Goal: Information Seeking & Learning: Find contact information

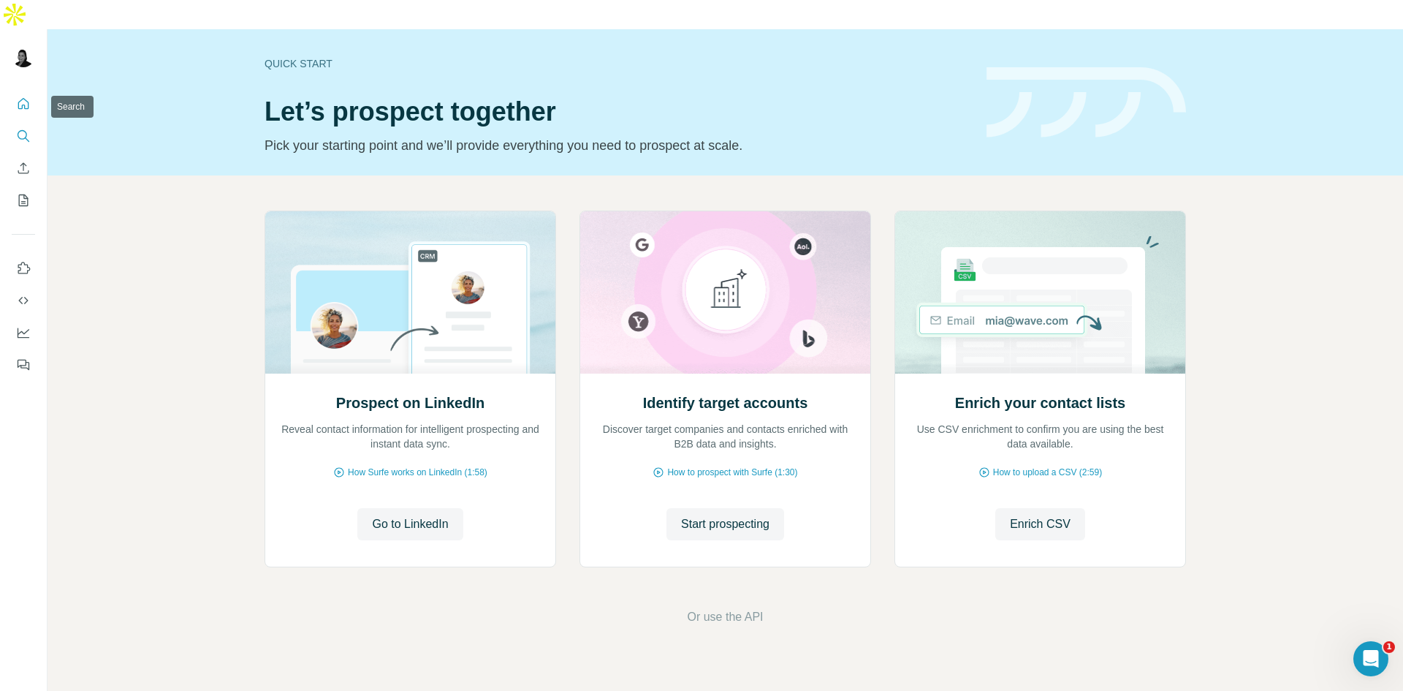
click at [28, 129] on icon "Search" at bounding box center [23, 136] width 15 height 15
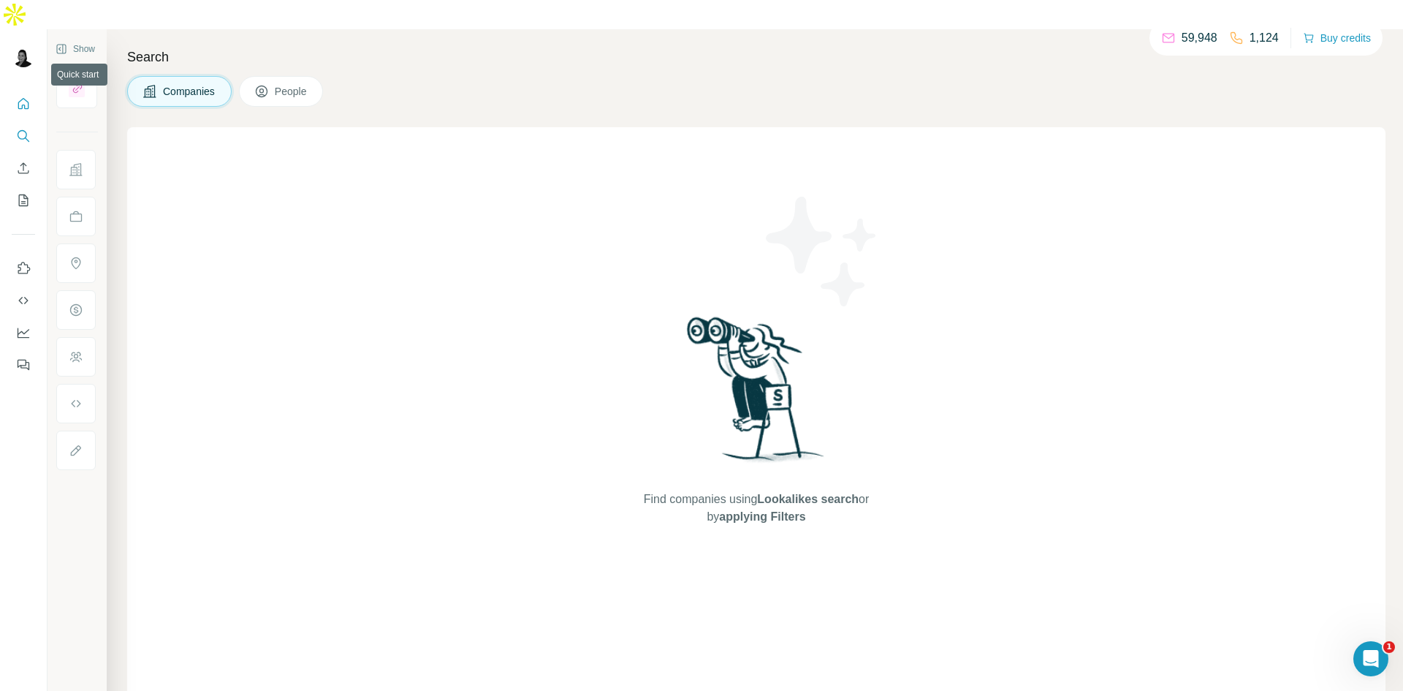
click at [20, 98] on icon "Quick start" at bounding box center [23, 103] width 11 height 11
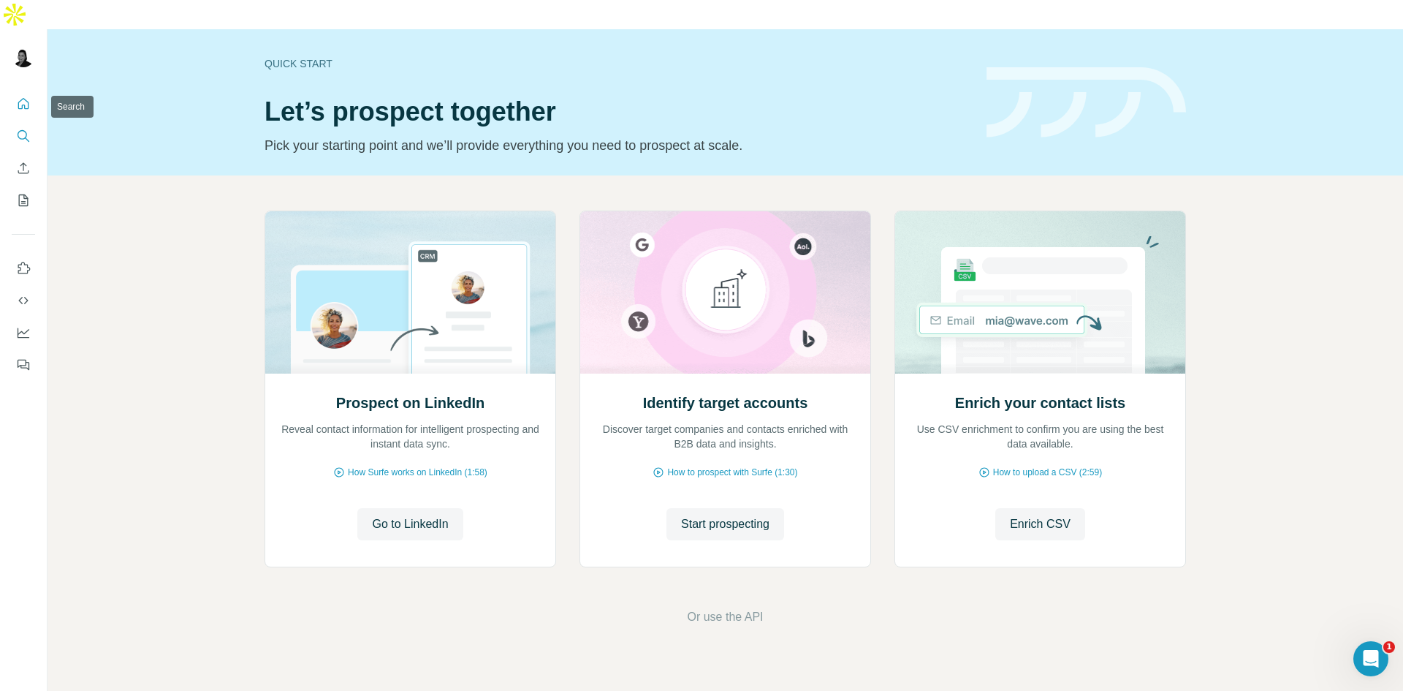
click at [21, 129] on icon "Search" at bounding box center [23, 136] width 15 height 15
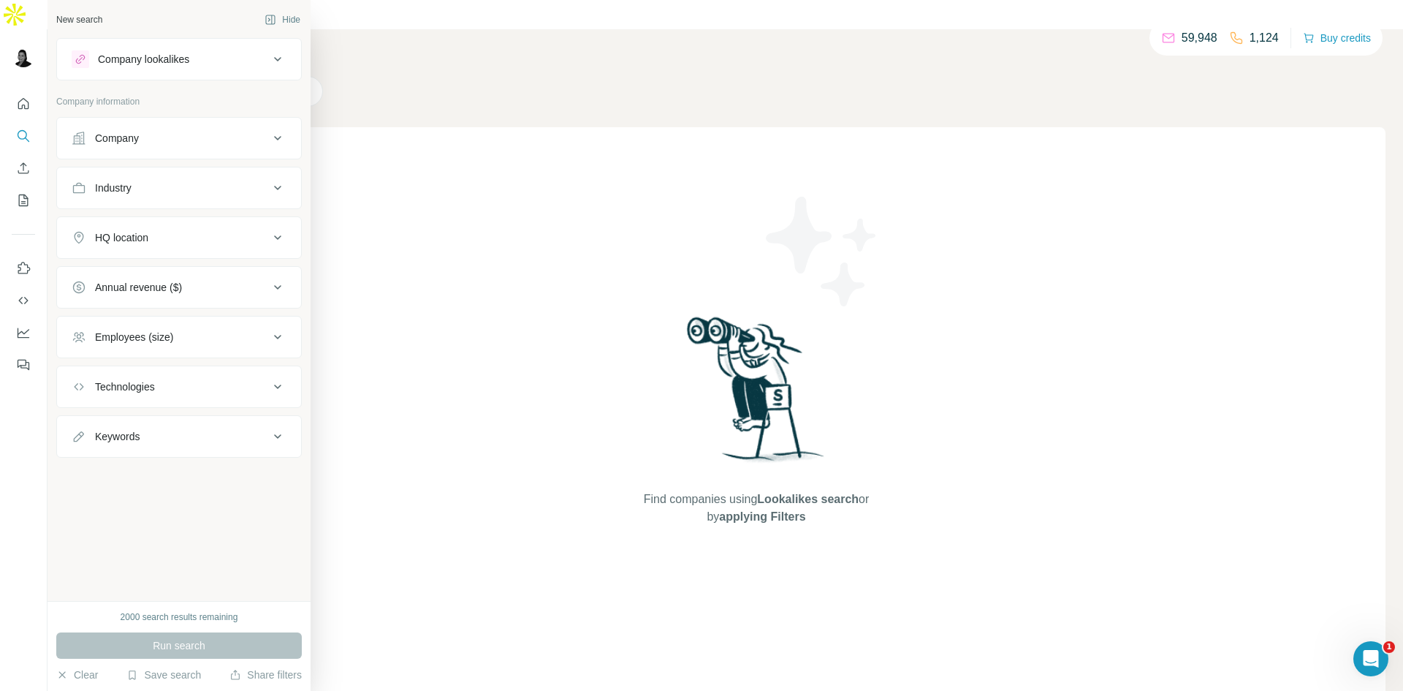
click at [228, 194] on div "Industry" at bounding box center [170, 188] width 197 height 15
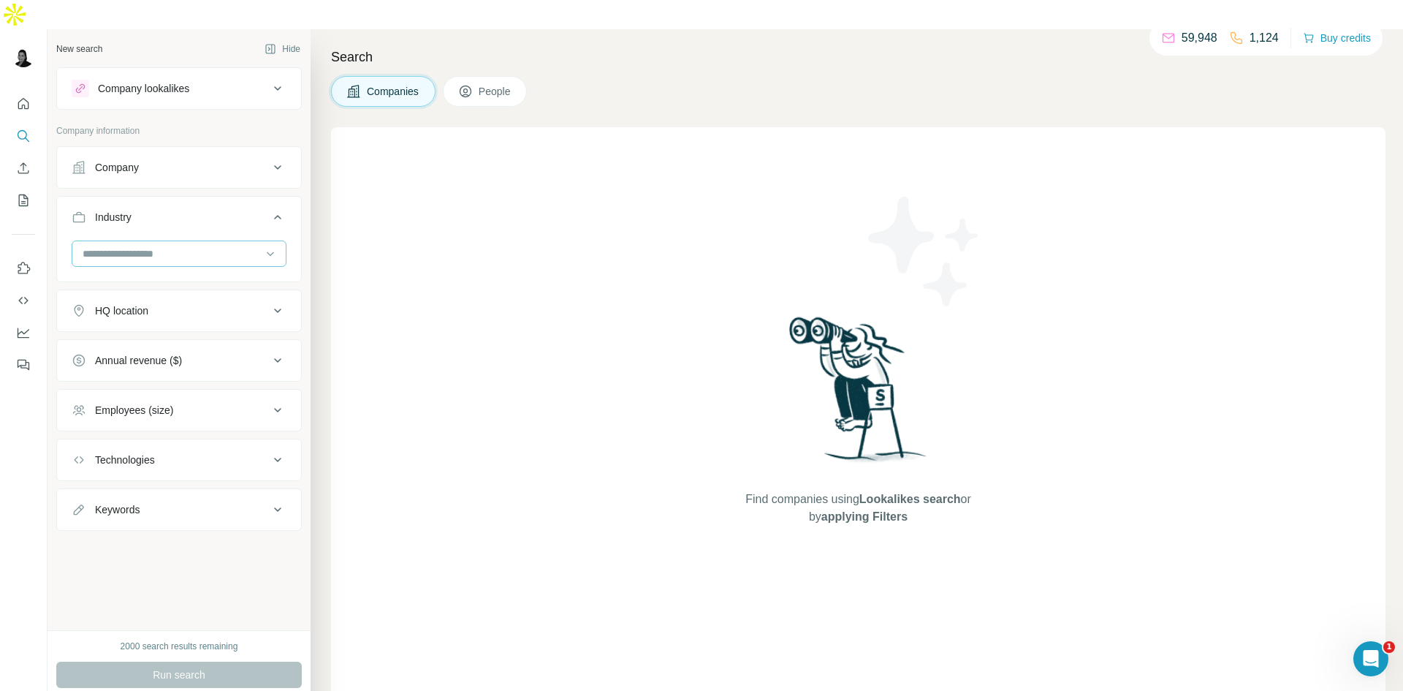
click at [191, 246] on input at bounding box center [171, 254] width 181 height 16
type input "***"
click at [164, 336] on div "Construction" at bounding box center [179, 336] width 190 height 15
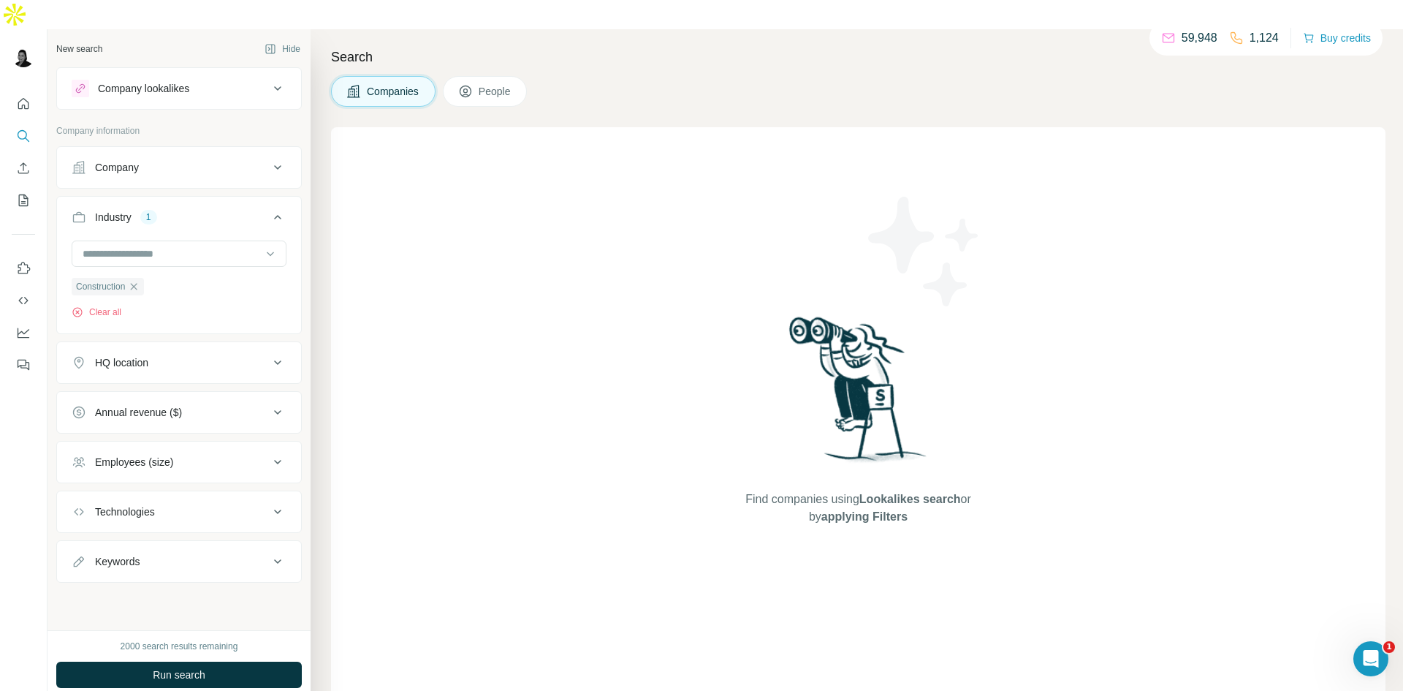
click at [213, 355] on div "HQ location" at bounding box center [170, 362] width 197 height 15
click at [192, 386] on input "text" at bounding box center [179, 399] width 215 height 26
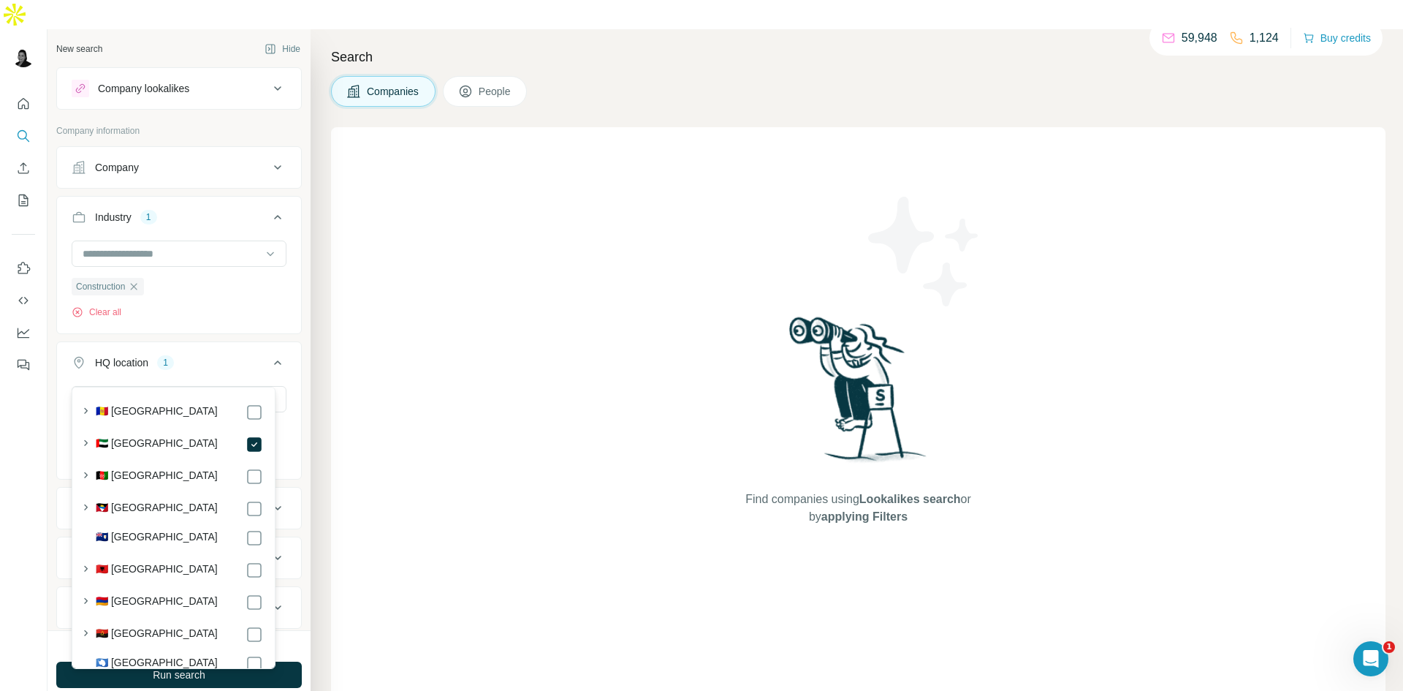
click at [377, 416] on div "Find companies using Lookalikes search or by applying Filters" at bounding box center [858, 419] width 1055 height 584
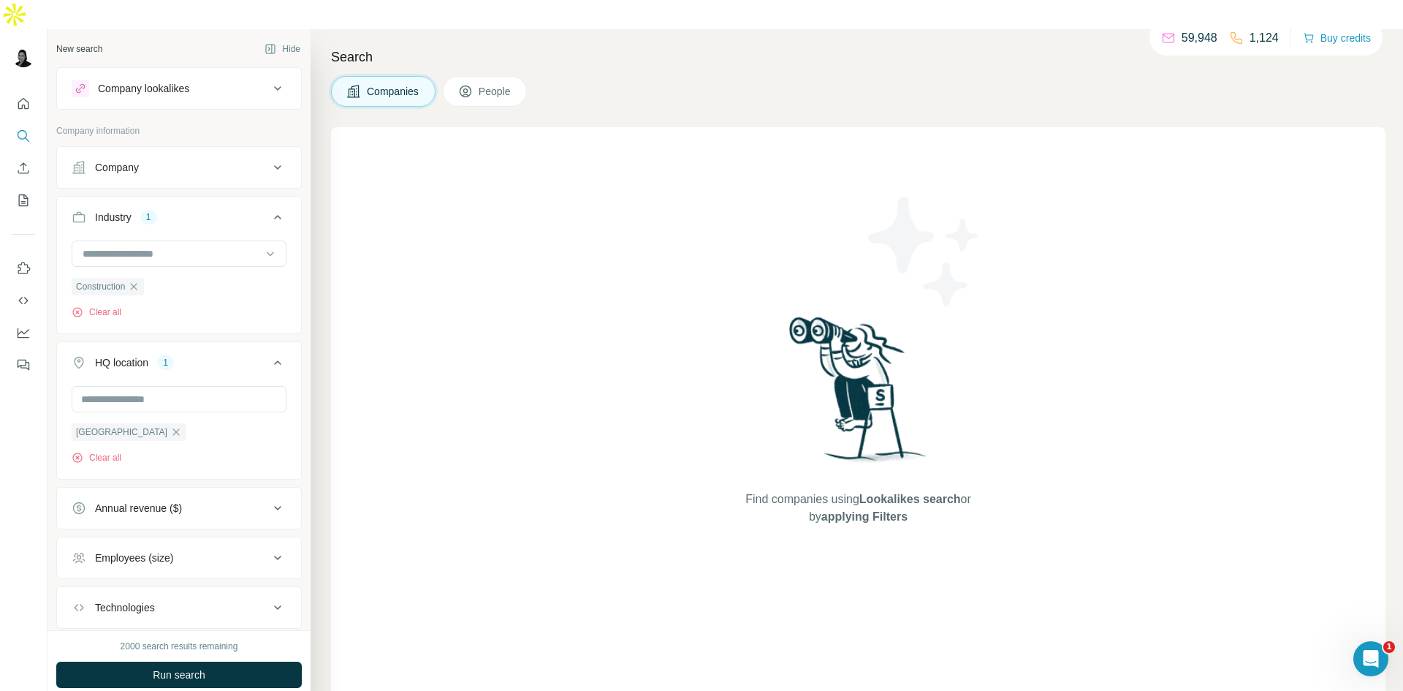
click at [495, 84] on span "People" at bounding box center [496, 91] width 34 height 15
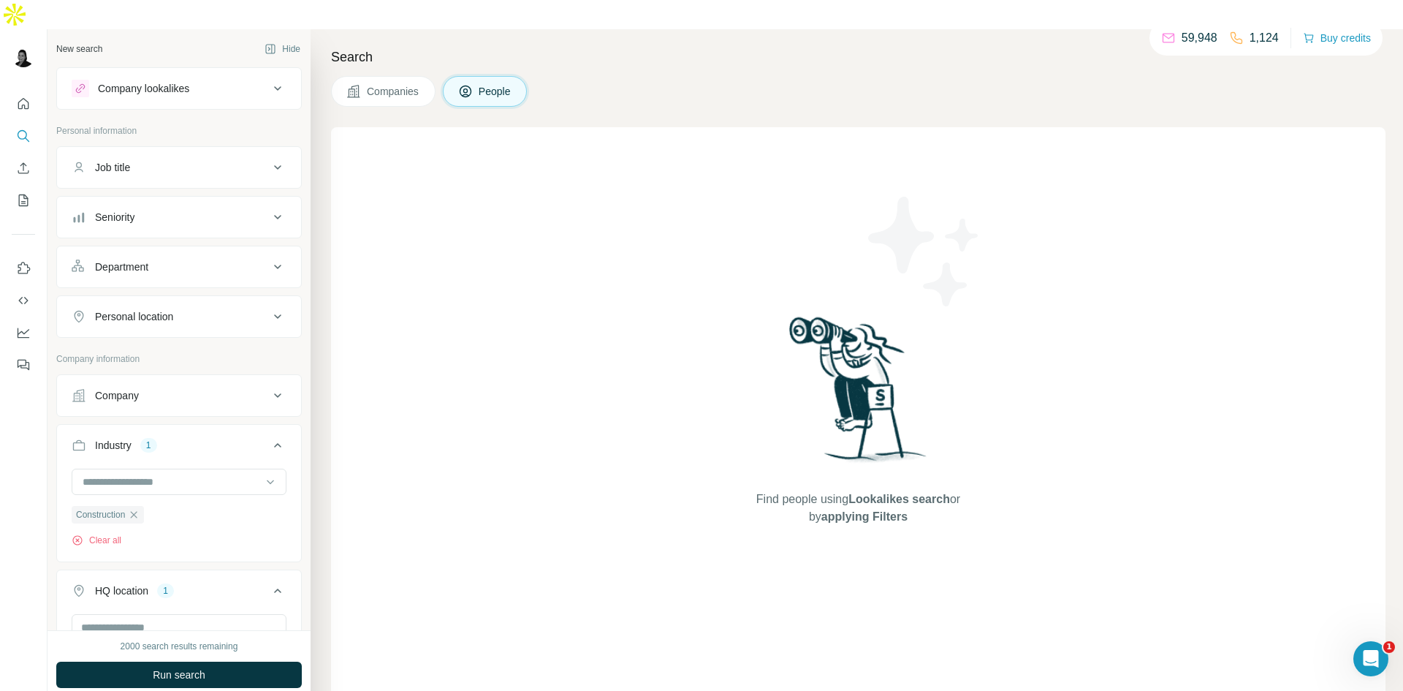
click at [189, 160] on div "Job title" at bounding box center [170, 167] width 197 height 15
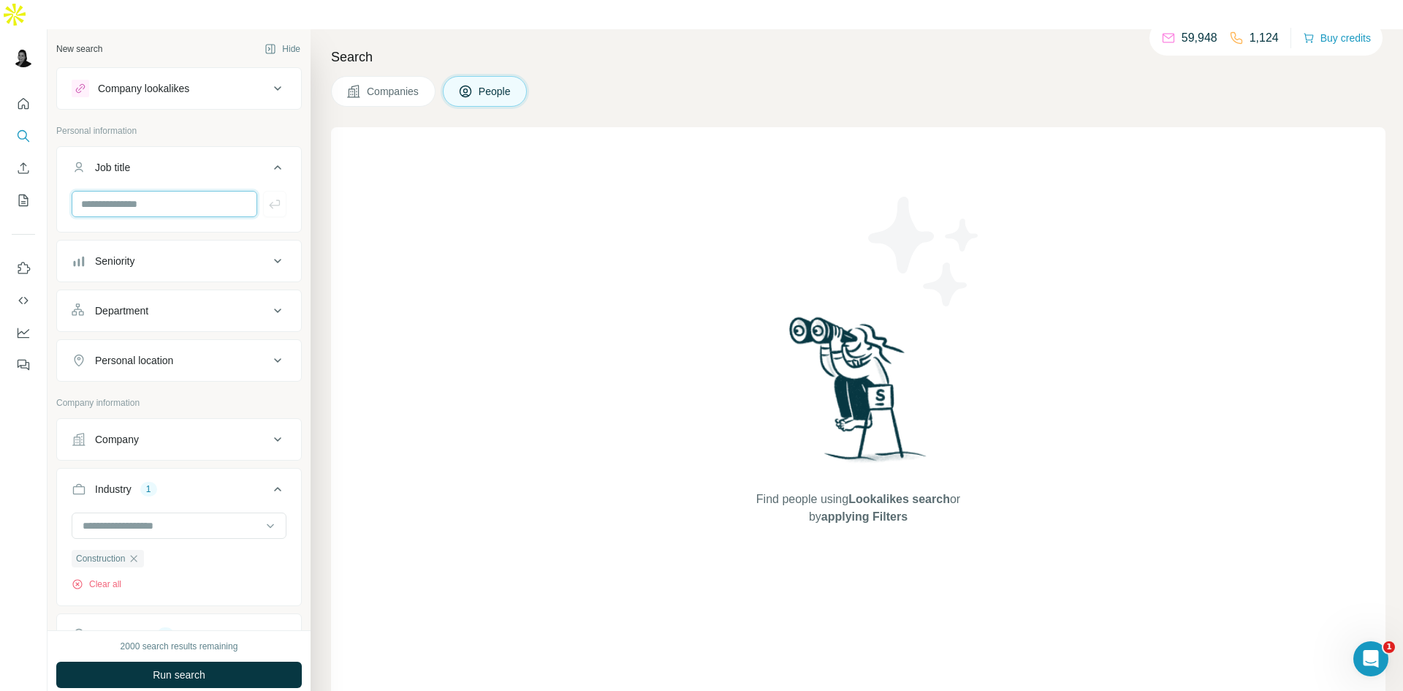
click at [166, 191] on input "text" at bounding box center [165, 204] width 186 height 26
type input "**********"
click at [324, 204] on div "Search Companies People Find people using Lookalikes search or by applying Filt…" at bounding box center [857, 374] width 1093 height 691
click at [270, 197] on icon "button" at bounding box center [274, 204] width 15 height 15
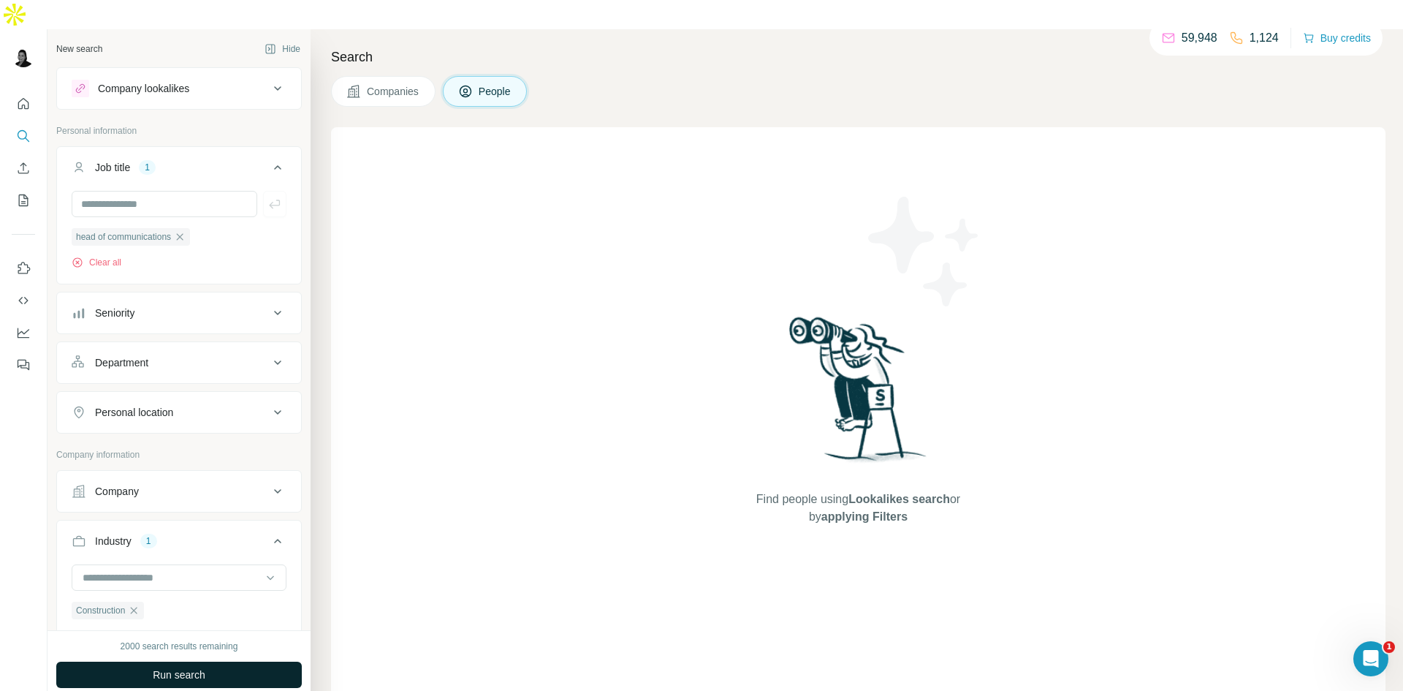
click at [186, 667] on span "Run search" at bounding box center [179, 674] width 53 height 15
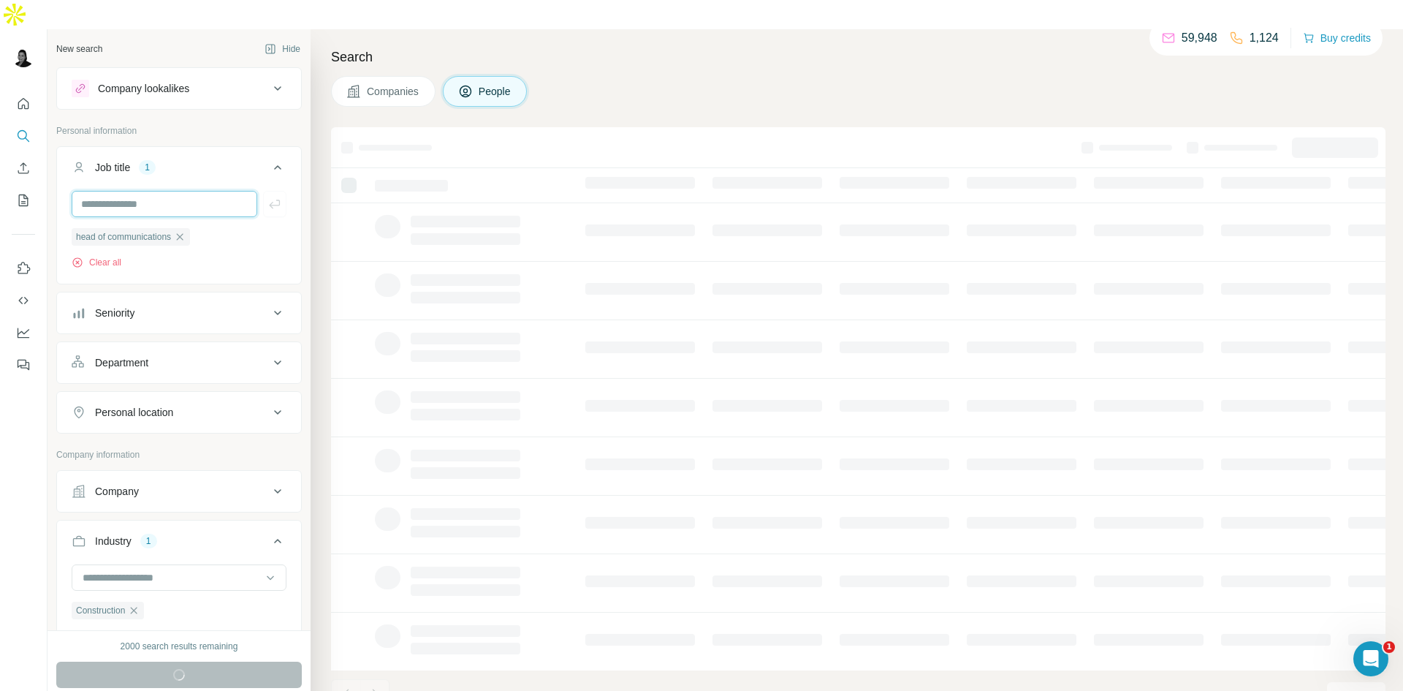
click at [109, 191] on input "text" at bounding box center [165, 204] width 186 height 26
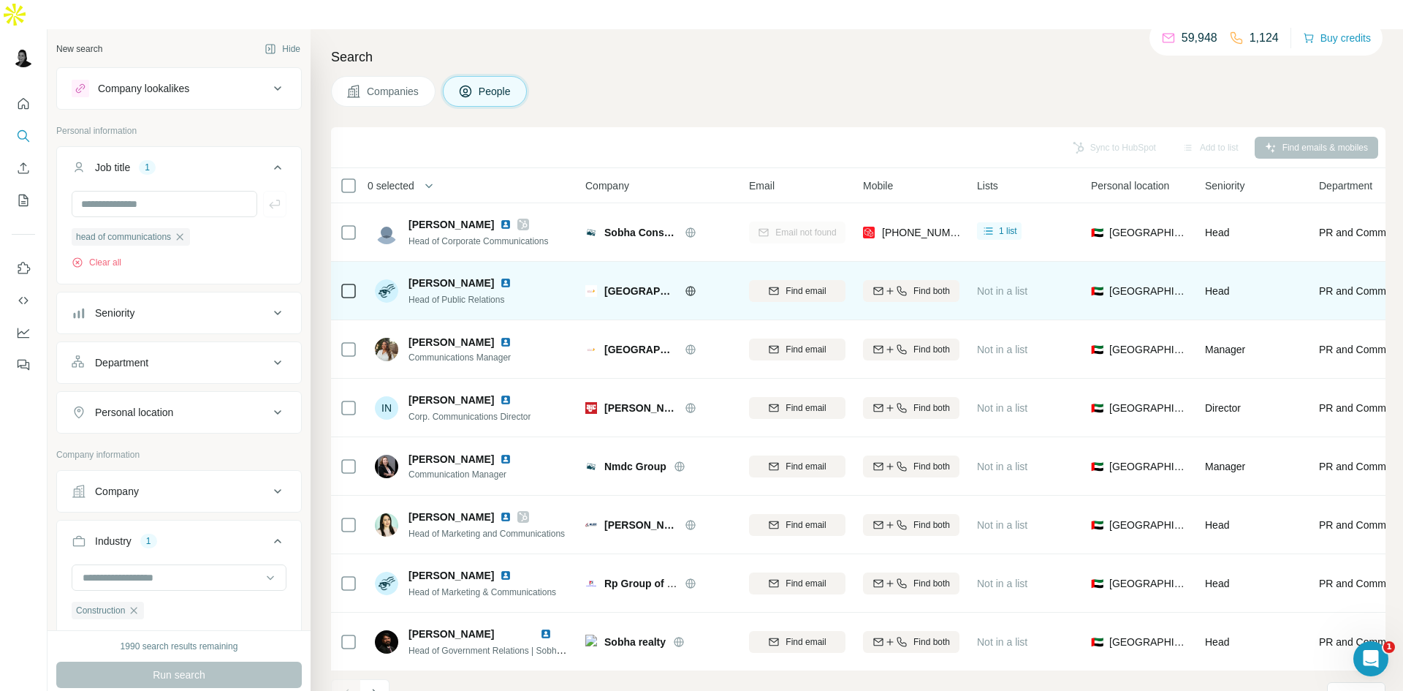
click at [438, 276] on span "[PERSON_NAME]" at bounding box center [452, 283] width 86 height 15
click at [449, 276] on span "[PERSON_NAME]" at bounding box center [452, 283] width 86 height 15
drag, startPoint x: 408, startPoint y: 253, endPoint x: 495, endPoint y: 255, distance: 87.0
click at [495, 276] on div "[PERSON_NAME] Head of Public Relations" at bounding box center [452, 291] width 154 height 31
copy span "[PERSON_NAME]"
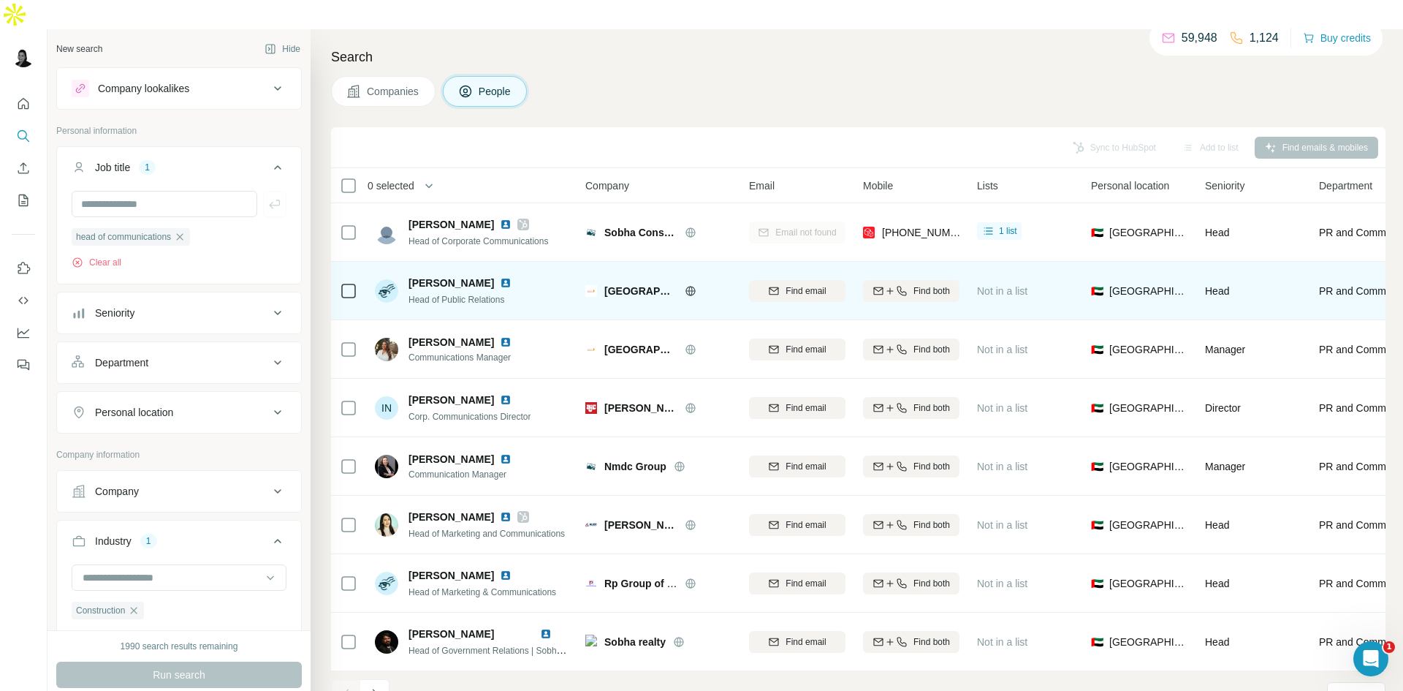
click at [579, 262] on td "[GEOGRAPHIC_DATA]" at bounding box center [659, 291] width 164 height 58
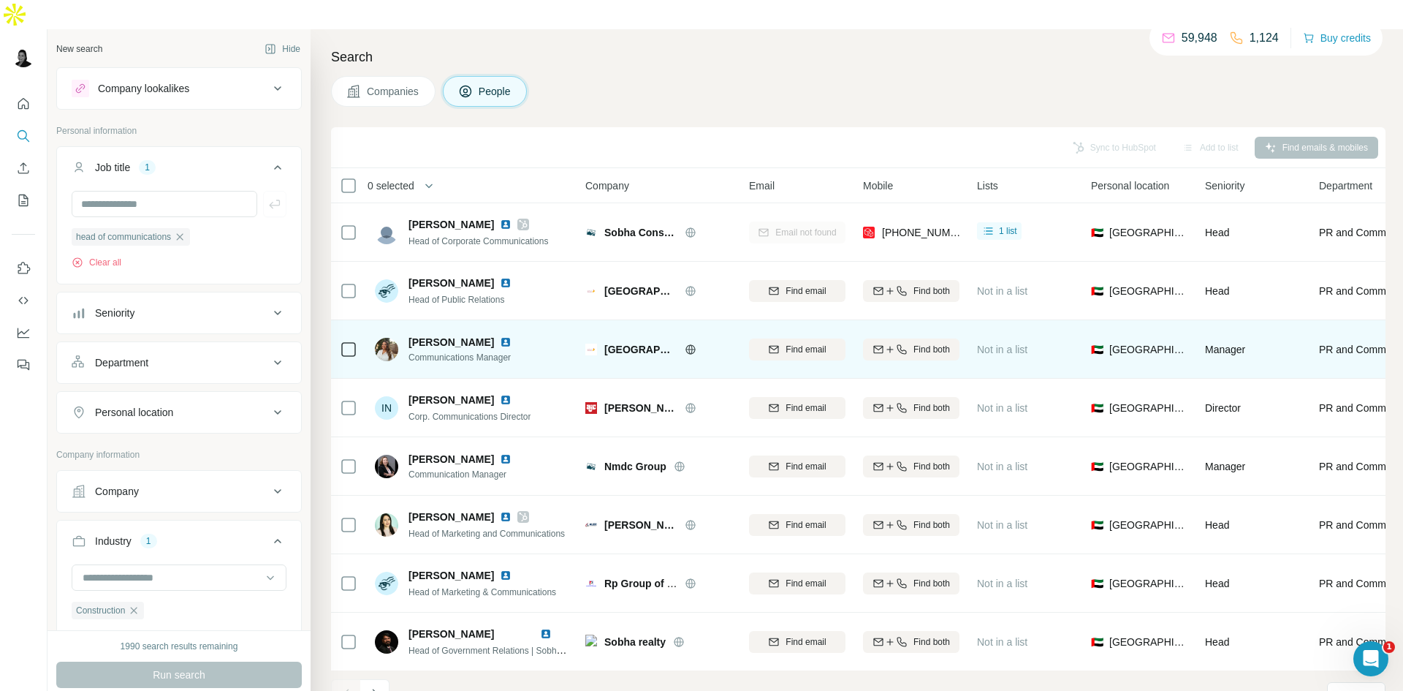
click at [500, 336] on img at bounding box center [506, 342] width 12 height 12
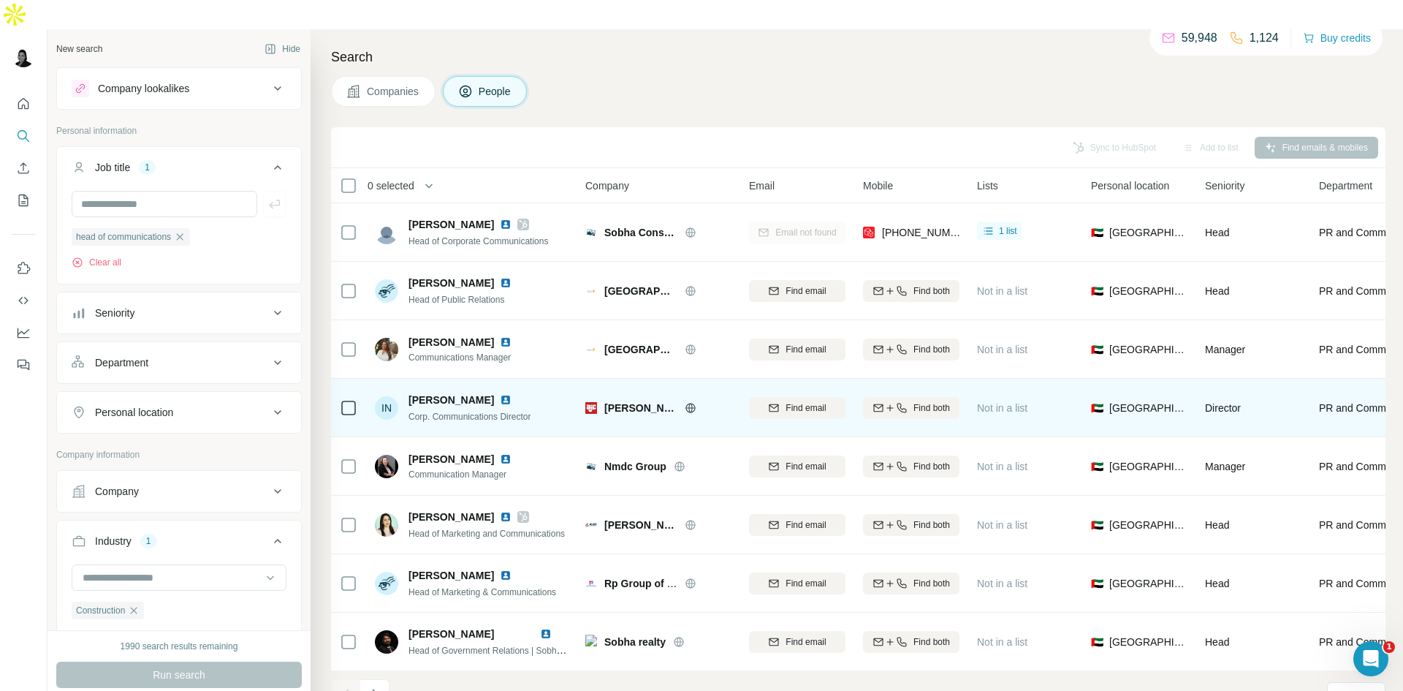
click at [500, 394] on img at bounding box center [506, 400] width 12 height 12
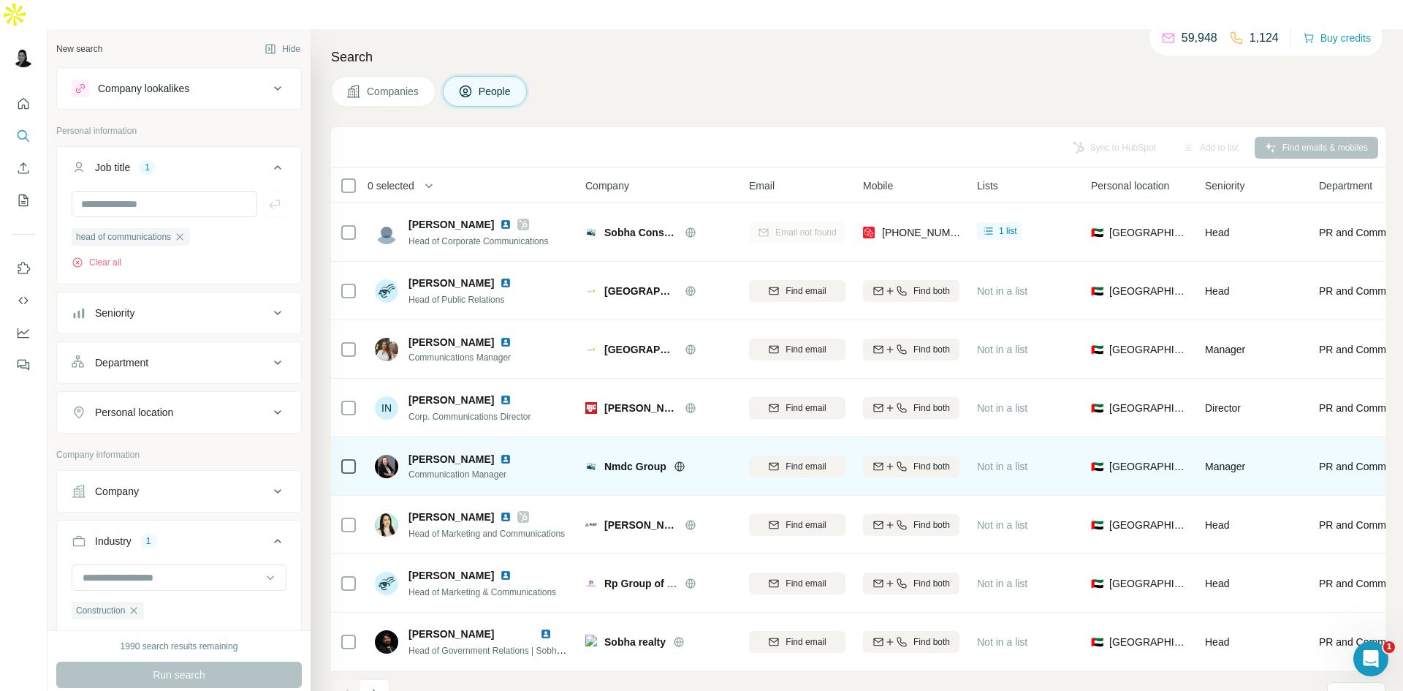
click at [500, 453] on img at bounding box center [506, 459] width 12 height 12
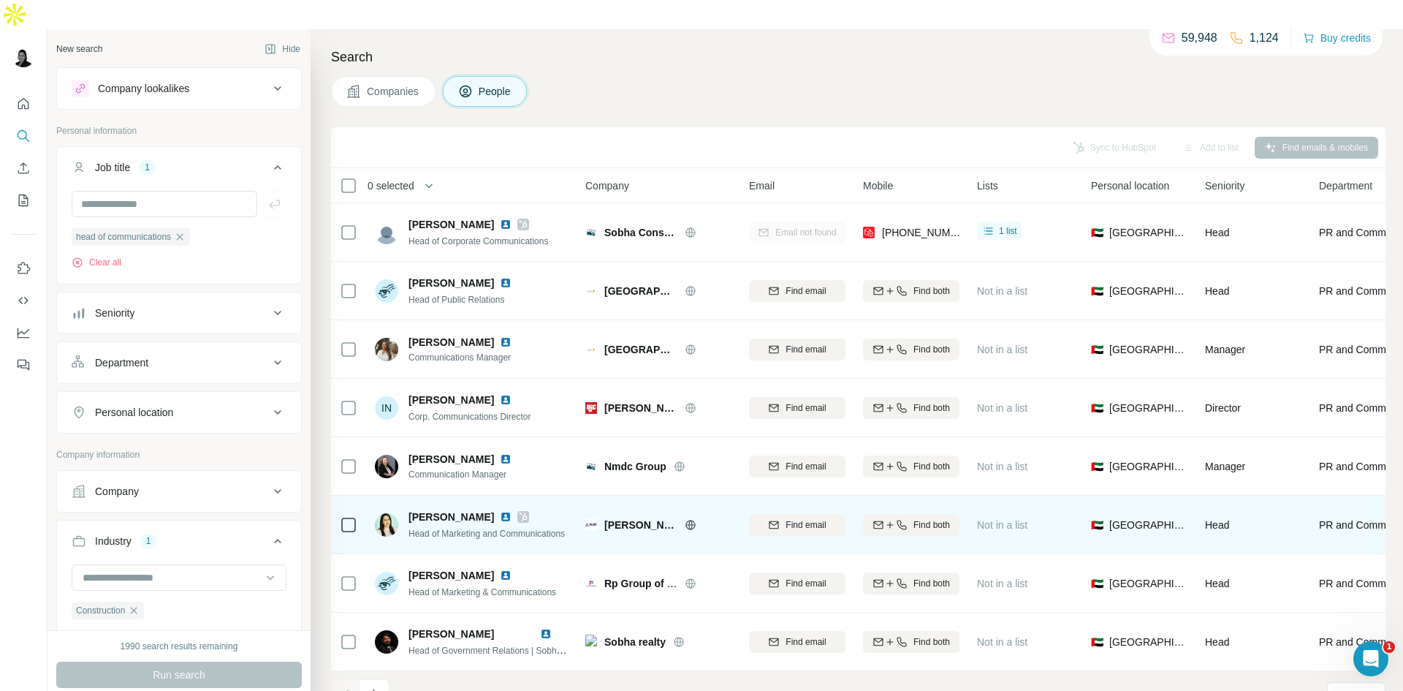
click at [500, 511] on img at bounding box center [506, 517] width 12 height 12
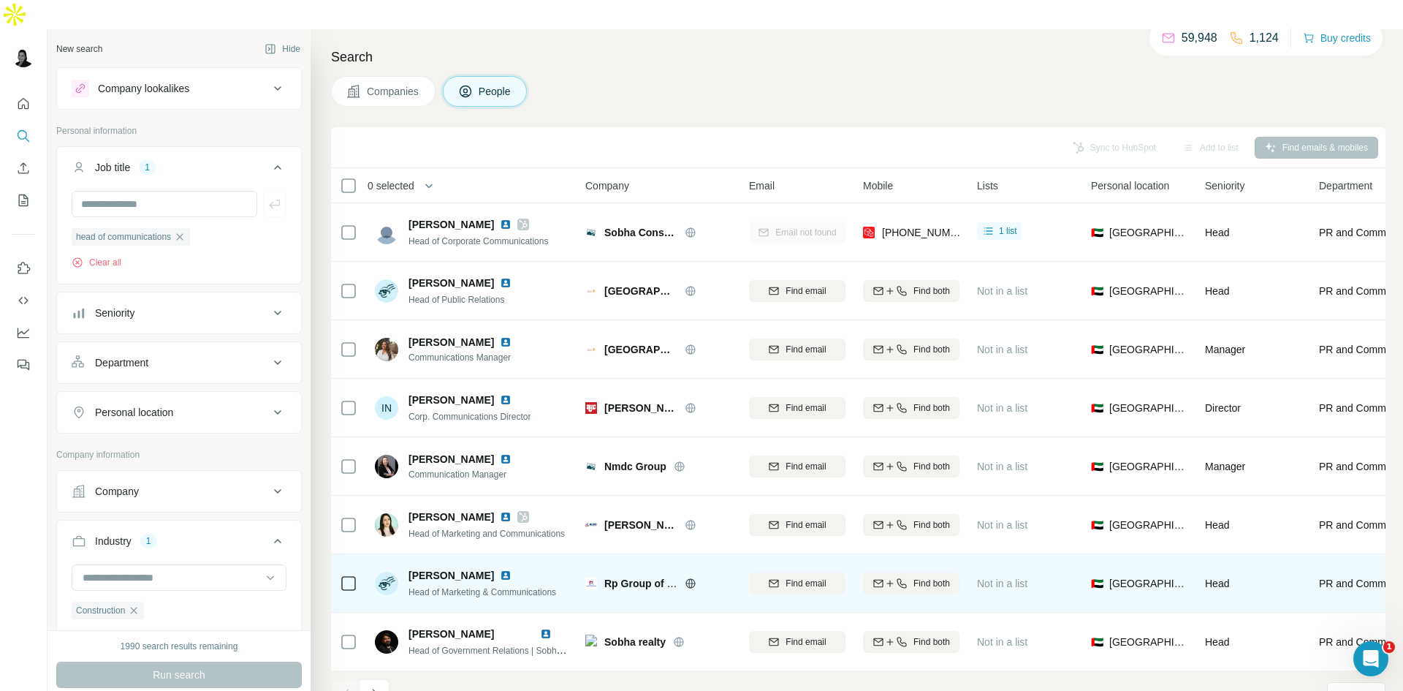
click at [512, 569] on img at bounding box center [506, 575] width 12 height 12
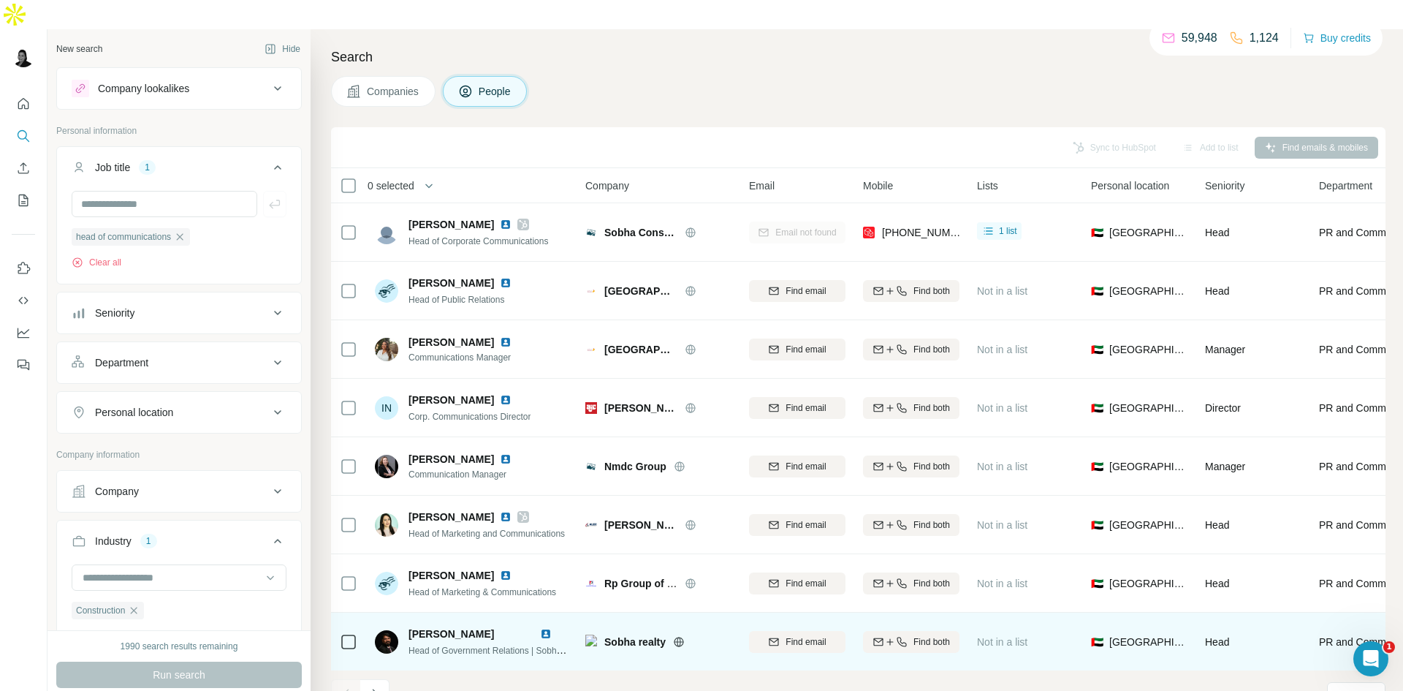
scroll to position [125, 0]
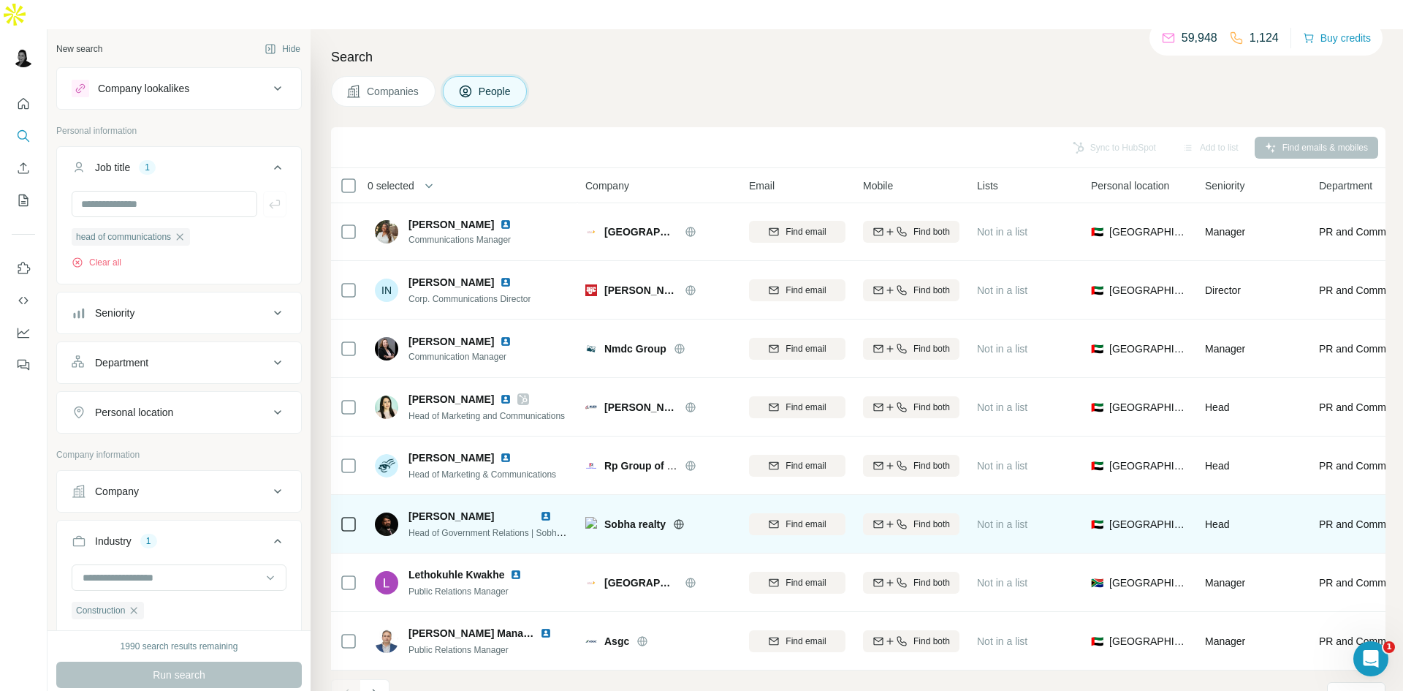
click at [544, 510] on img at bounding box center [546, 516] width 12 height 12
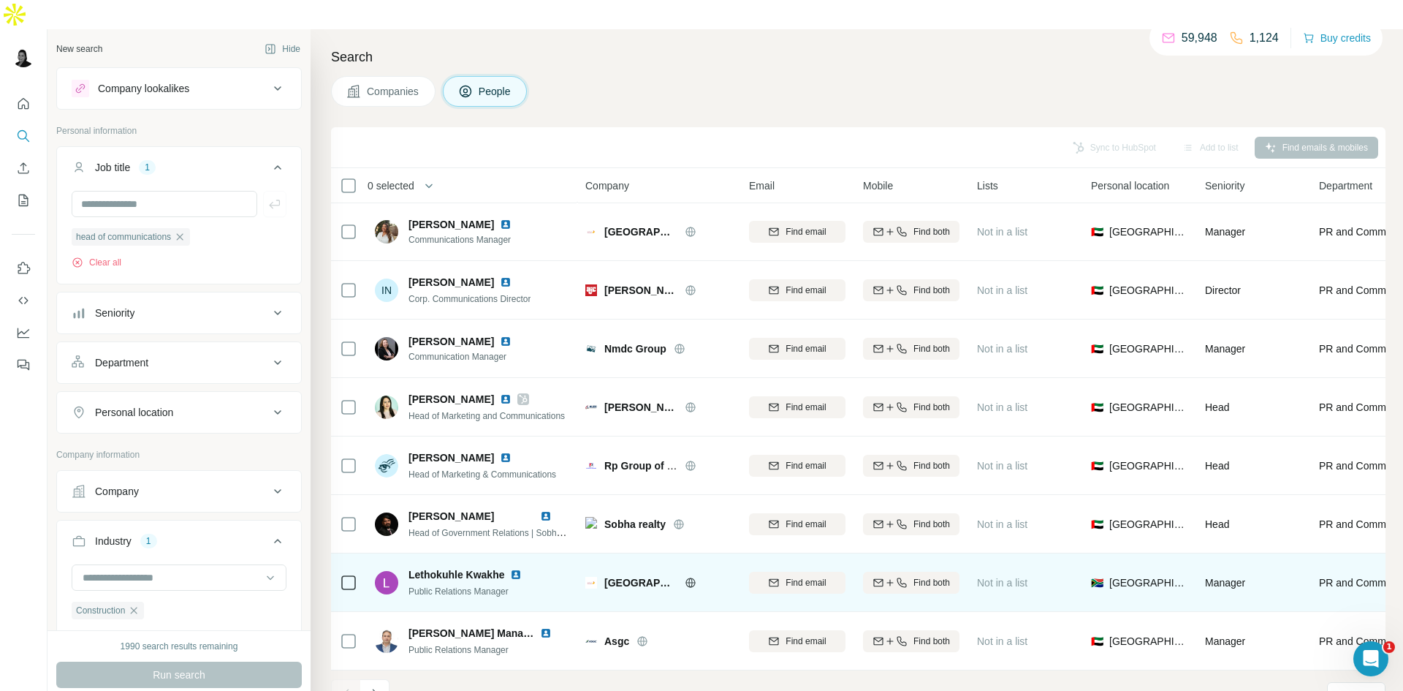
click at [516, 569] on img at bounding box center [516, 575] width 12 height 12
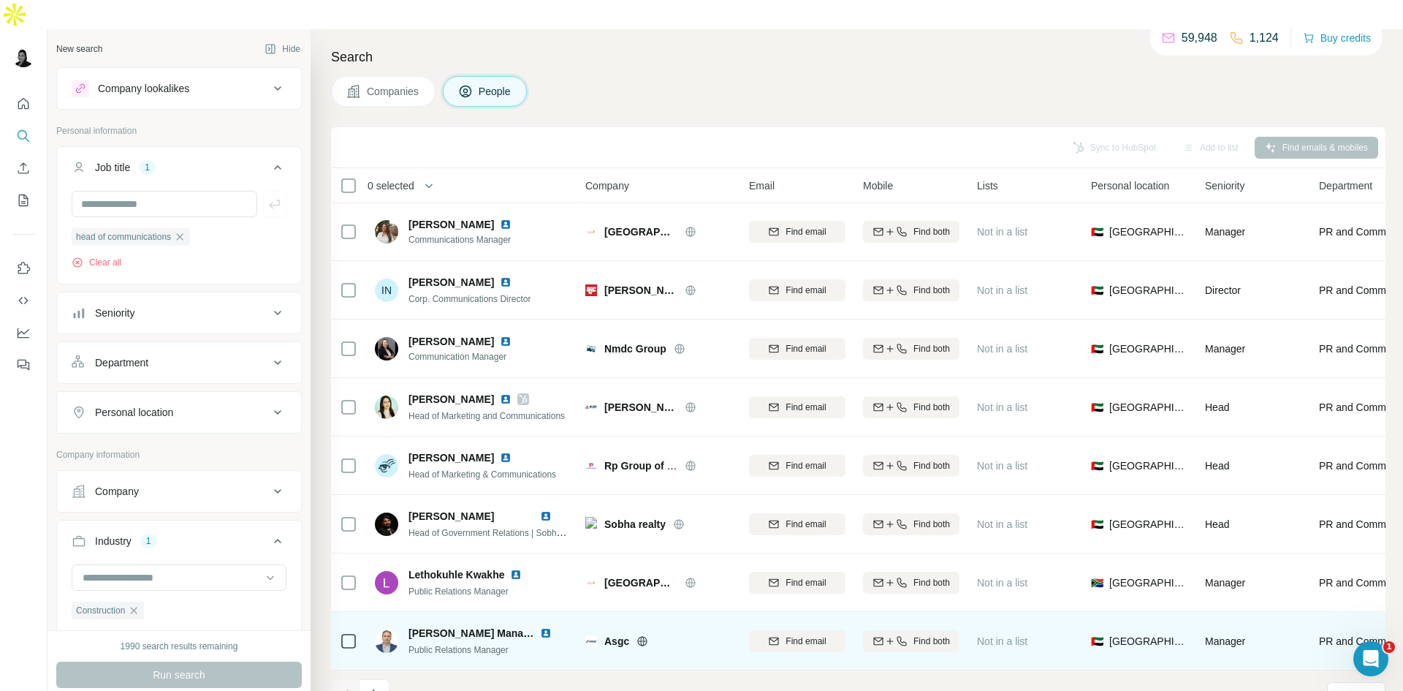
click at [544, 627] on img at bounding box center [546, 633] width 12 height 12
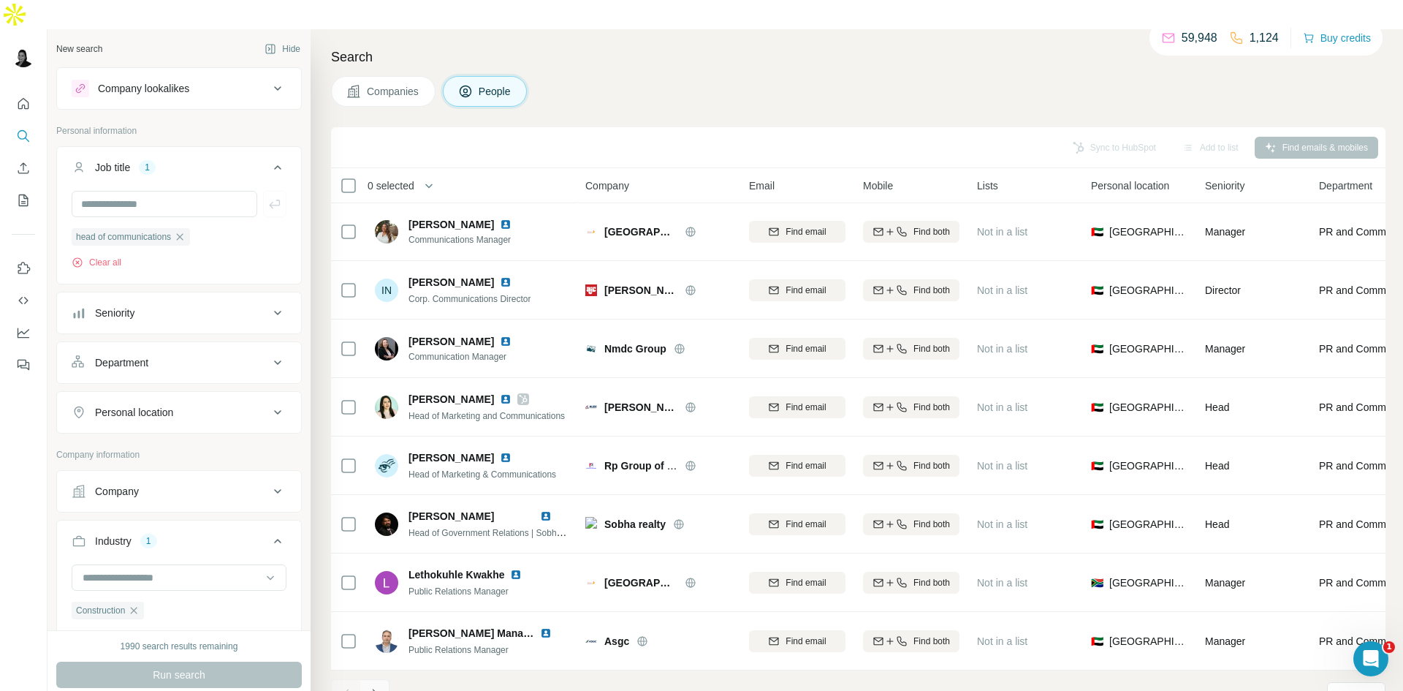
click at [380, 686] on icon "Navigate to next page" at bounding box center [375, 693] width 15 height 15
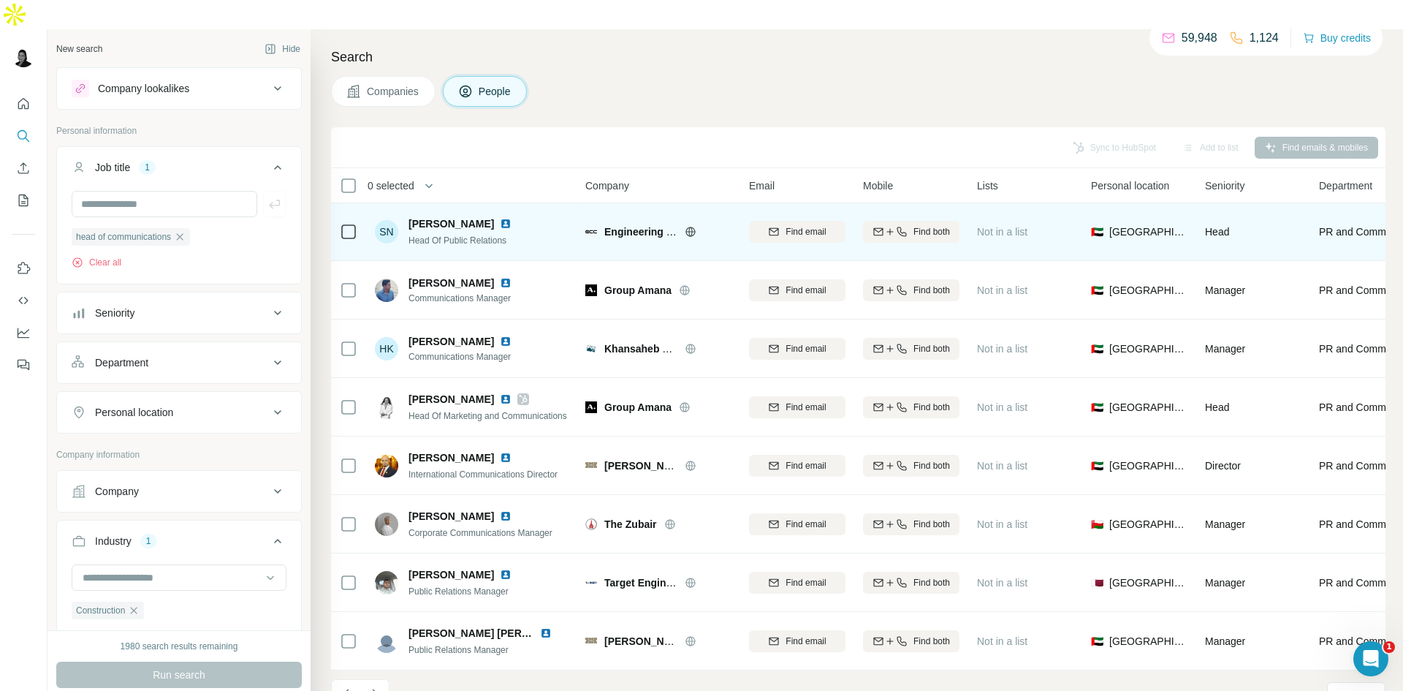
click at [505, 218] on img at bounding box center [506, 224] width 12 height 12
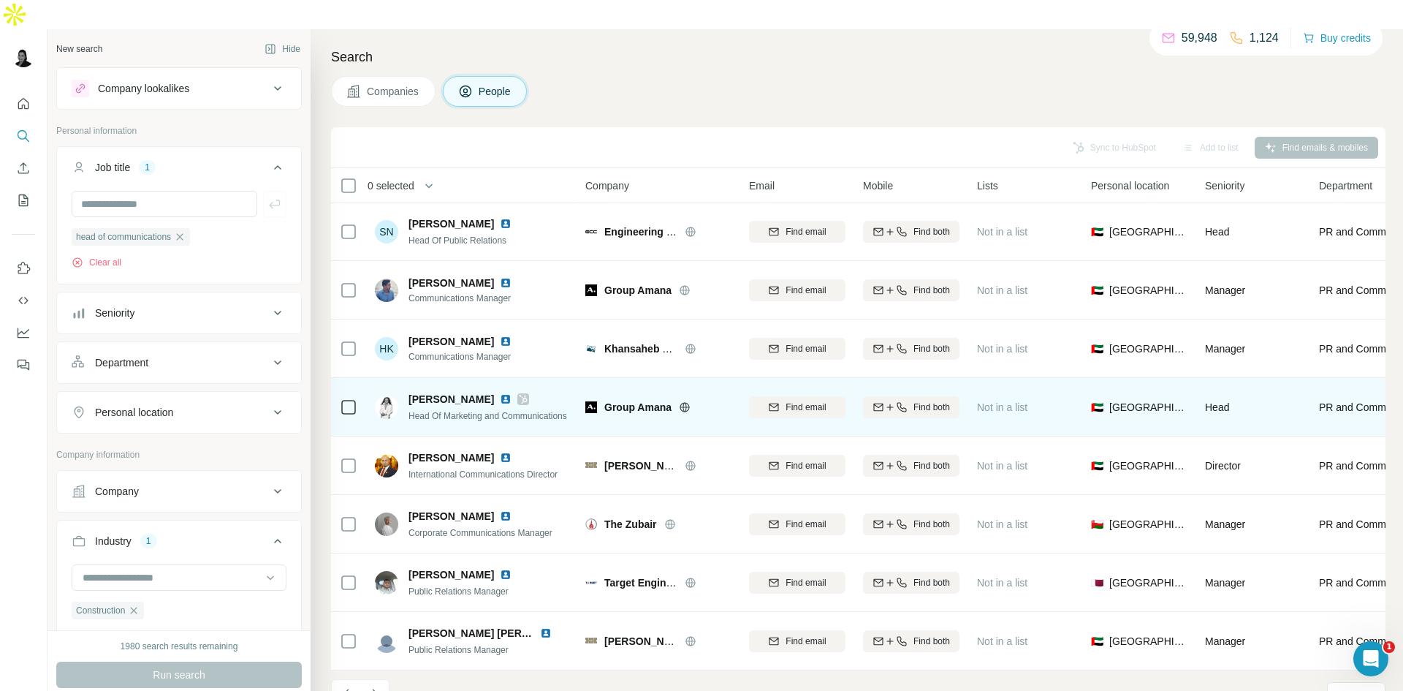
click at [500, 393] on img at bounding box center [506, 399] width 12 height 12
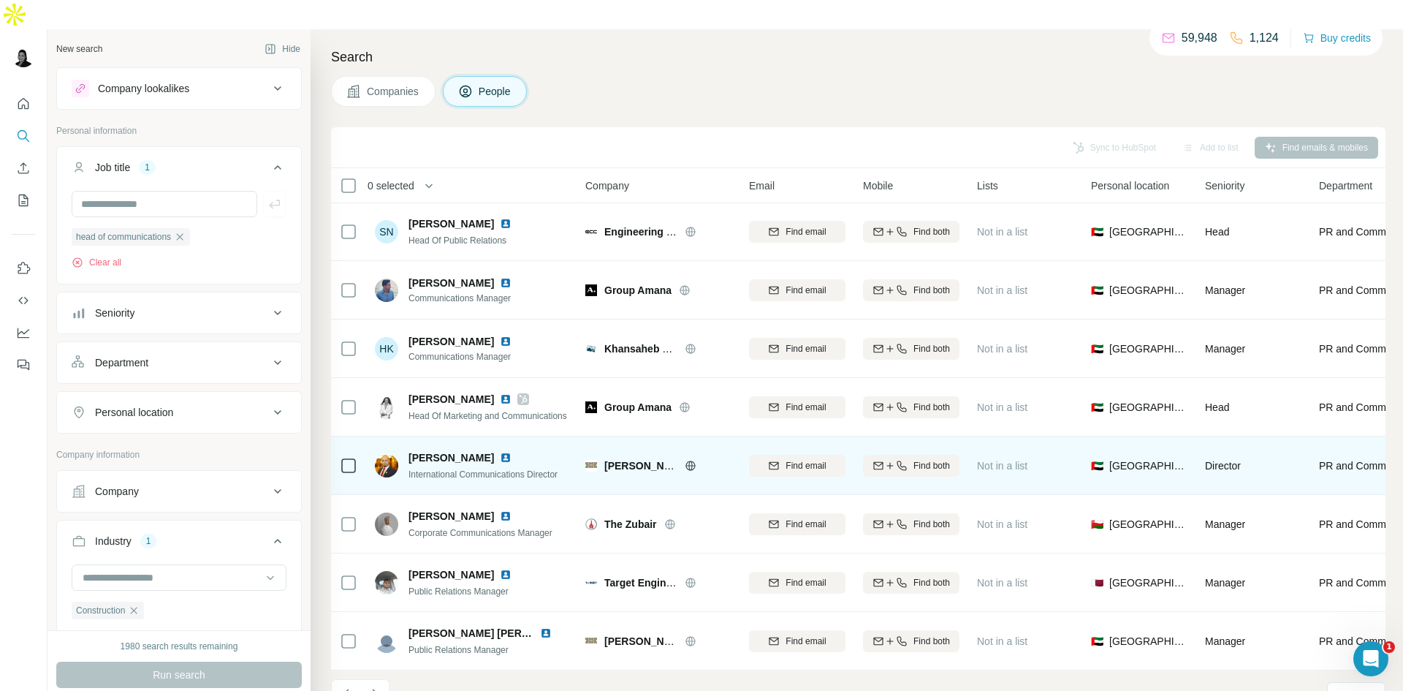
click at [500, 452] on img at bounding box center [506, 458] width 12 height 12
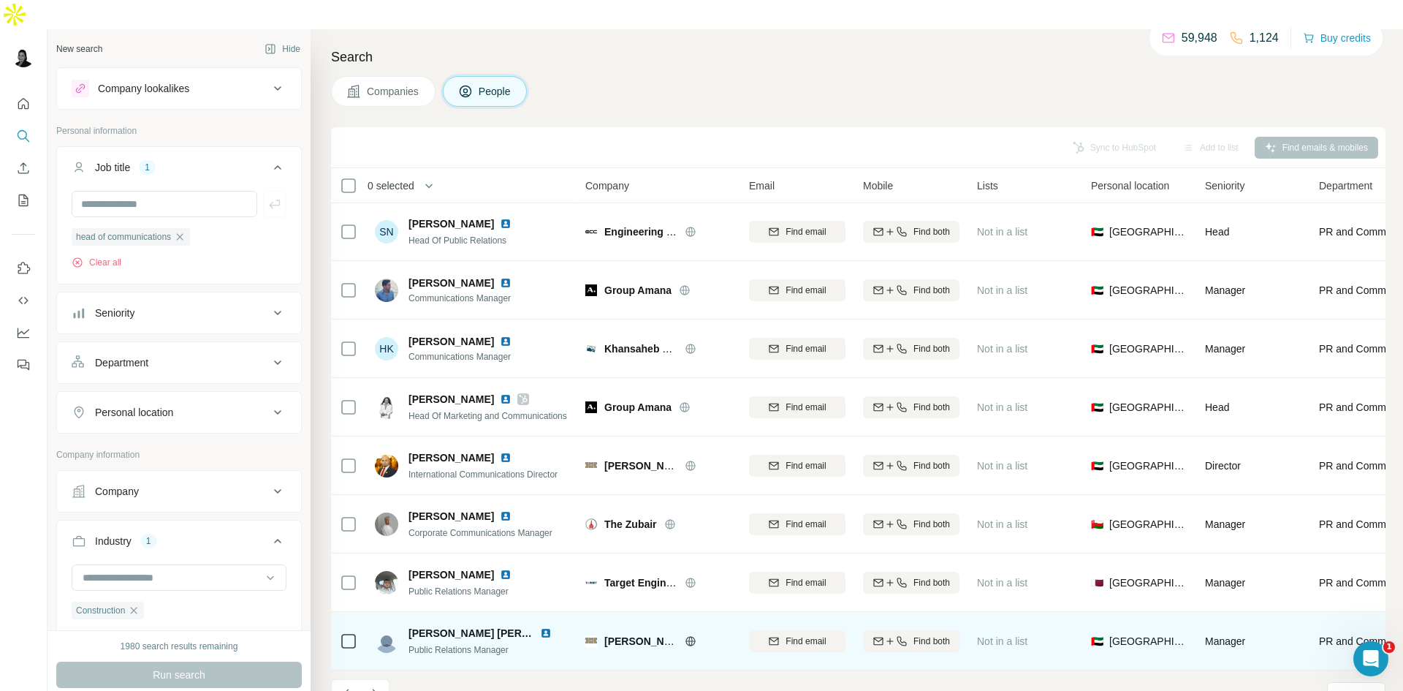
click at [544, 627] on img at bounding box center [546, 633] width 12 height 12
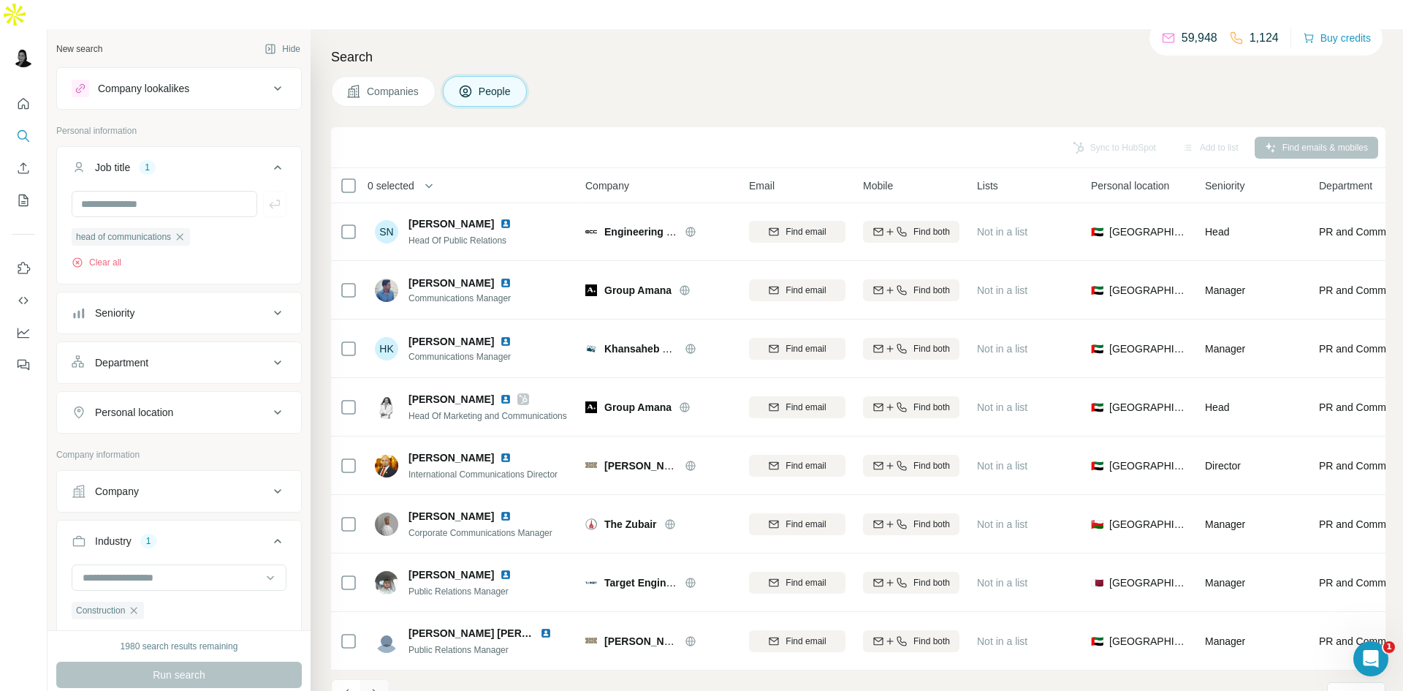
click at [373, 688] on icon "Navigate to next page" at bounding box center [374, 693] width 5 height 10
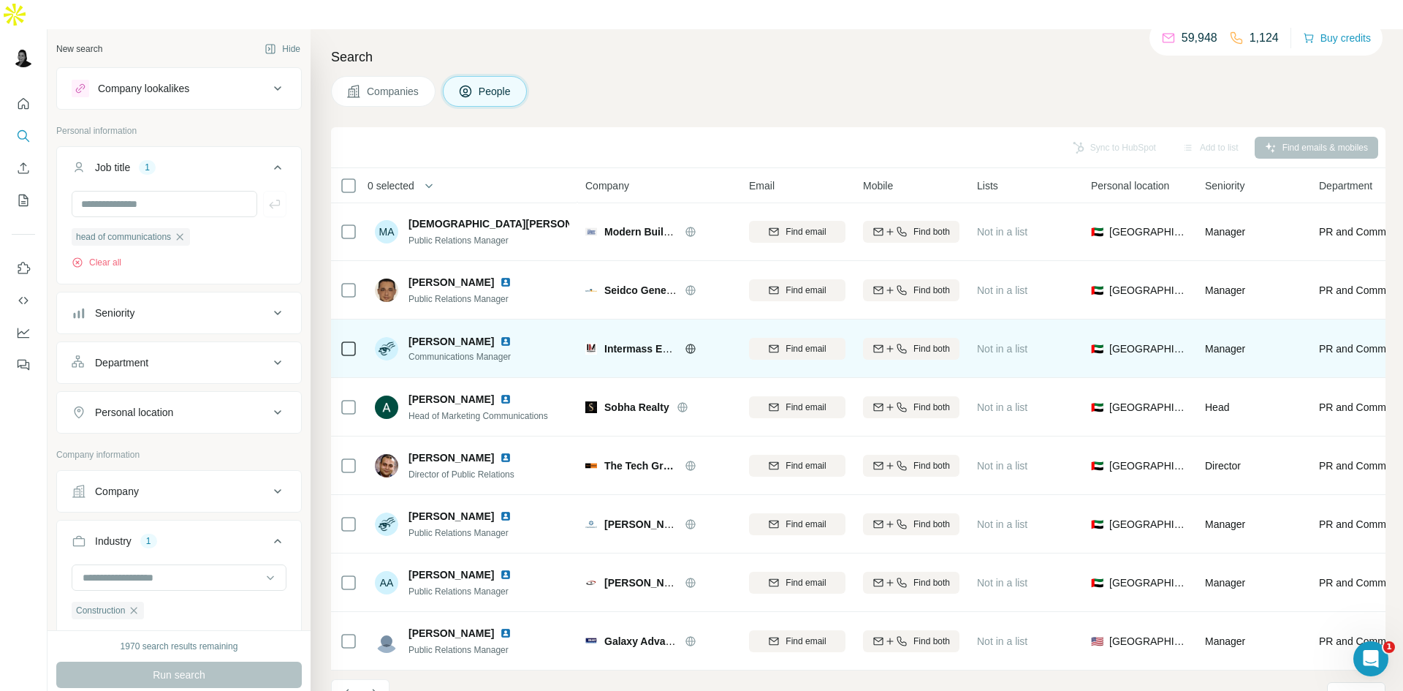
click at [500, 335] on img at bounding box center [506, 341] width 12 height 12
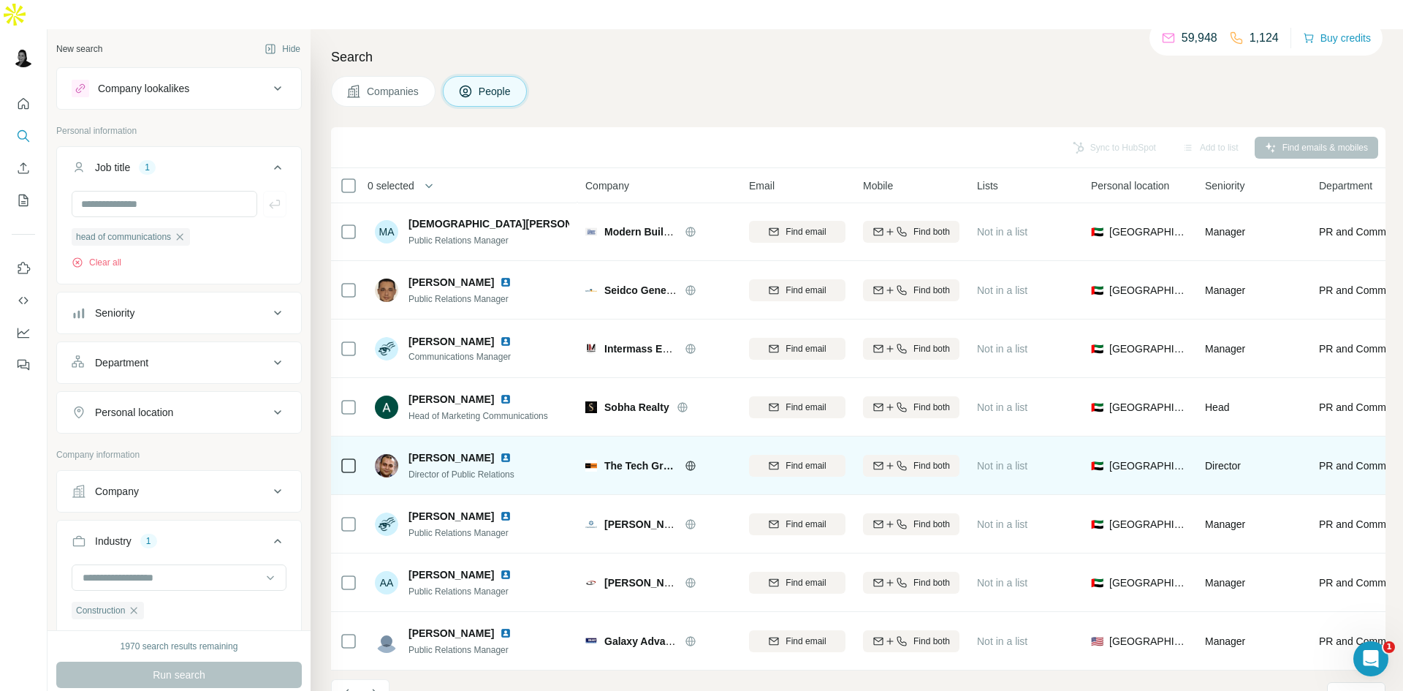
click at [512, 452] on img at bounding box center [506, 458] width 12 height 12
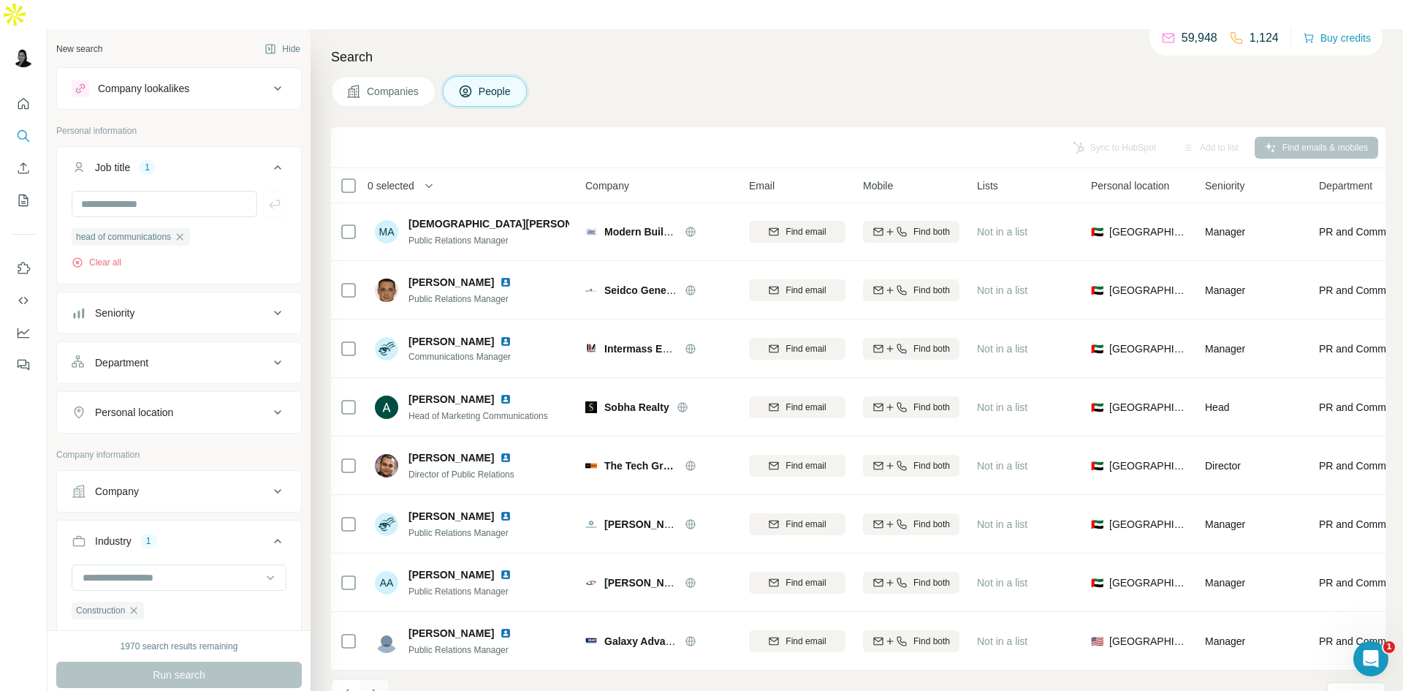
click at [379, 686] on icon "Navigate to next page" at bounding box center [375, 693] width 15 height 15
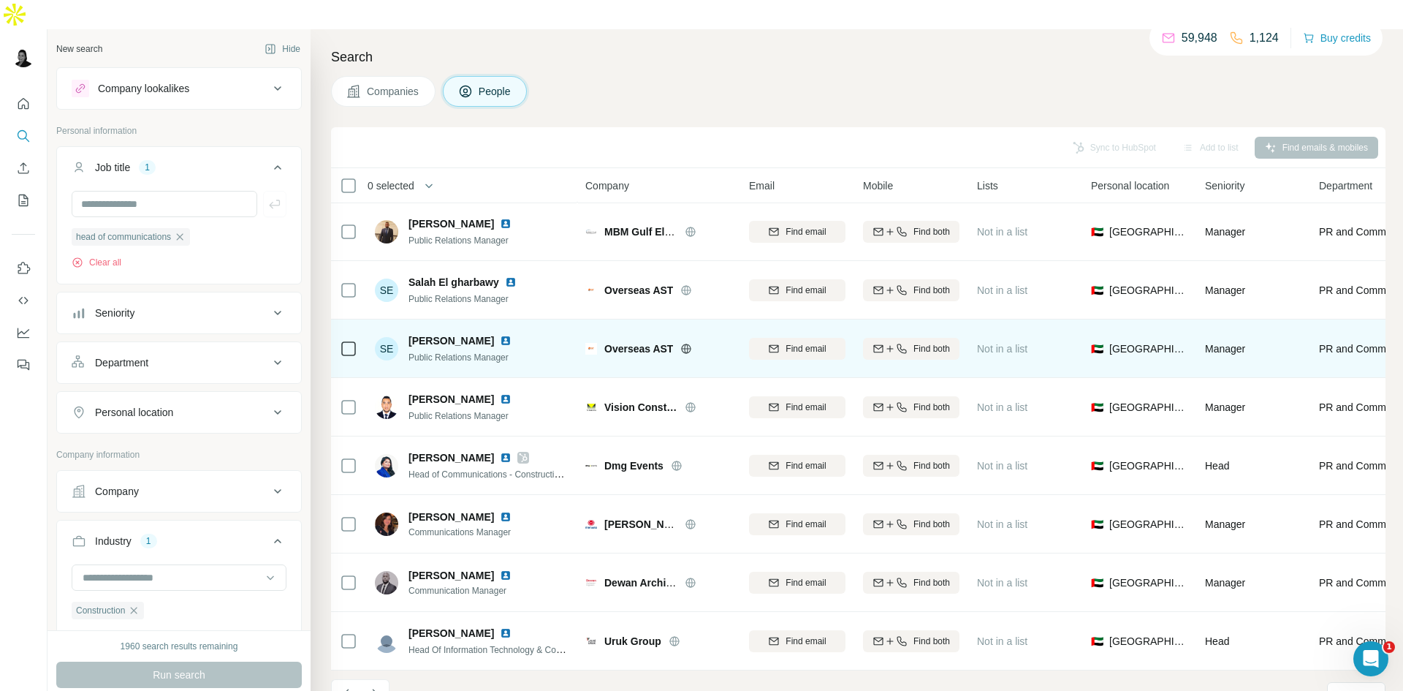
click at [504, 335] on img at bounding box center [506, 341] width 12 height 12
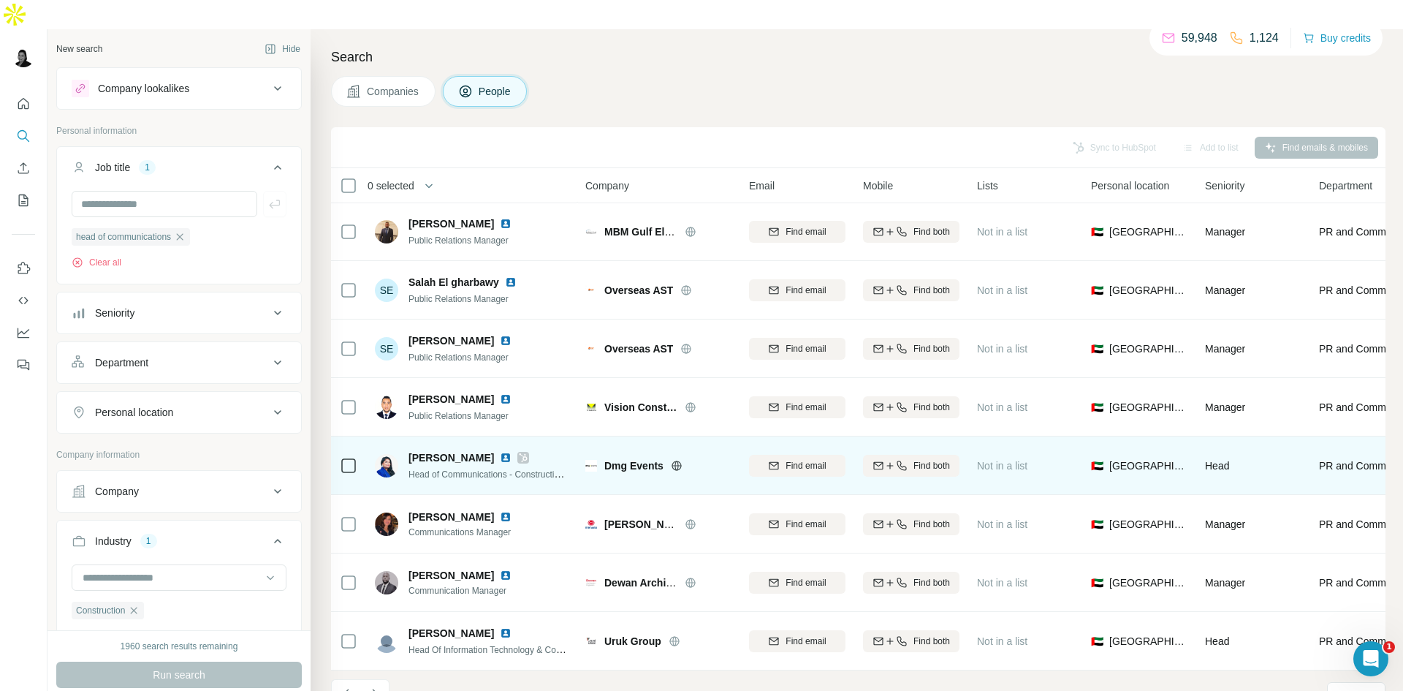
click at [500, 452] on img at bounding box center [506, 458] width 12 height 12
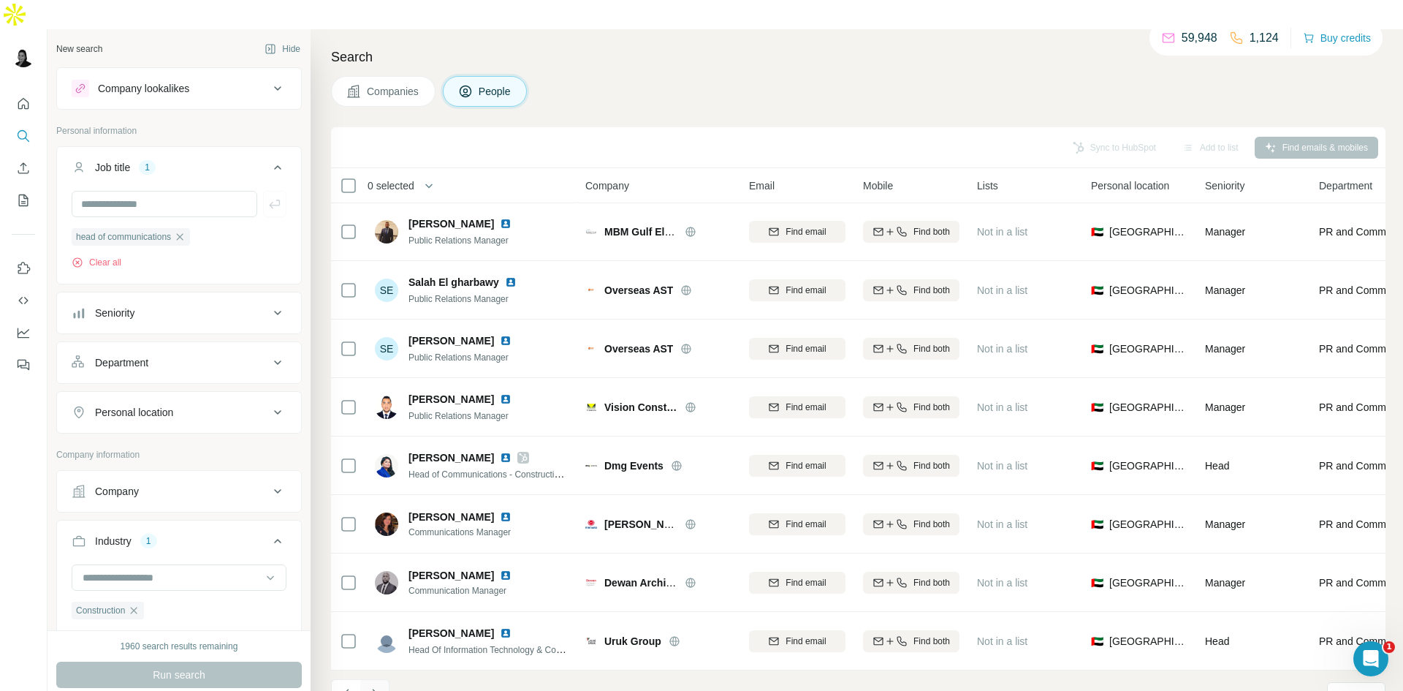
click at [373, 686] on icon "Navigate to next page" at bounding box center [375, 693] width 15 height 15
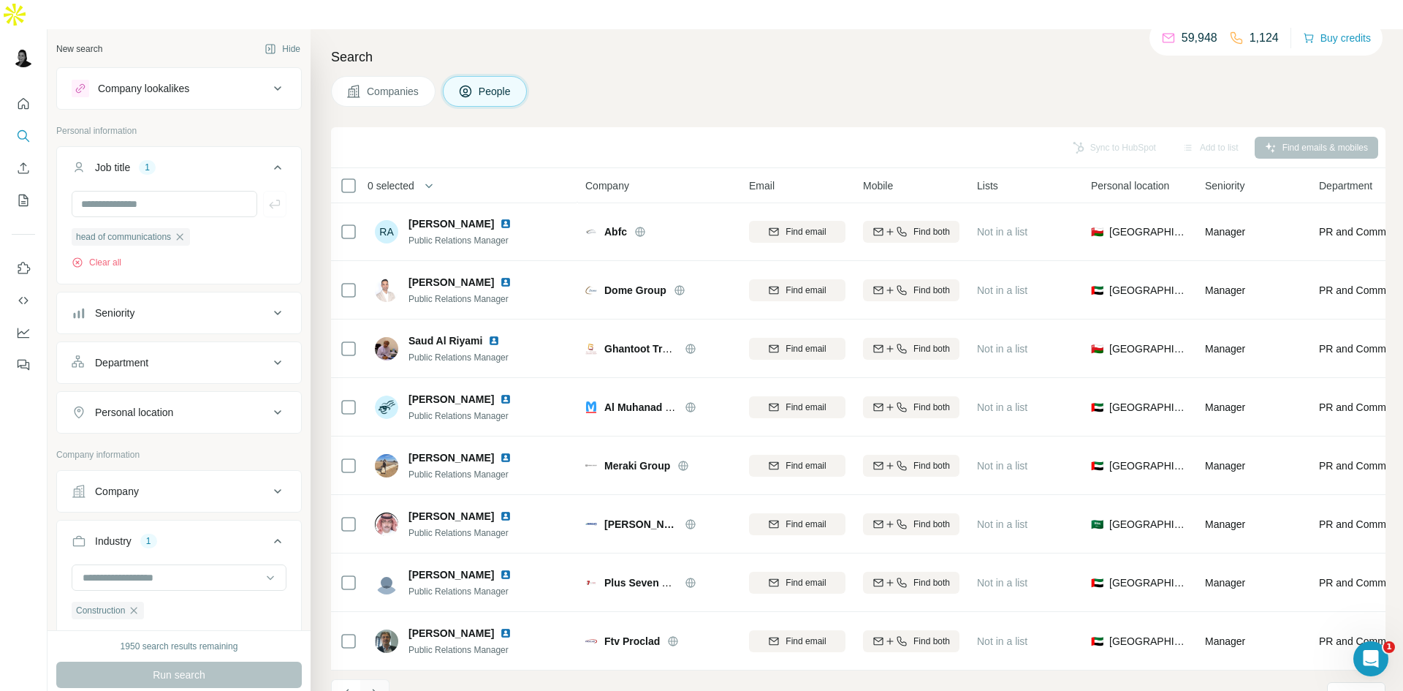
click at [375, 686] on icon "Navigate to next page" at bounding box center [375, 693] width 15 height 15
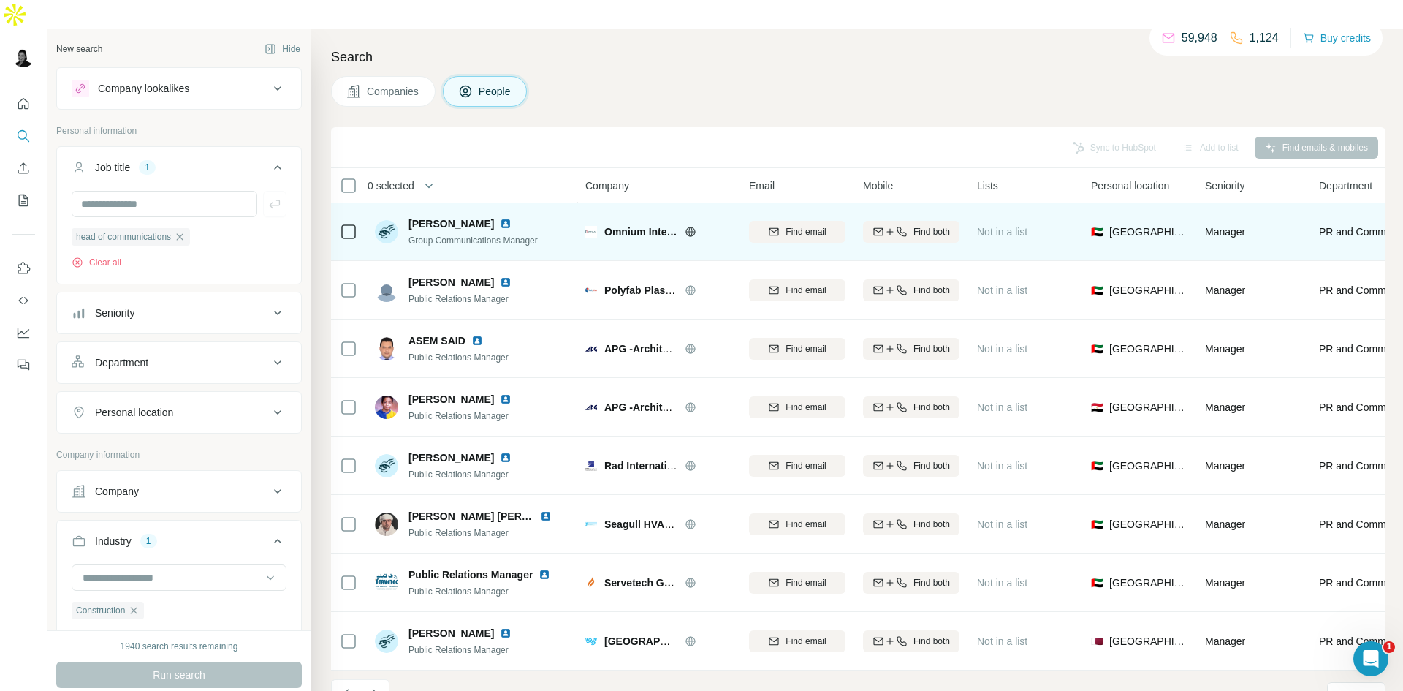
click at [500, 218] on img at bounding box center [506, 224] width 12 height 12
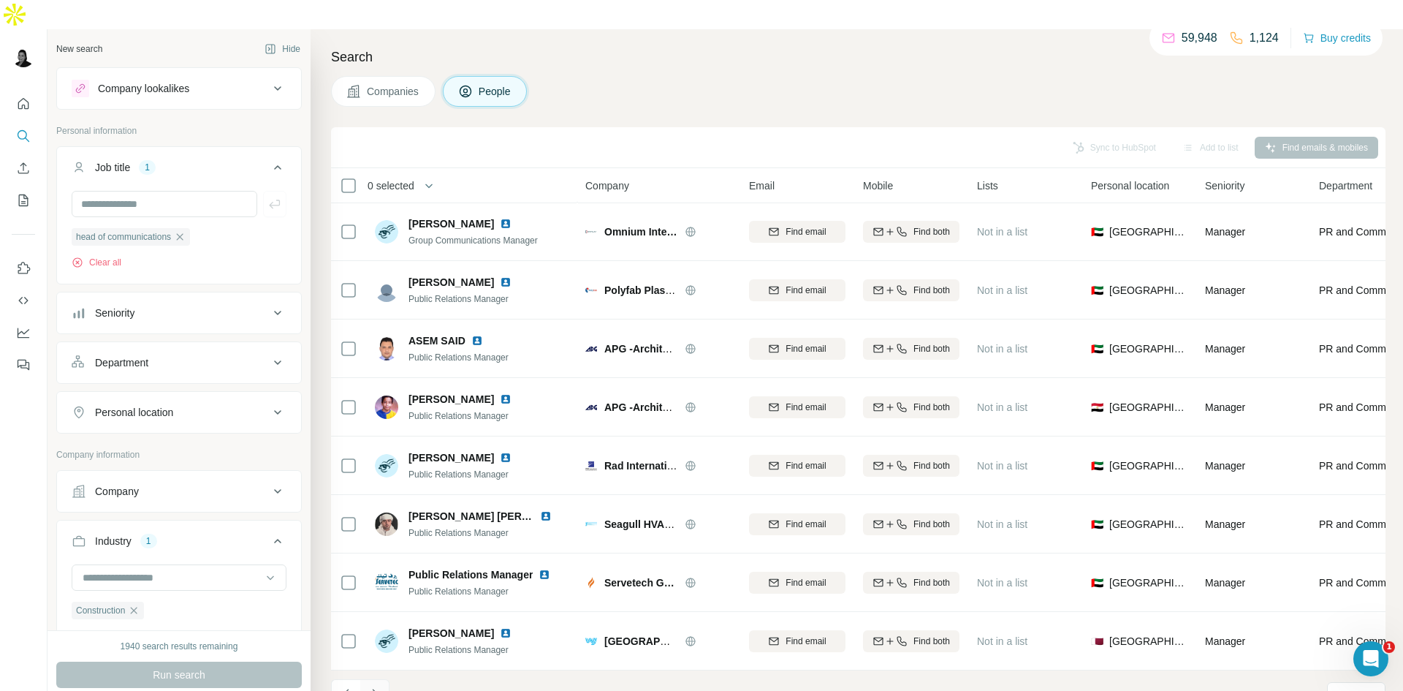
click at [376, 686] on icon "Navigate to next page" at bounding box center [375, 693] width 15 height 15
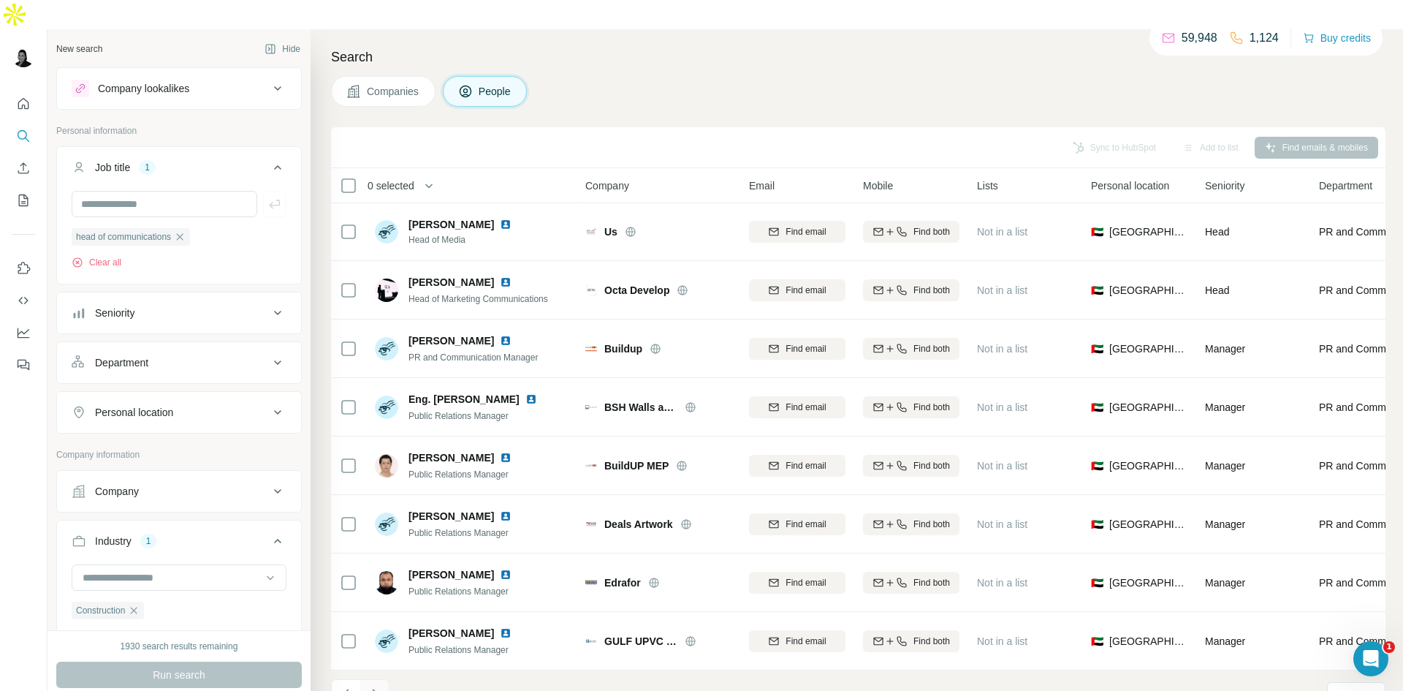
click at [374, 688] on icon "Navigate to next page" at bounding box center [374, 693] width 5 height 10
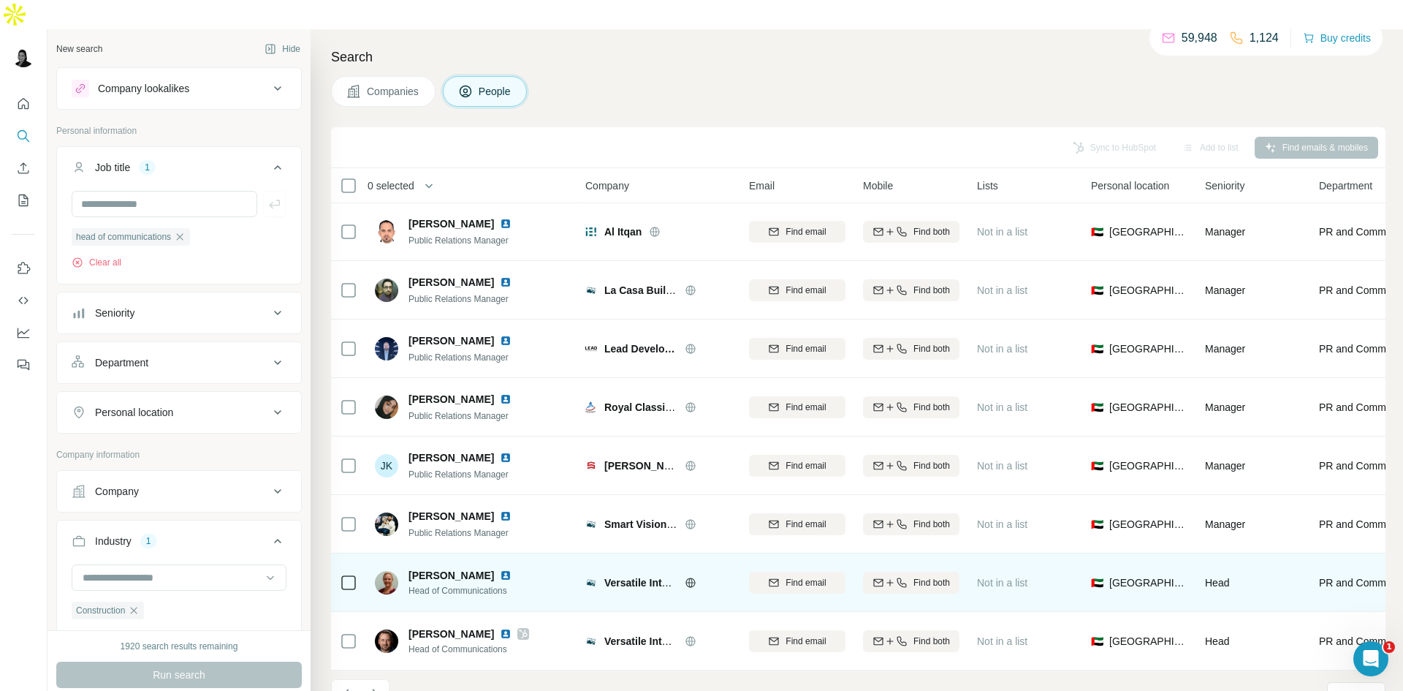
click at [500, 569] on img at bounding box center [506, 575] width 12 height 12
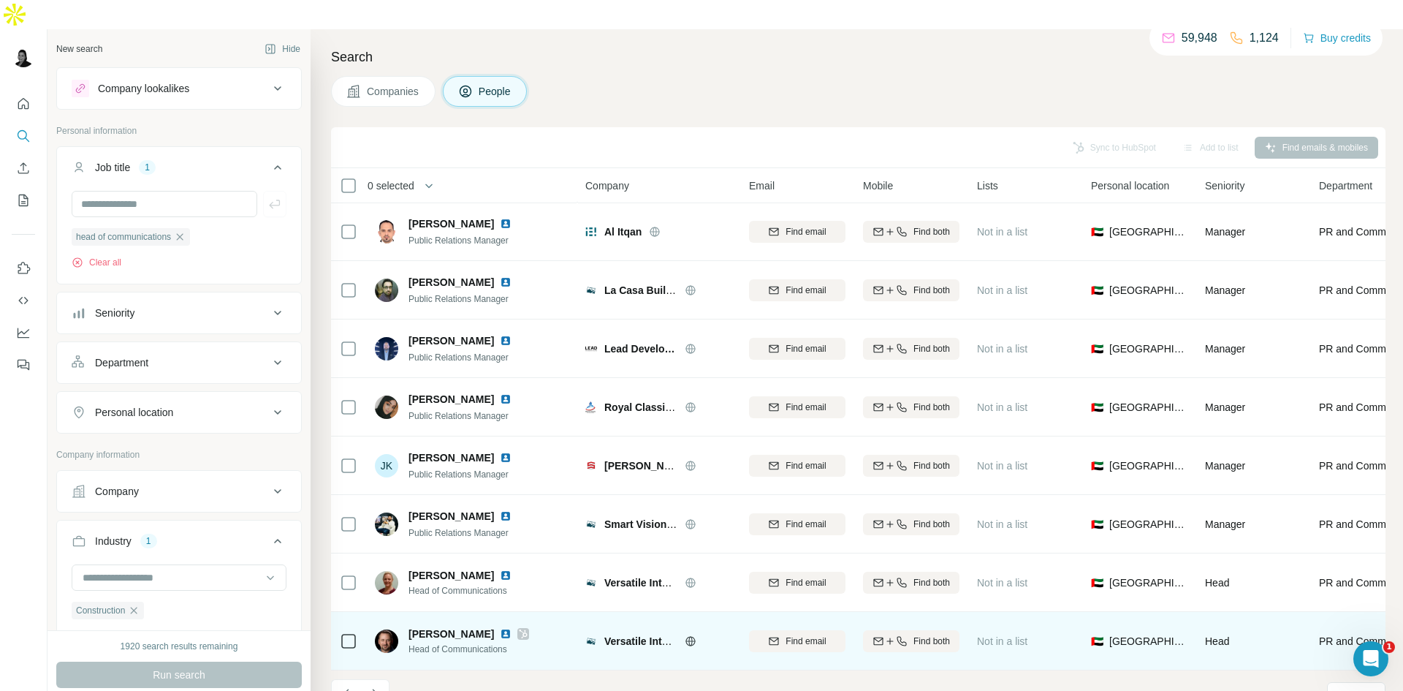
click at [500, 628] on img at bounding box center [506, 634] width 12 height 12
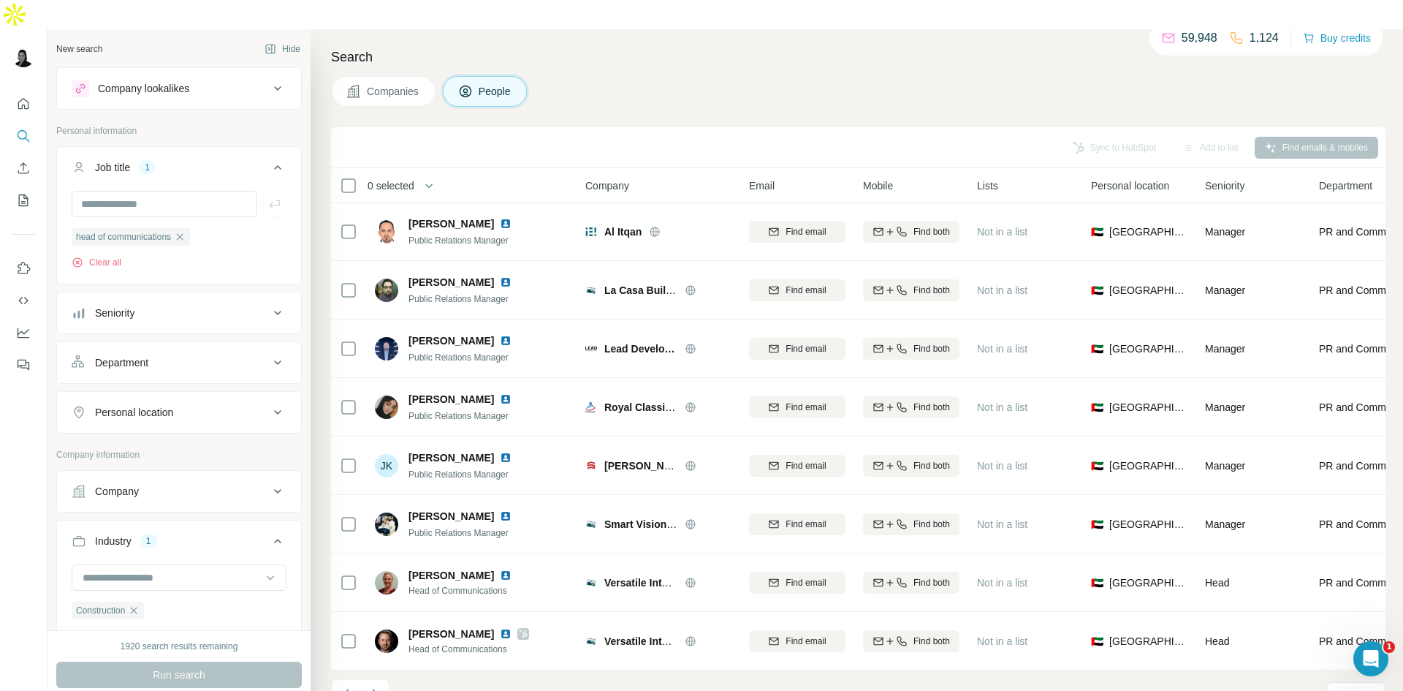
click at [635, 76] on div "Companies People" at bounding box center [858, 91] width 1055 height 31
click at [381, 686] on icon "Navigate to next page" at bounding box center [375, 693] width 15 height 15
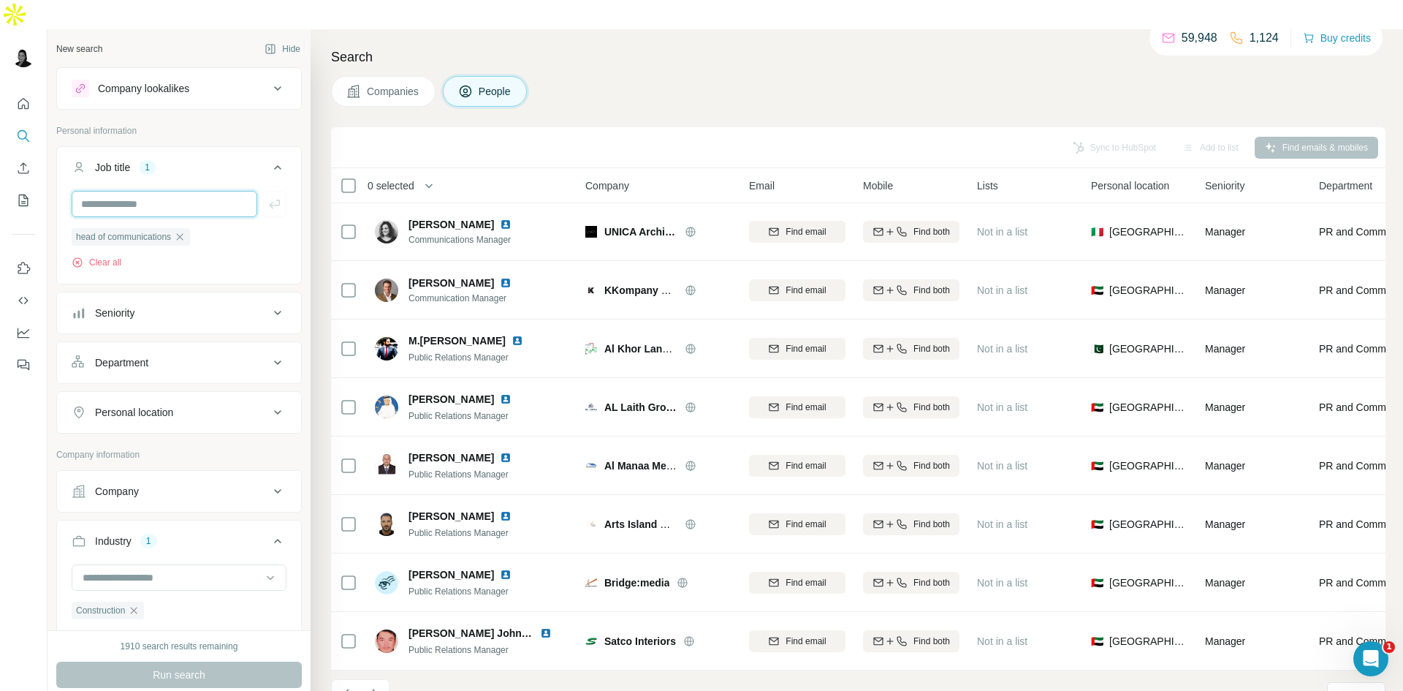
click at [171, 191] on input "text" at bounding box center [165, 204] width 186 height 26
click at [179, 191] on input "**********" at bounding box center [165, 204] width 186 height 26
type input "**********"
click at [267, 197] on icon "button" at bounding box center [274, 204] width 15 height 15
click at [259, 231] on icon "button" at bounding box center [253, 237] width 12 height 12
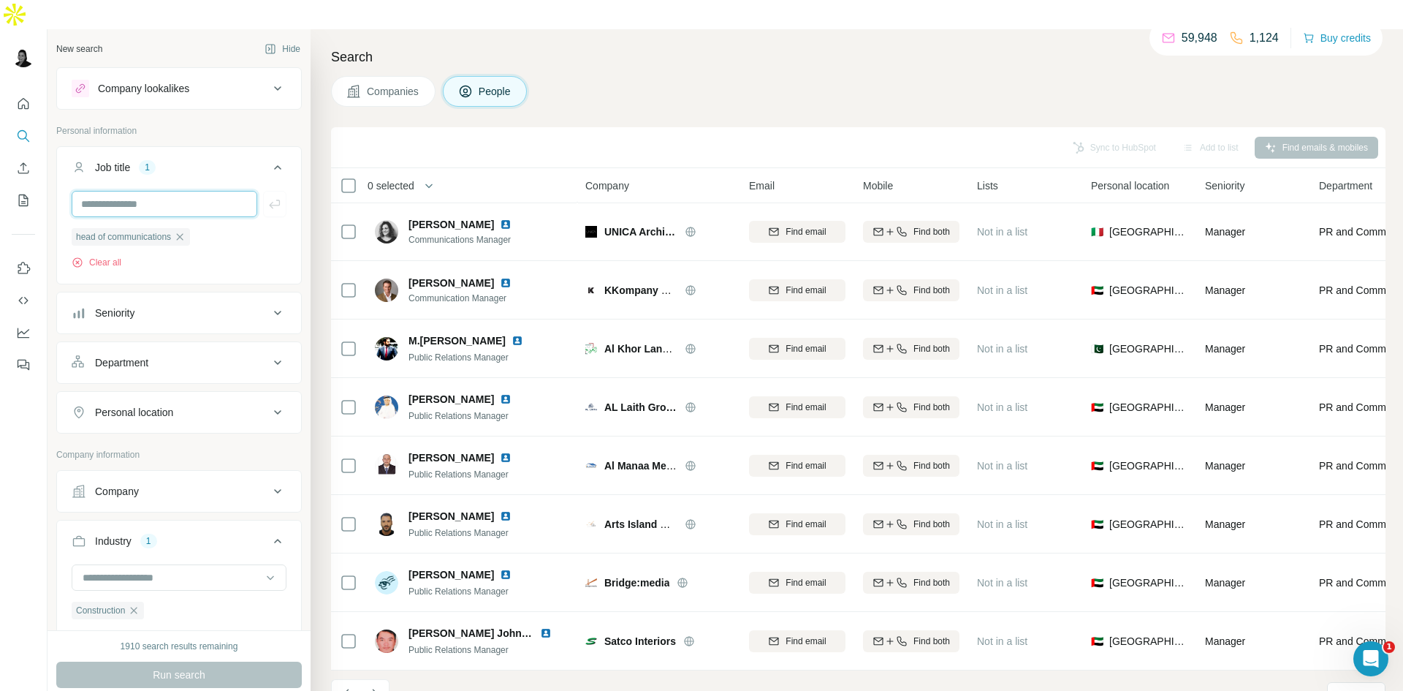
click at [172, 191] on input "text" at bounding box center [165, 204] width 186 height 26
click at [183, 231] on icon "button" at bounding box center [180, 237] width 12 height 12
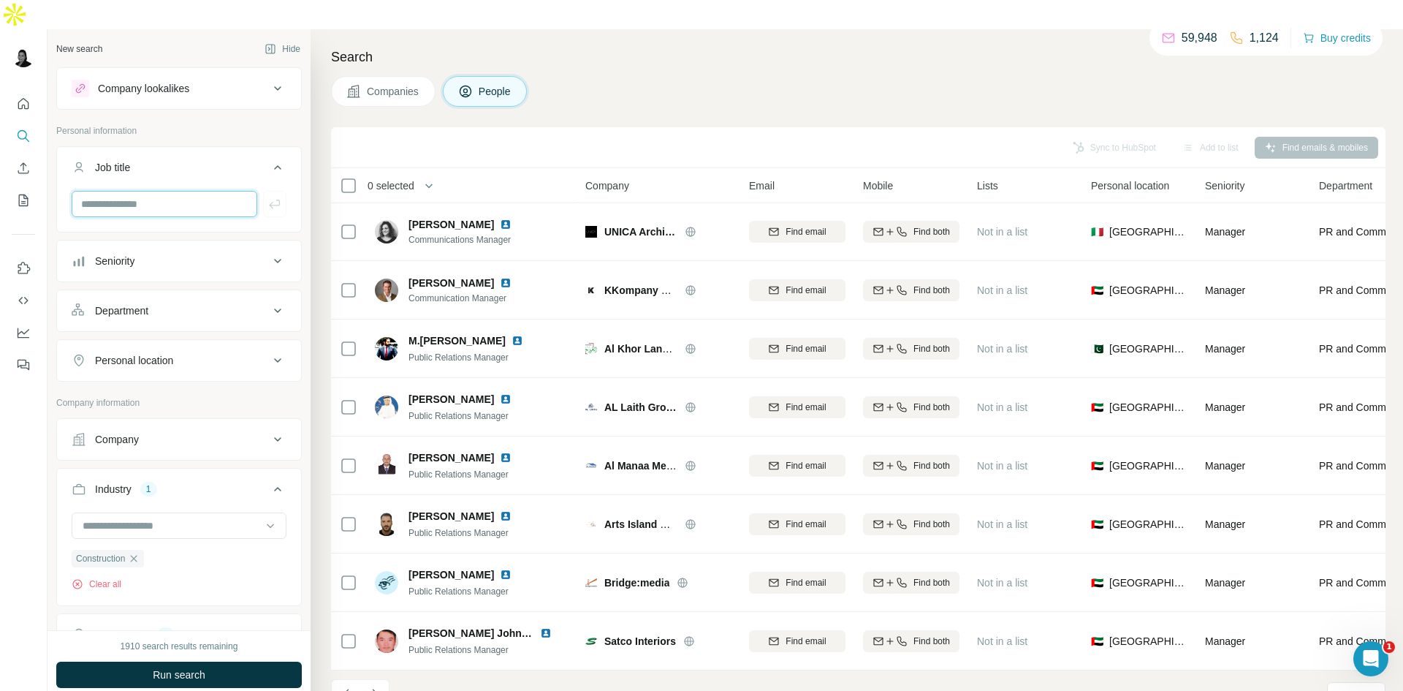
click at [141, 191] on input "text" at bounding box center [165, 204] width 186 height 26
paste input "**********"
type input "**********"
click at [317, 156] on div "Search Companies People Sync to HubSpot Add to list Find emails & mobiles 0 sel…" at bounding box center [857, 374] width 1093 height 691
click at [212, 661] on button "Run search" at bounding box center [179, 674] width 246 height 26
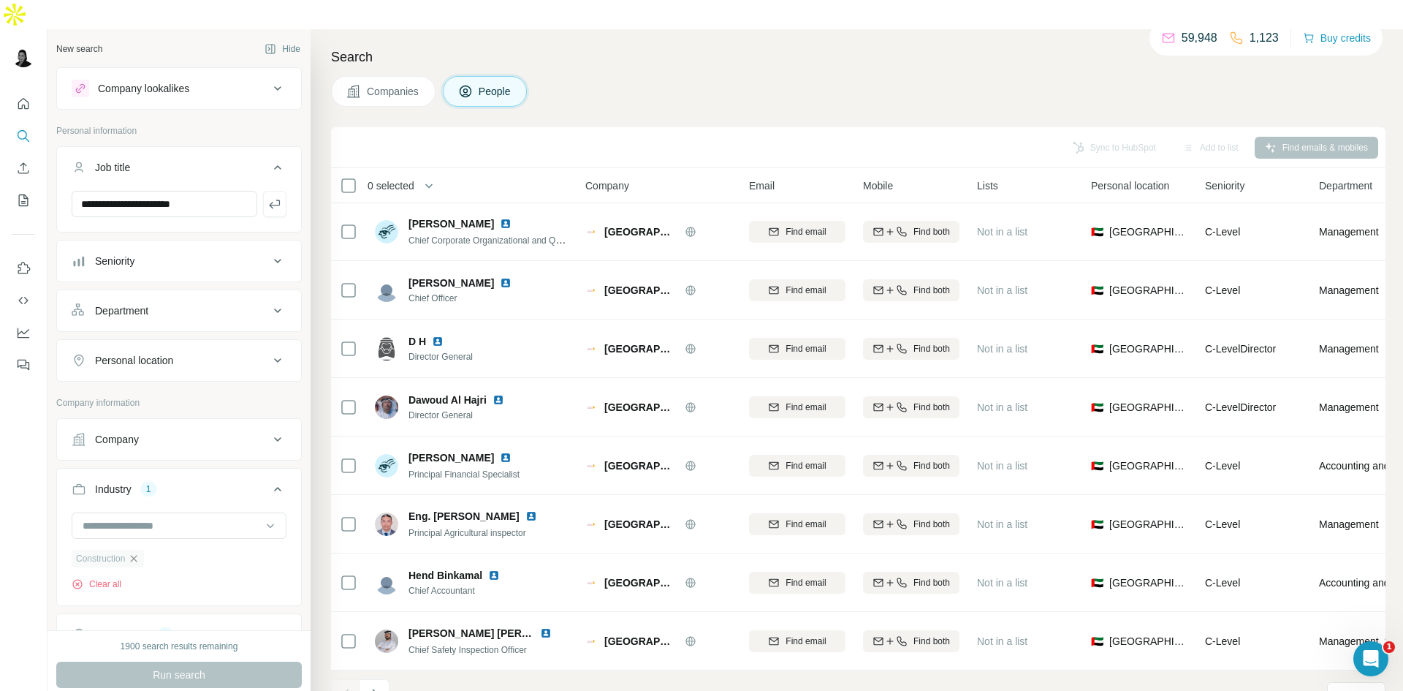
click at [140, 552] on icon "button" at bounding box center [134, 558] width 12 height 12
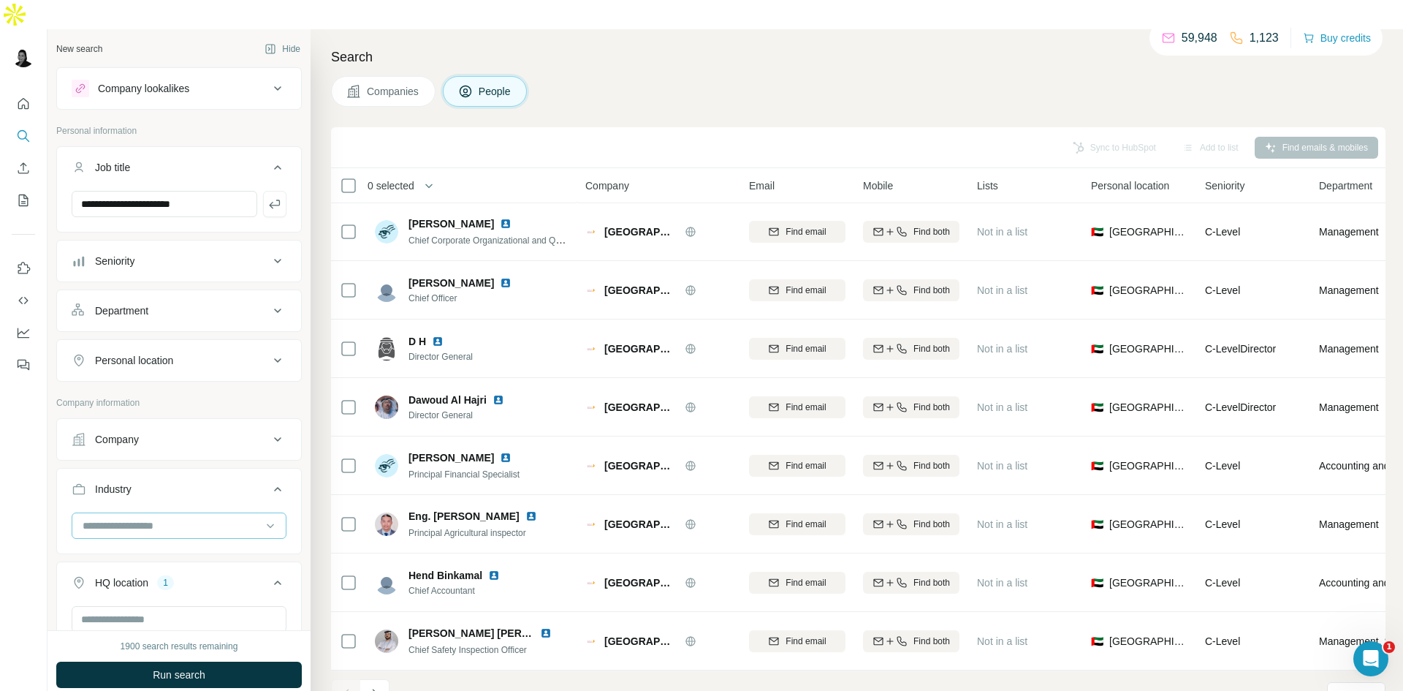
click at [162, 517] on input at bounding box center [171, 525] width 181 height 16
click at [159, 525] on div "Banking" at bounding box center [173, 517] width 179 height 15
click at [201, 667] on span "Run search" at bounding box center [179, 674] width 53 height 15
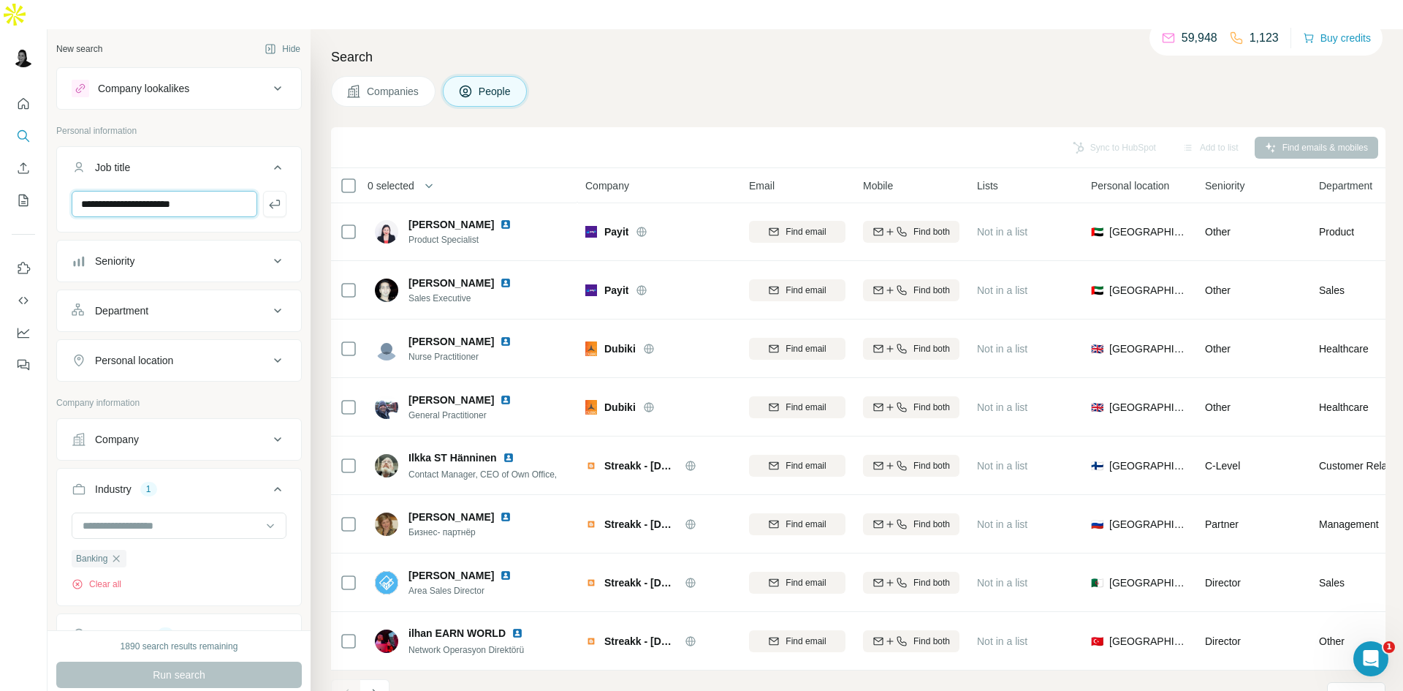
click at [205, 191] on input "**********" at bounding box center [165, 204] width 186 height 26
click at [208, 191] on input "**********" at bounding box center [165, 204] width 186 height 26
click at [267, 197] on icon "button" at bounding box center [274, 204] width 15 height 15
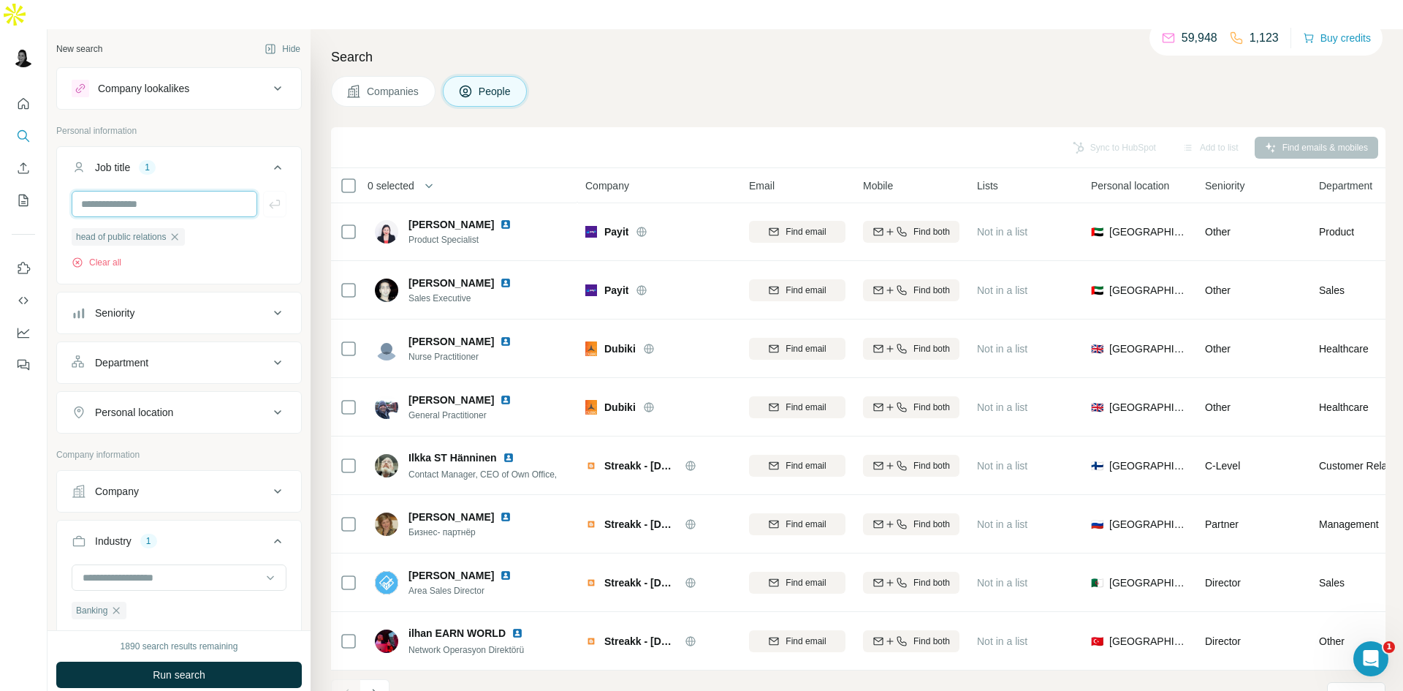
click at [176, 191] on input "text" at bounding box center [165, 204] width 186 height 26
paste input "**********"
type input "**********"
click at [267, 197] on icon "button" at bounding box center [274, 204] width 15 height 15
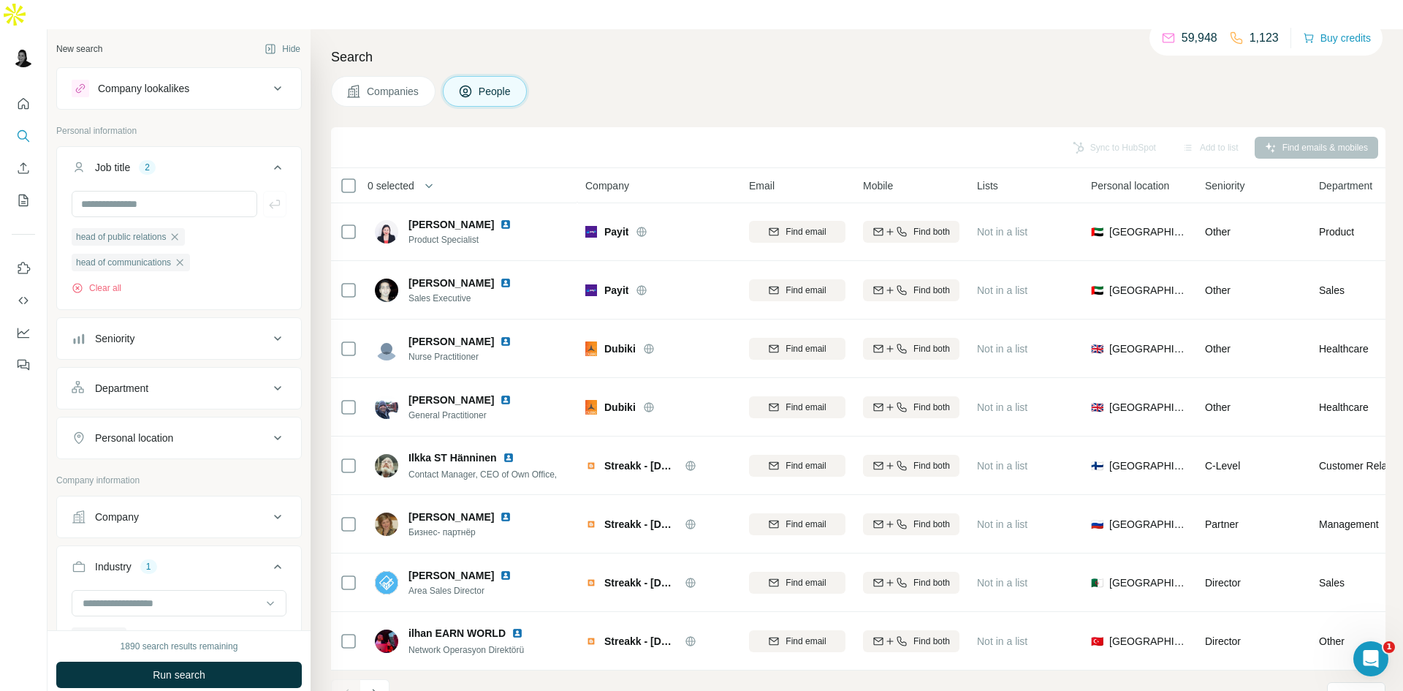
click at [376, 84] on span "Companies" at bounding box center [393, 91] width 53 height 15
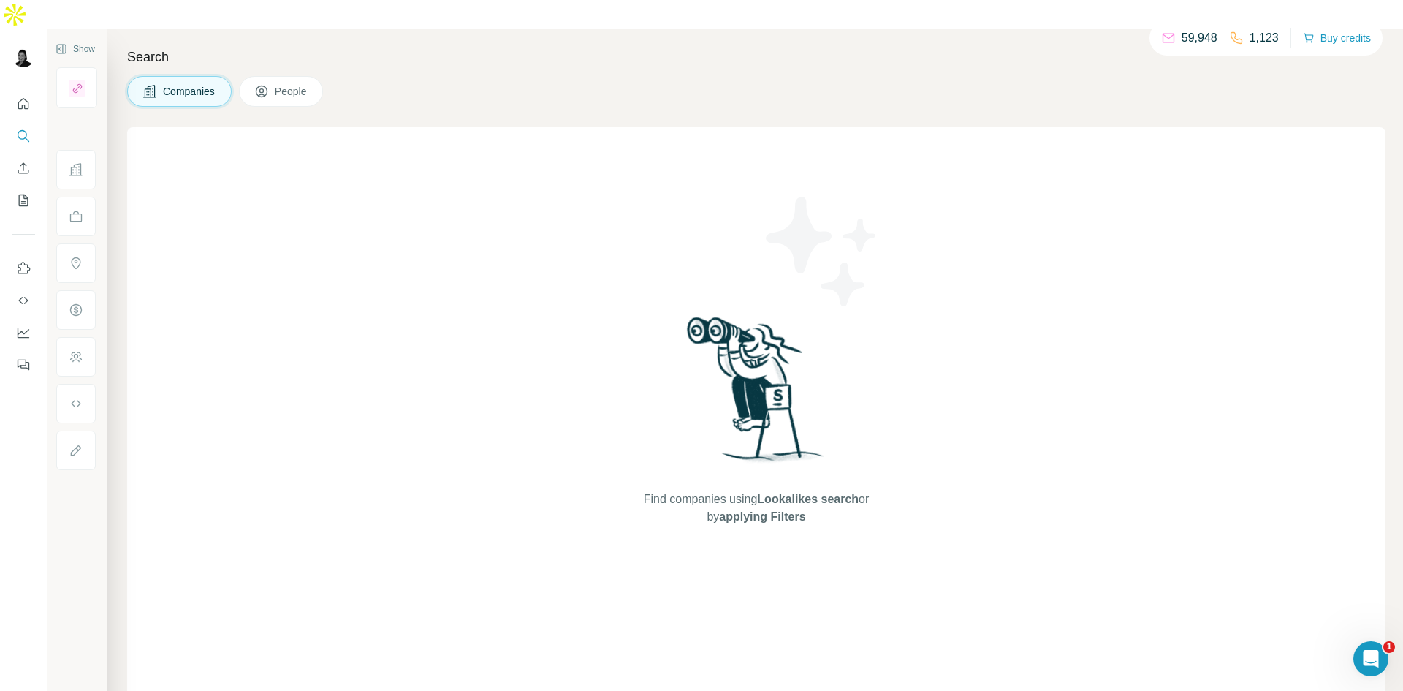
click at [297, 84] on span "People" at bounding box center [292, 91] width 34 height 15
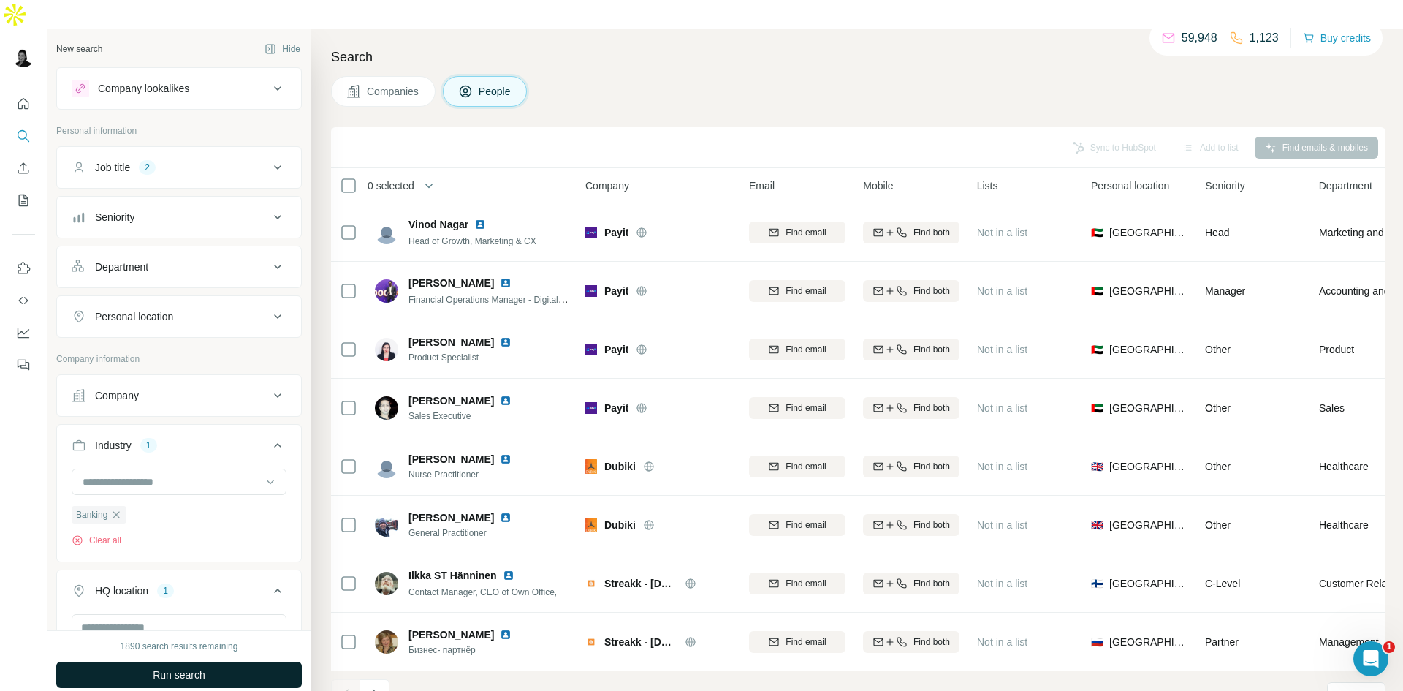
click at [214, 661] on button "Run search" at bounding box center [179, 674] width 246 height 26
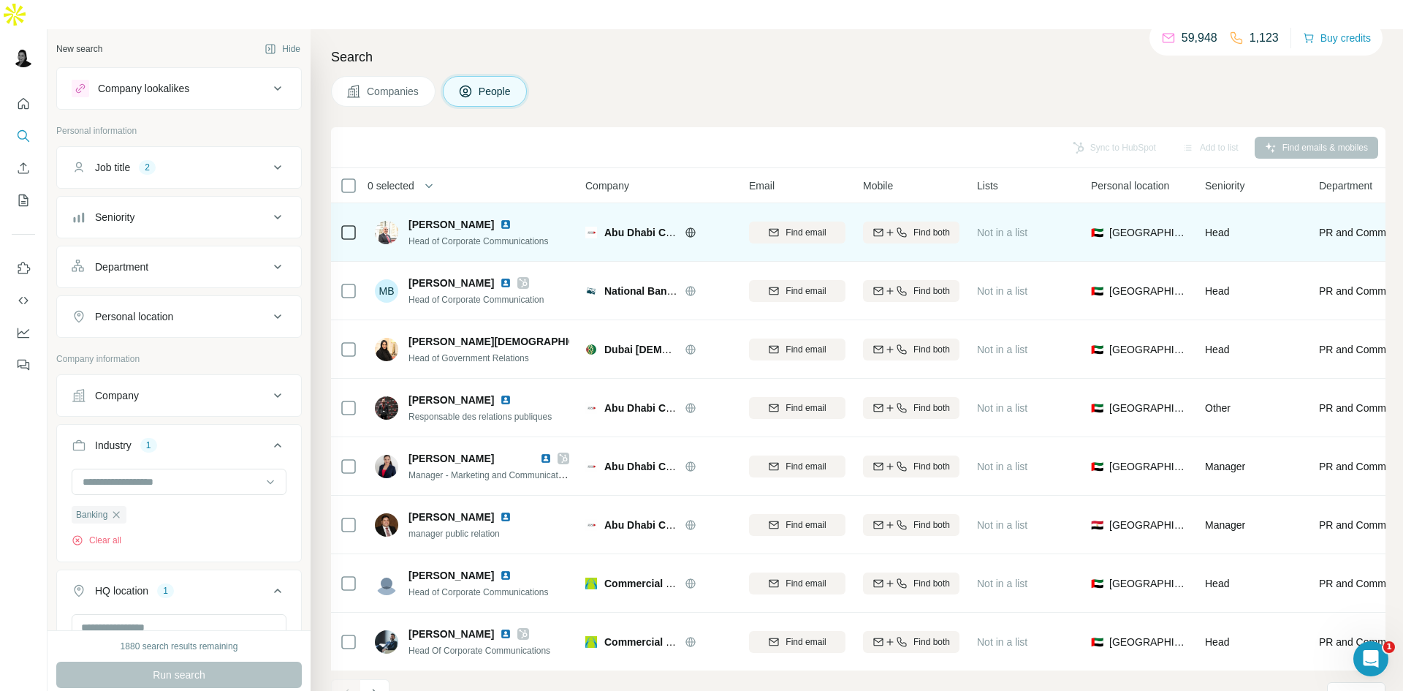
click at [512, 219] on img at bounding box center [506, 225] width 12 height 12
click at [931, 221] on button "Find both" at bounding box center [911, 232] width 96 height 22
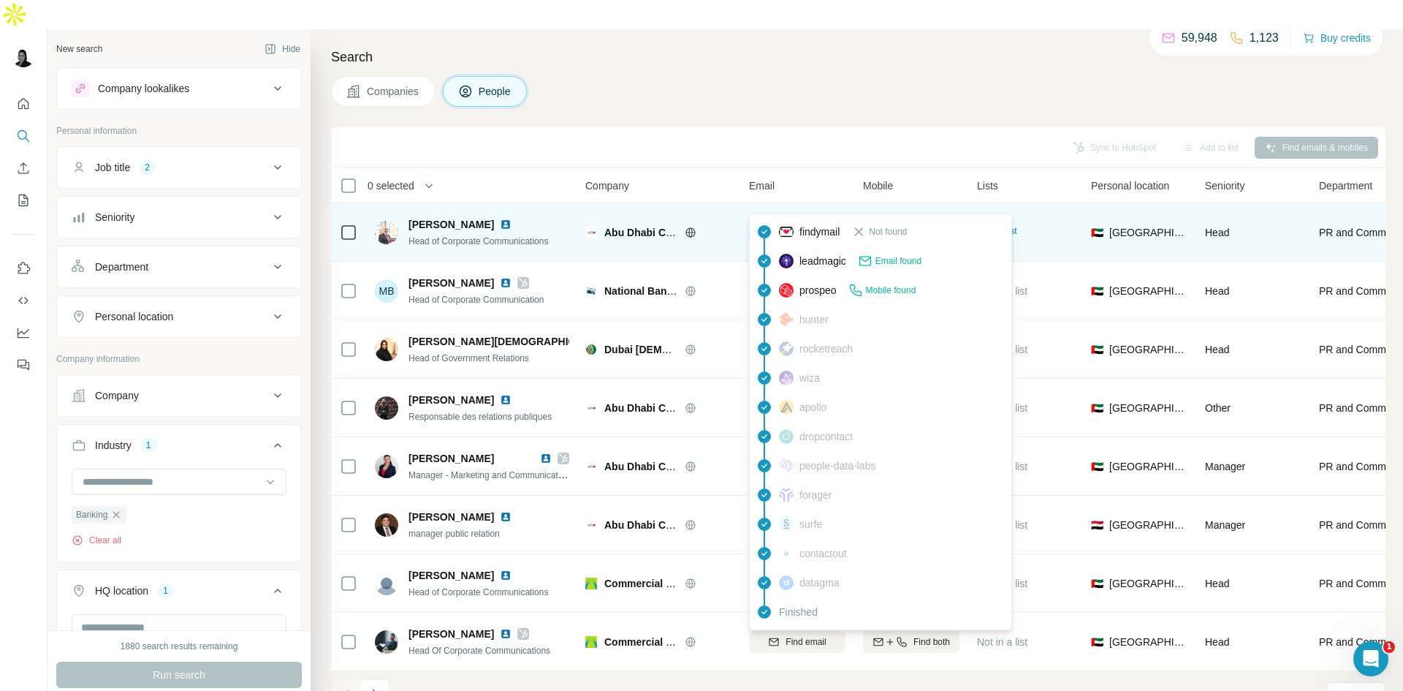
click at [818, 227] on span "[PERSON_NAME][EMAIL_ADDRESS][DOMAIN_NAME]" at bounding box center [896, 233] width 257 height 12
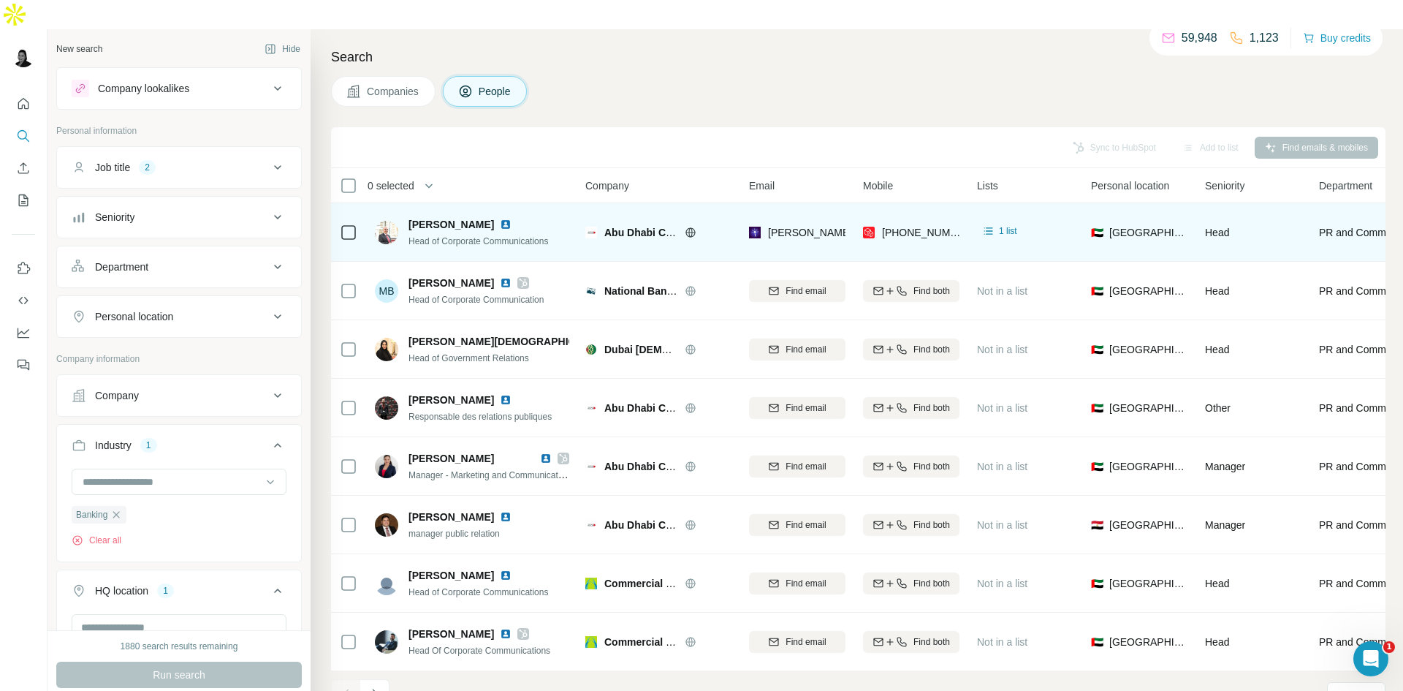
click at [1070, 203] on td "1 list" at bounding box center [1025, 232] width 114 height 58
click at [453, 217] on span "[PERSON_NAME]" at bounding box center [452, 224] width 86 height 15
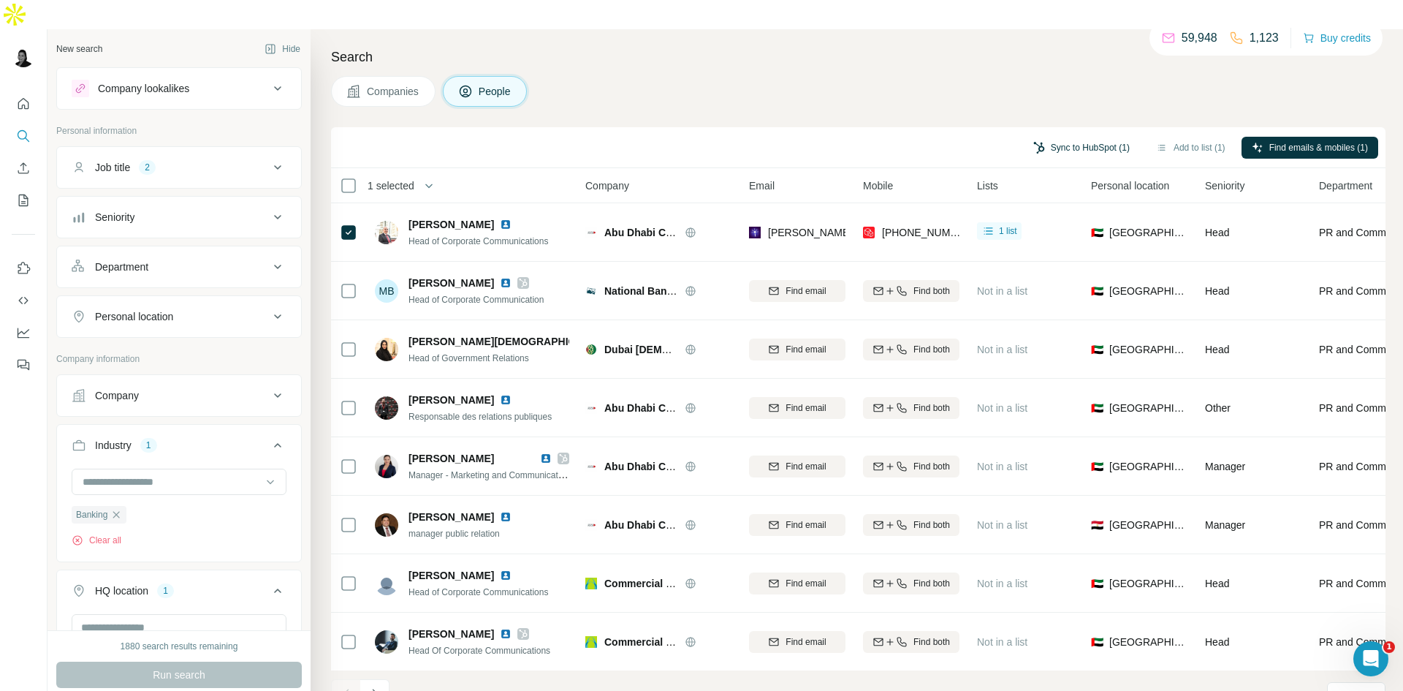
click at [1084, 137] on button "Sync to HubSpot (1)" at bounding box center [1081, 148] width 117 height 22
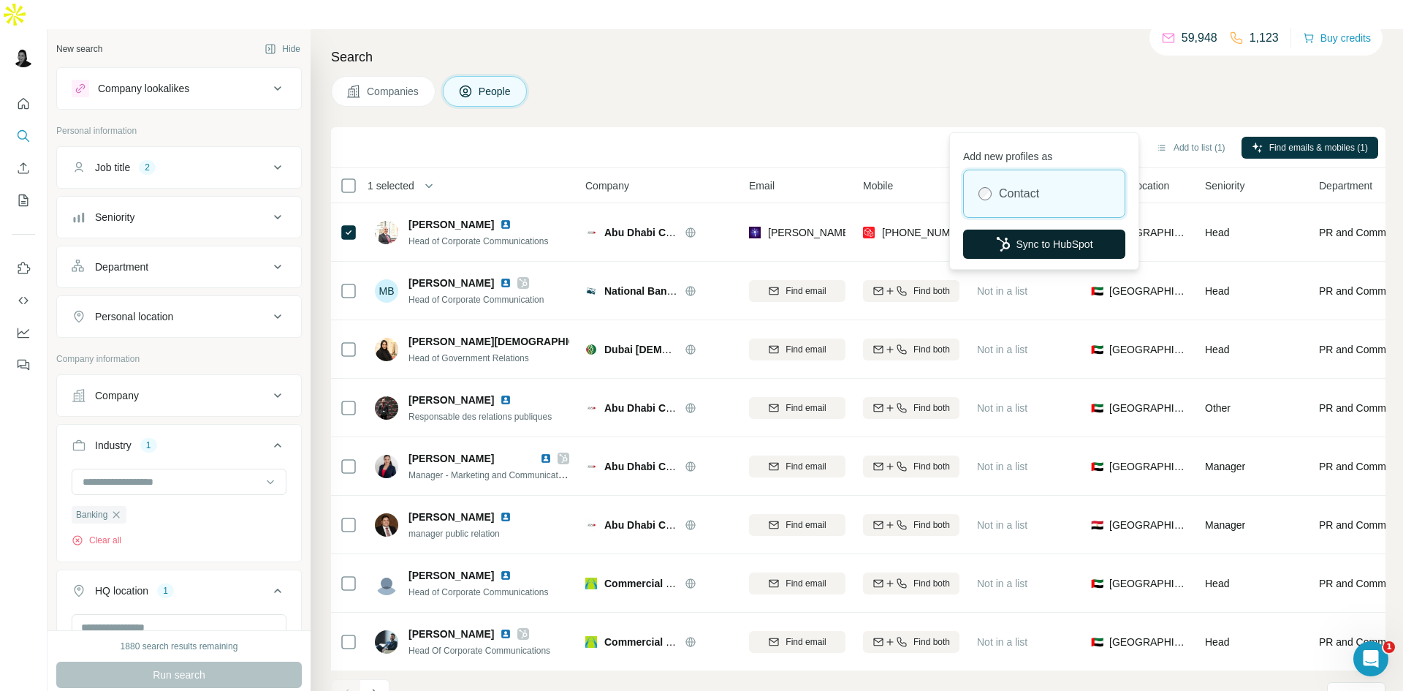
click at [1079, 246] on button "Sync to HubSpot" at bounding box center [1044, 243] width 162 height 29
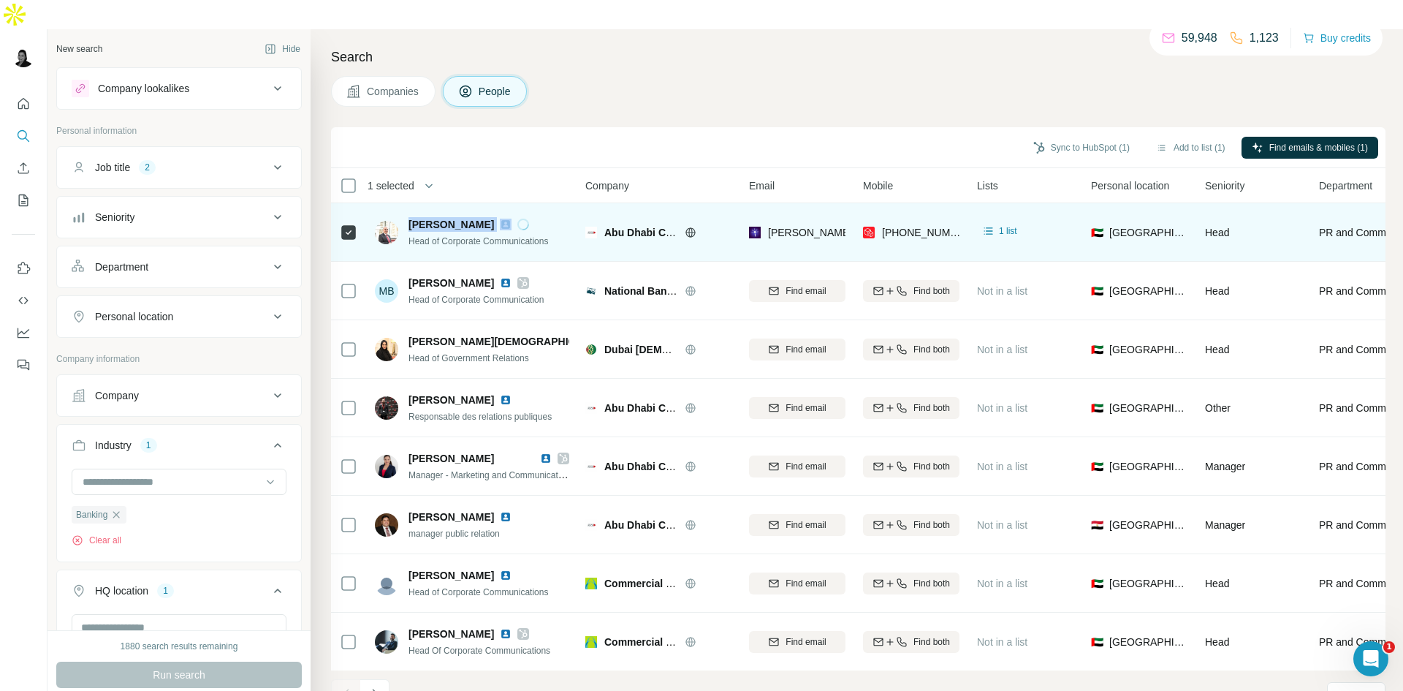
drag, startPoint x: 408, startPoint y: 194, endPoint x: 508, endPoint y: 199, distance: 100.2
click at [508, 217] on div "[PERSON_NAME] Head of Corporate Communications" at bounding box center [461, 232] width 173 height 31
copy span "[PERSON_NAME]"
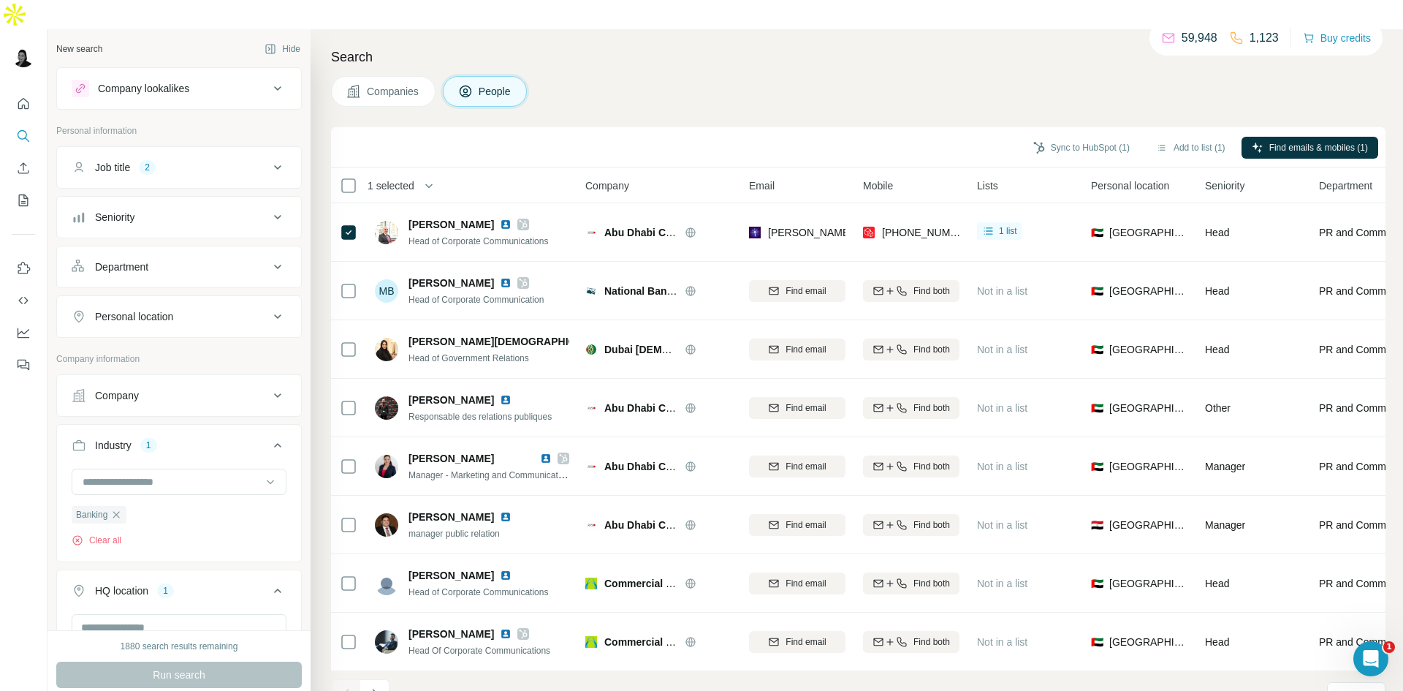
click at [752, 76] on div "Companies People" at bounding box center [858, 91] width 1055 height 31
click at [1103, 137] on button "Sync to HubSpot (1)" at bounding box center [1081, 148] width 117 height 22
click at [1087, 224] on button "Sync to HubSpot" at bounding box center [1044, 226] width 162 height 29
click at [692, 86] on div "Search Companies People Sync to HubSpot (1) Add to list (1) Find emails & mobil…" at bounding box center [857, 374] width 1093 height 691
click at [672, 127] on div "Sync to HubSpot (1) Add to list (1) Find emails & mobiles (1)" at bounding box center [858, 147] width 1055 height 41
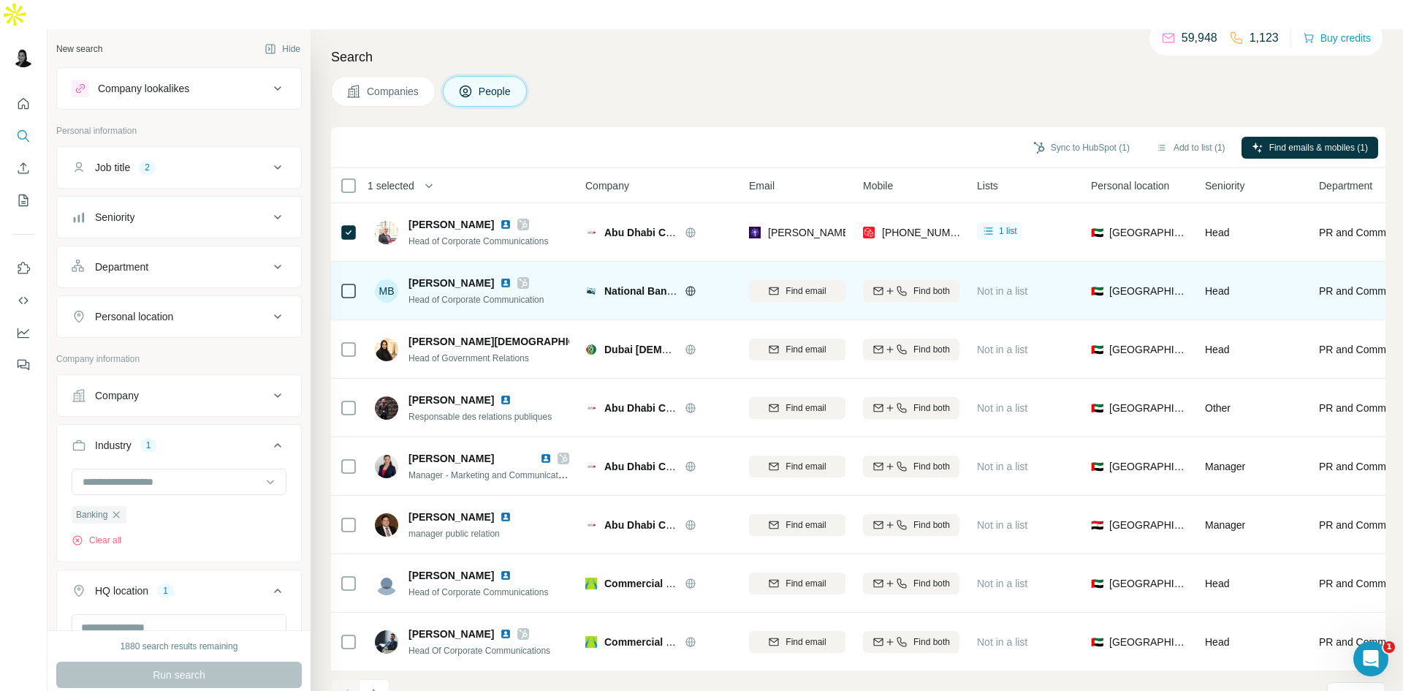
click at [500, 277] on img at bounding box center [506, 283] width 12 height 12
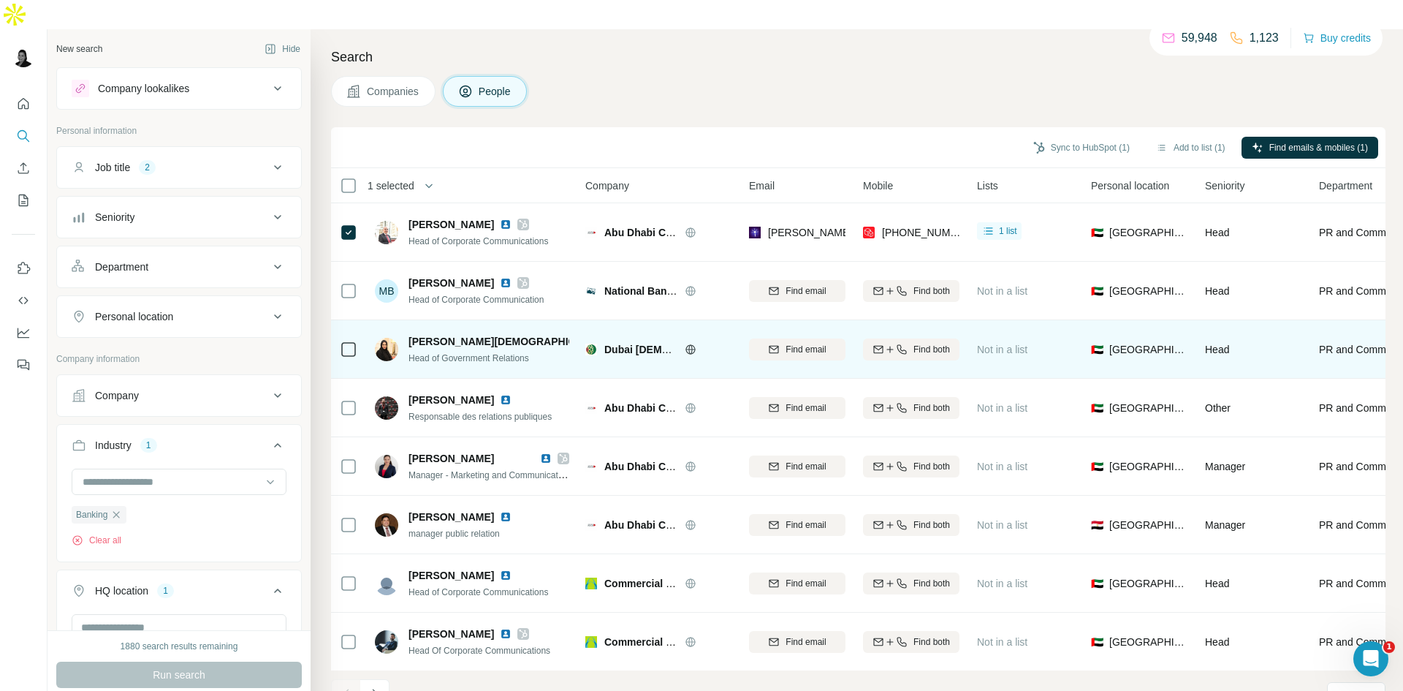
click at [618, 335] on img at bounding box center [624, 341] width 12 height 12
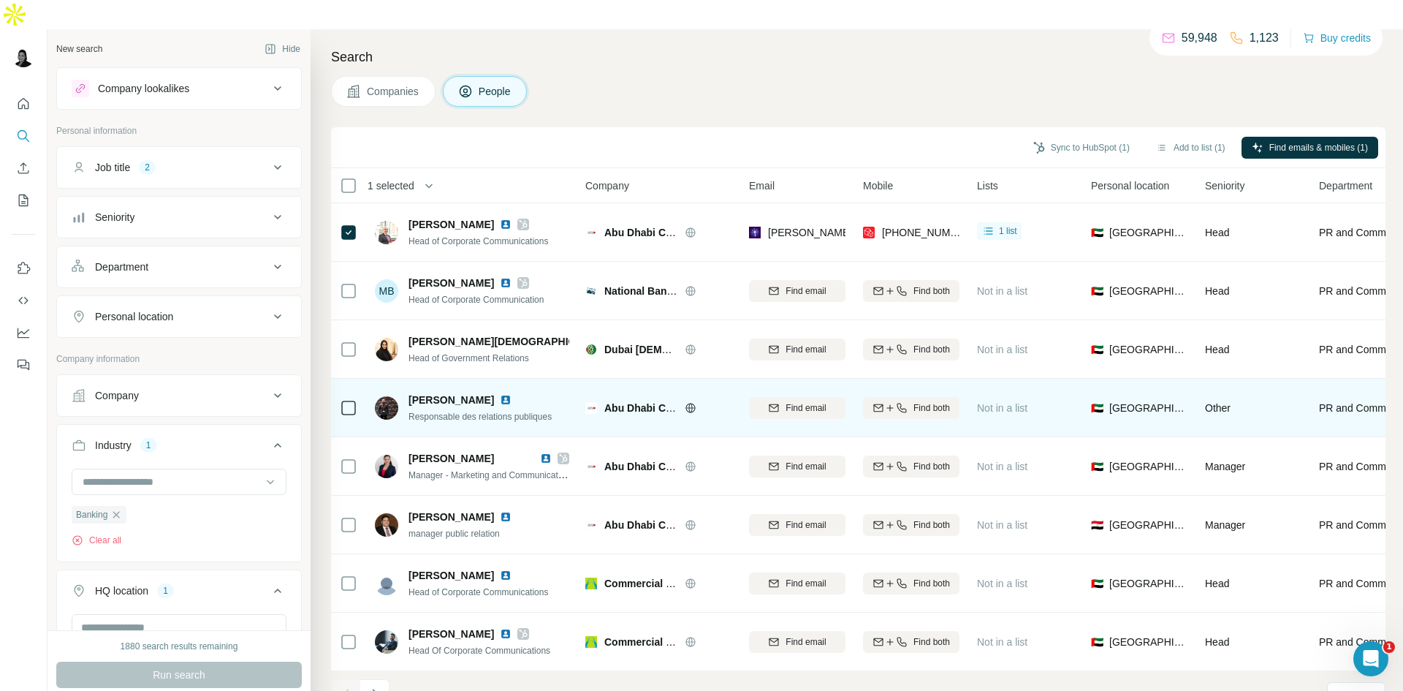
click at [510, 394] on img at bounding box center [506, 400] width 12 height 12
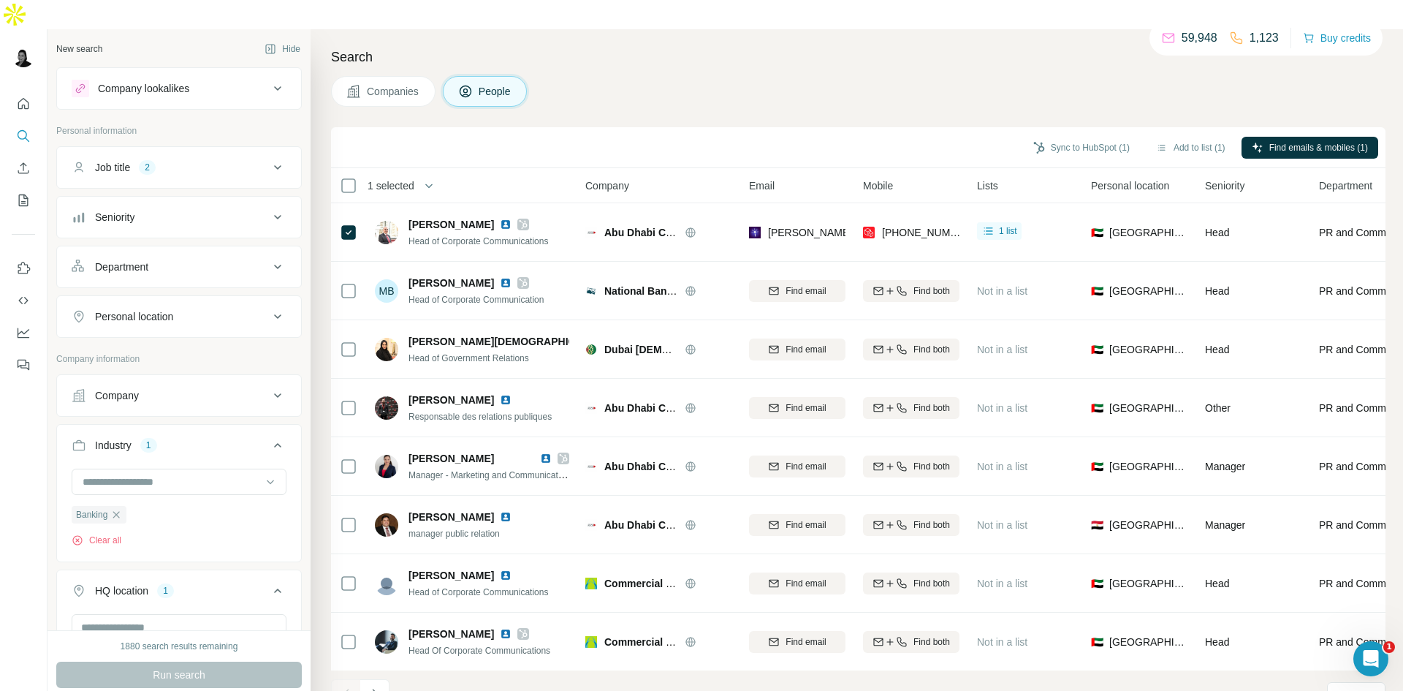
click at [173, 150] on button "Job title 2" at bounding box center [179, 167] width 244 height 35
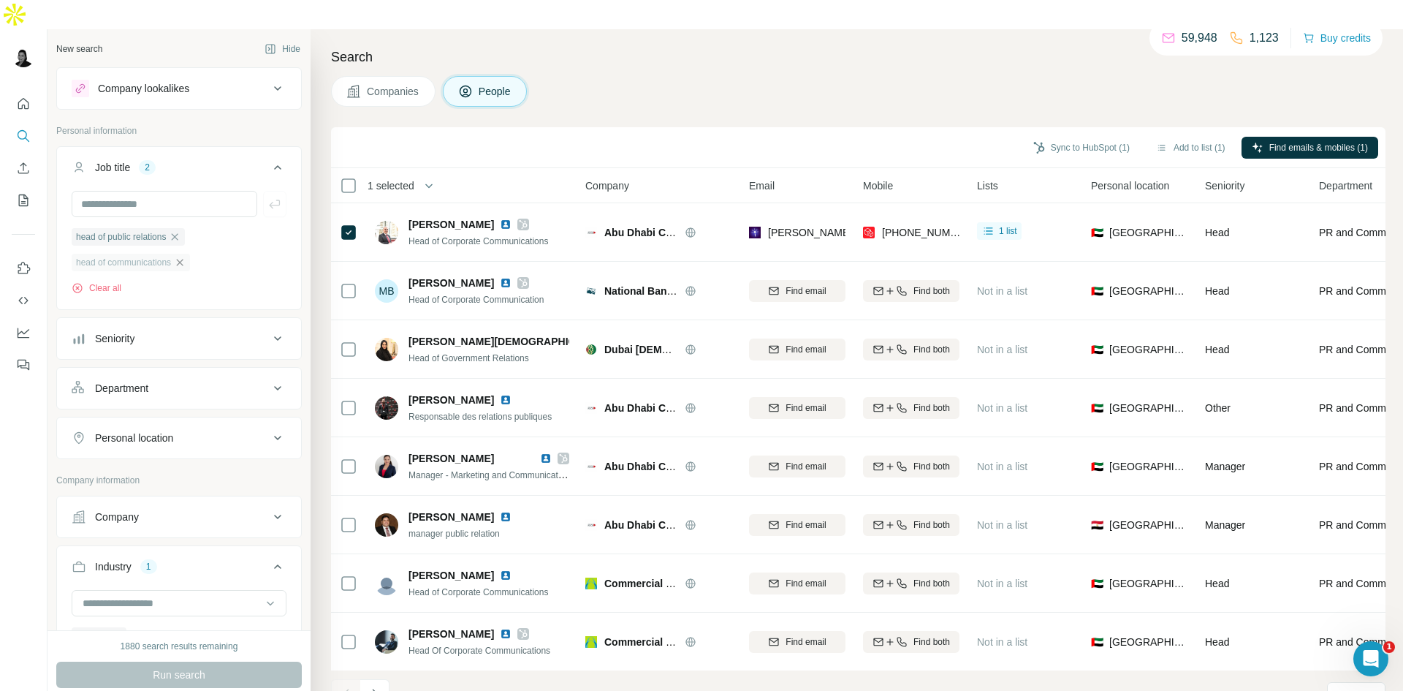
click at [184, 257] on icon "button" at bounding box center [180, 263] width 12 height 12
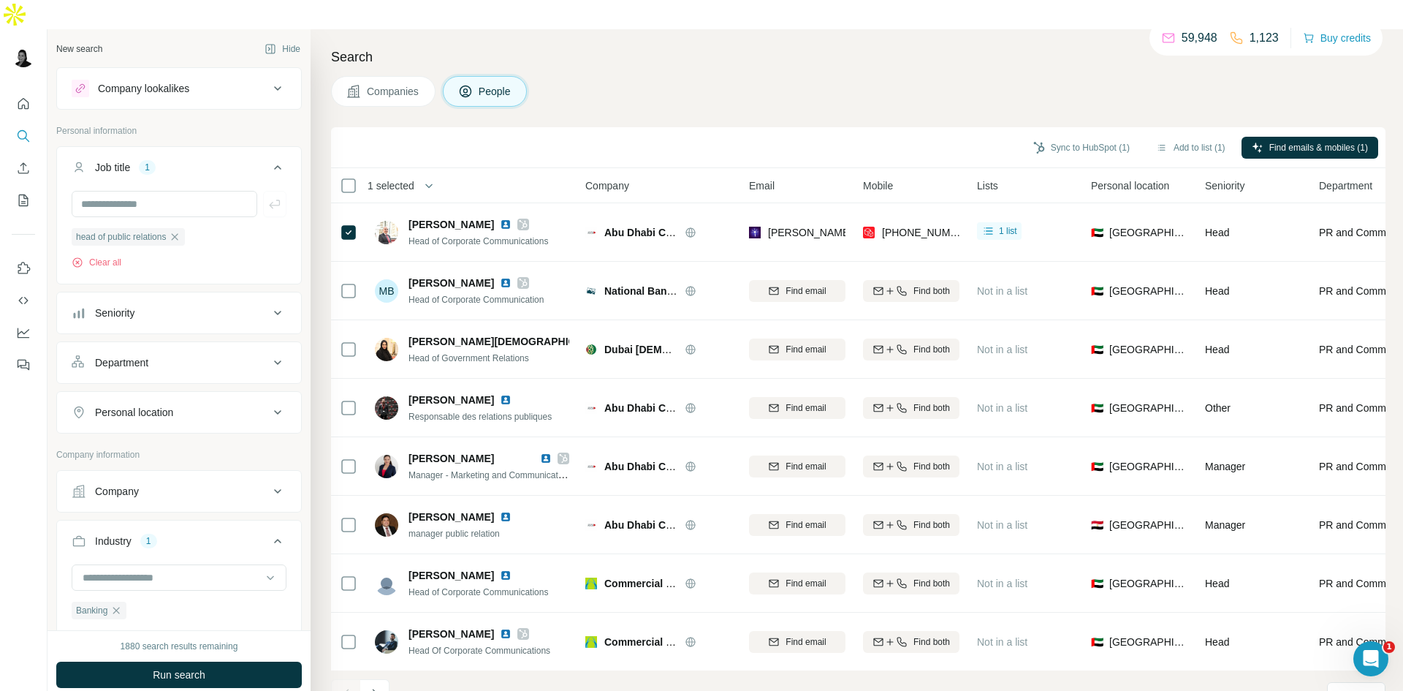
click at [160, 667] on span "Run search" at bounding box center [179, 674] width 53 height 15
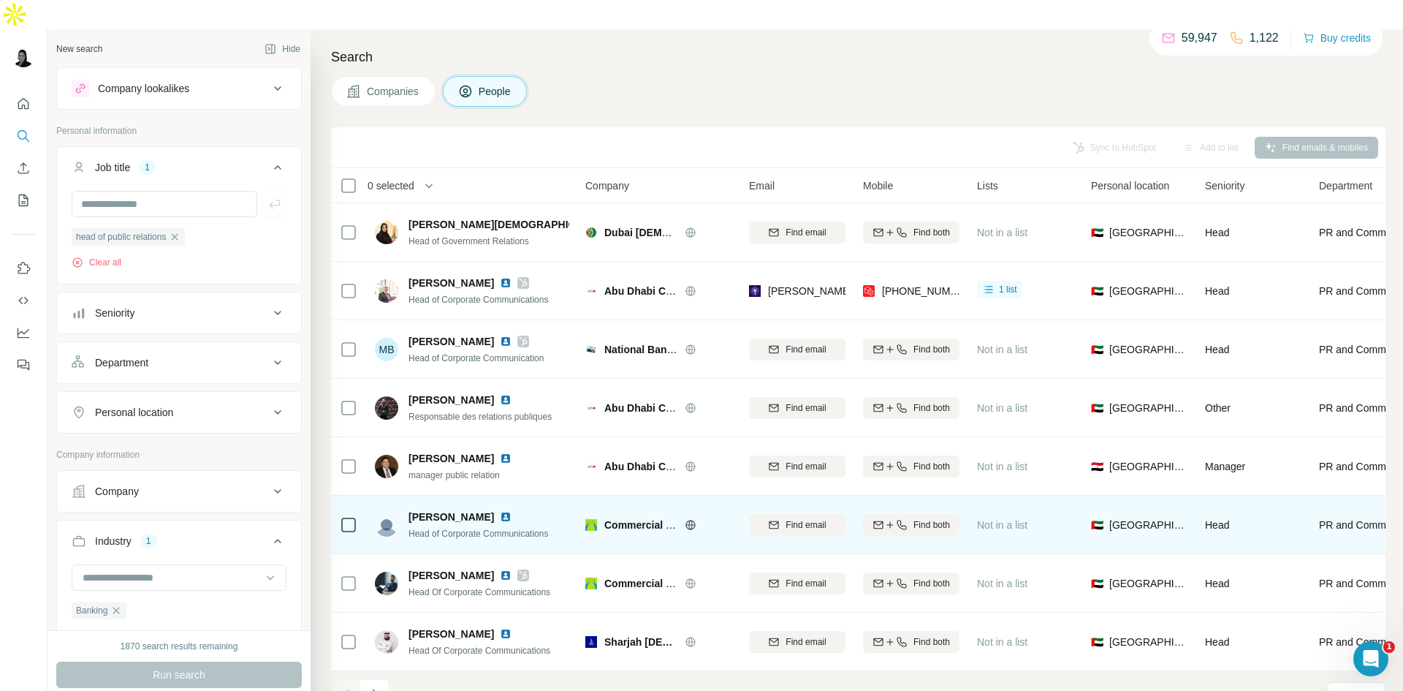
click at [512, 511] on img at bounding box center [506, 517] width 12 height 12
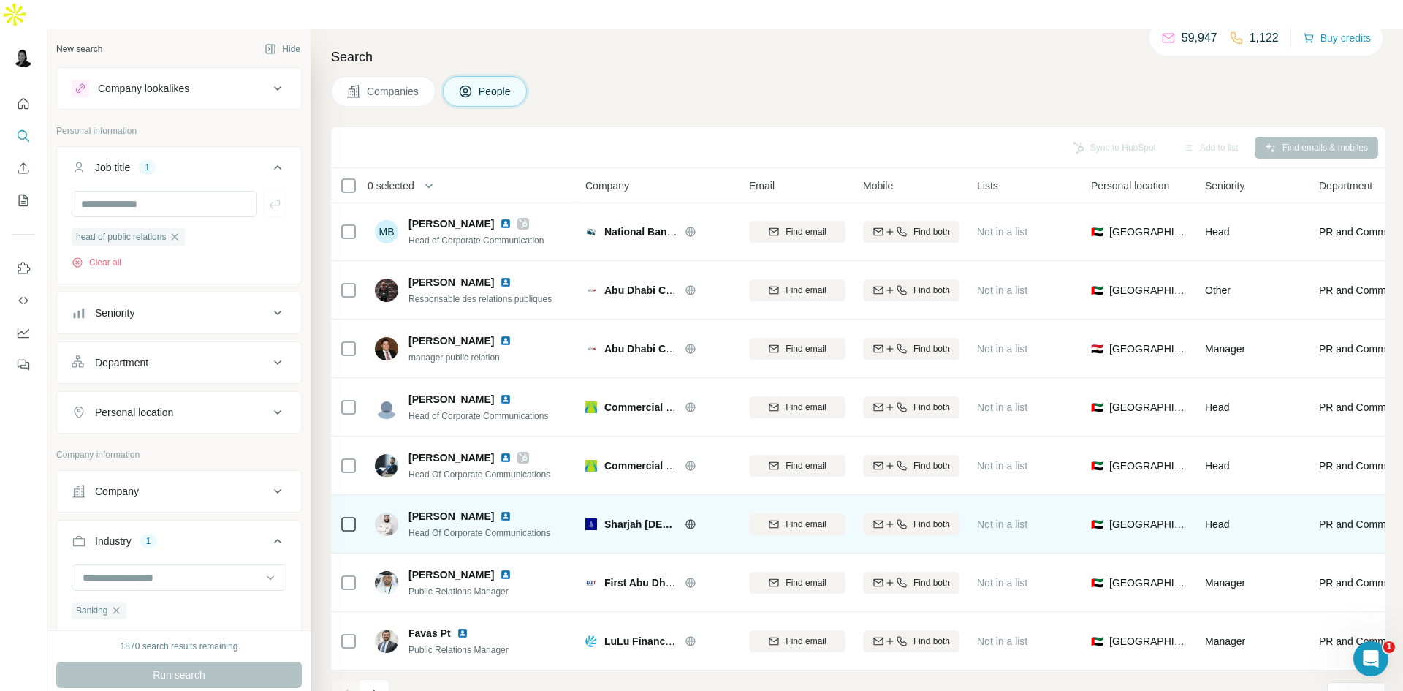
scroll to position [125, 0]
click at [512, 510] on img at bounding box center [506, 516] width 12 height 12
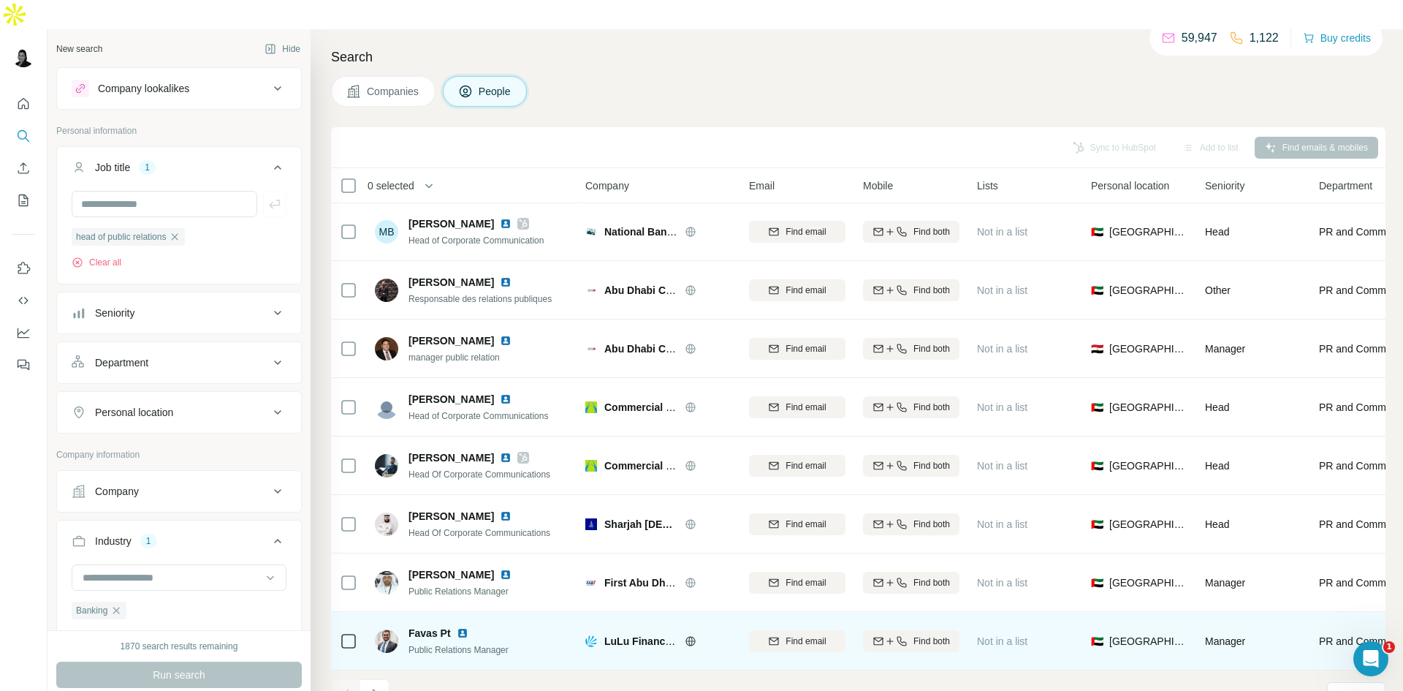
click at [461, 627] on img at bounding box center [463, 633] width 12 height 12
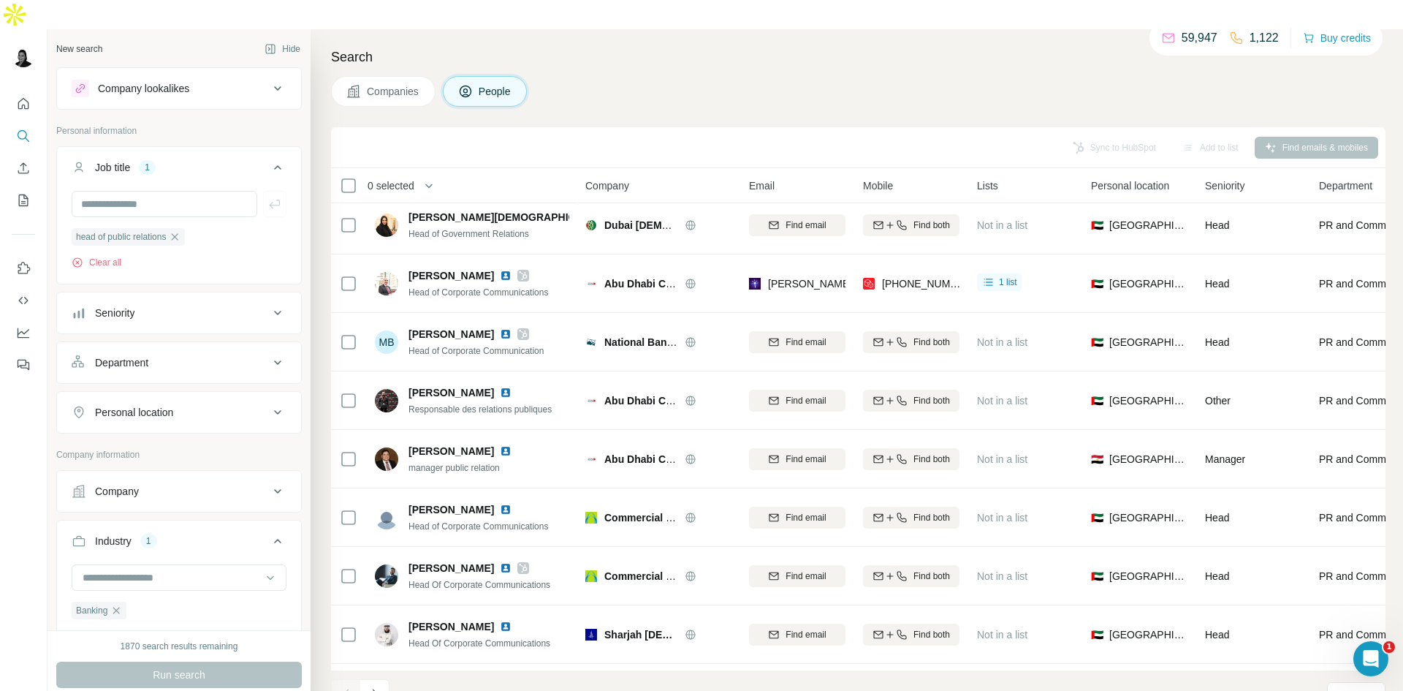
scroll to position [0, 0]
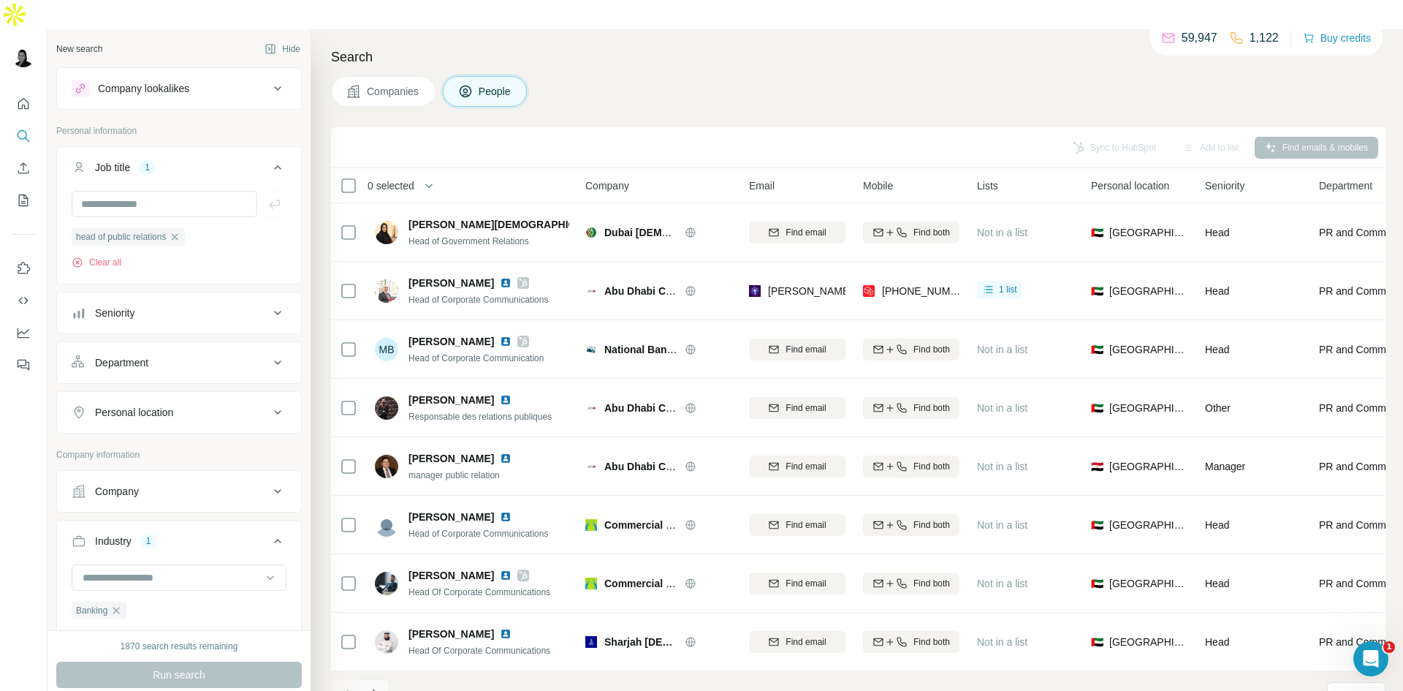
click at [371, 686] on icon "Navigate to next page" at bounding box center [375, 693] width 15 height 15
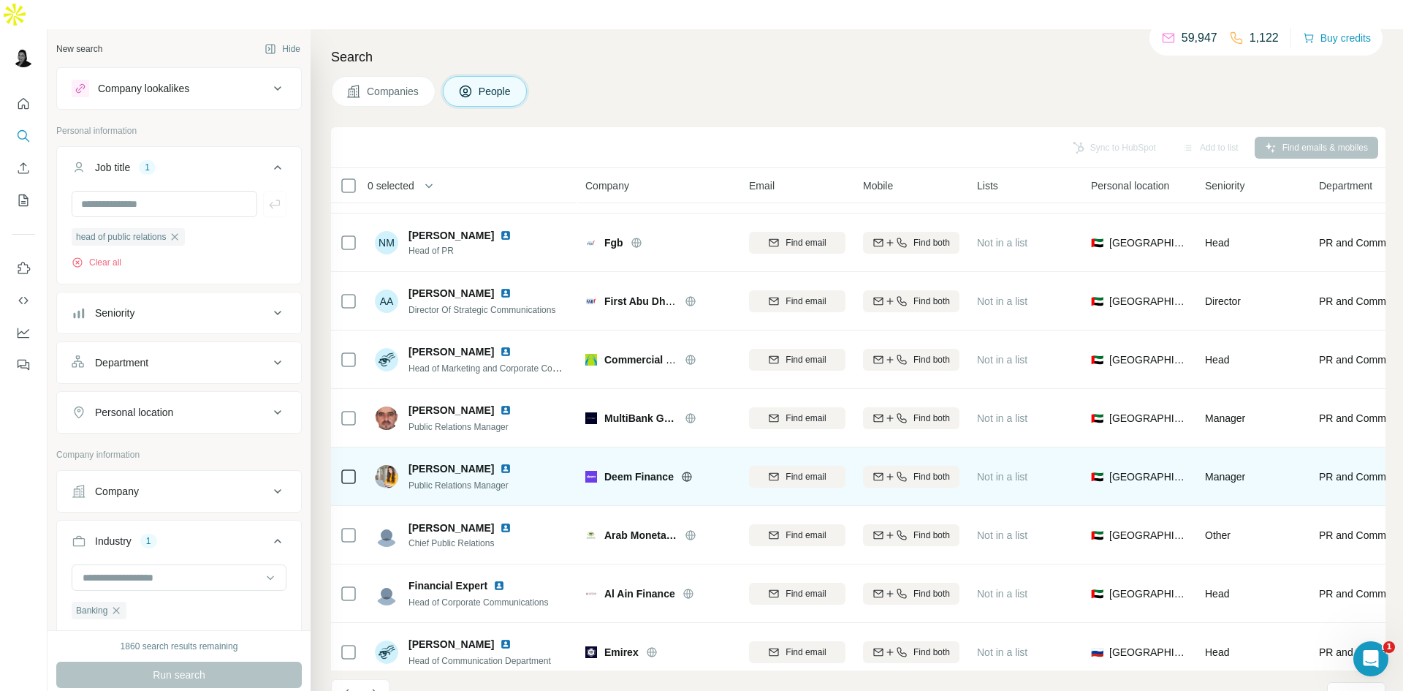
scroll to position [125, 0]
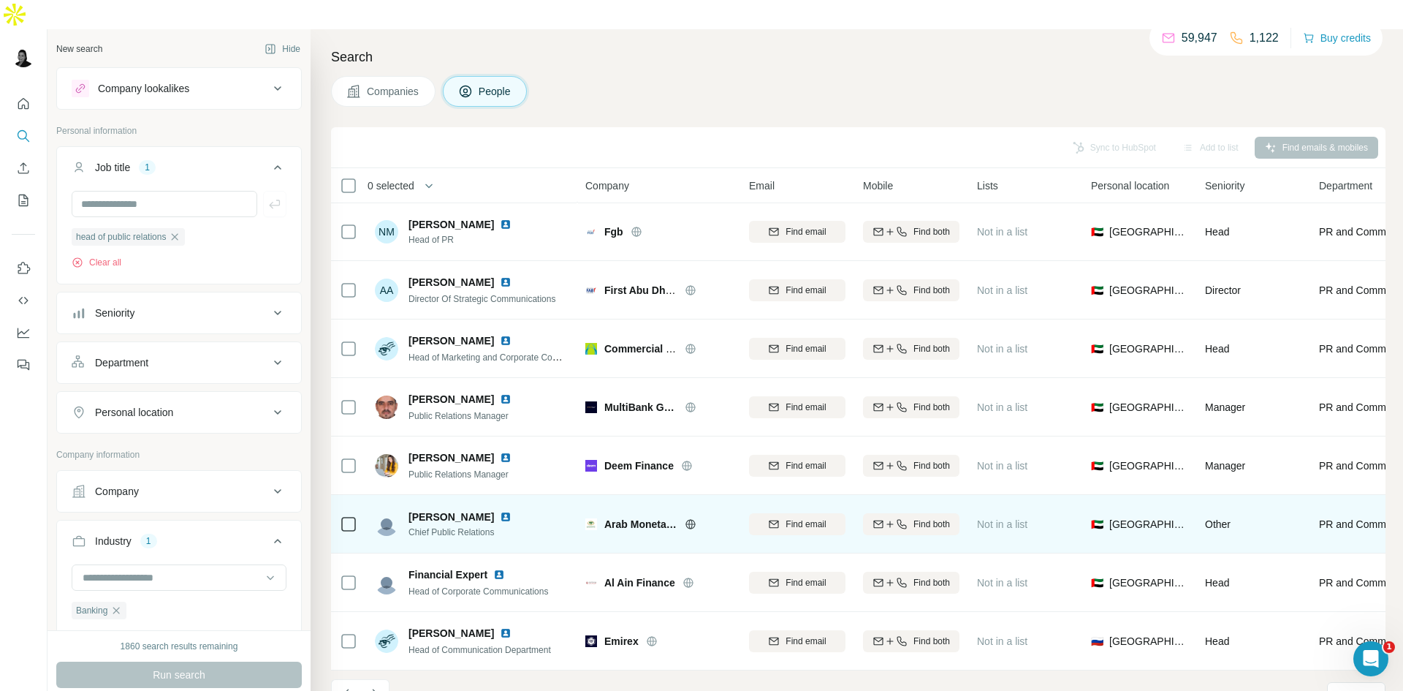
click at [509, 511] on img at bounding box center [506, 517] width 12 height 12
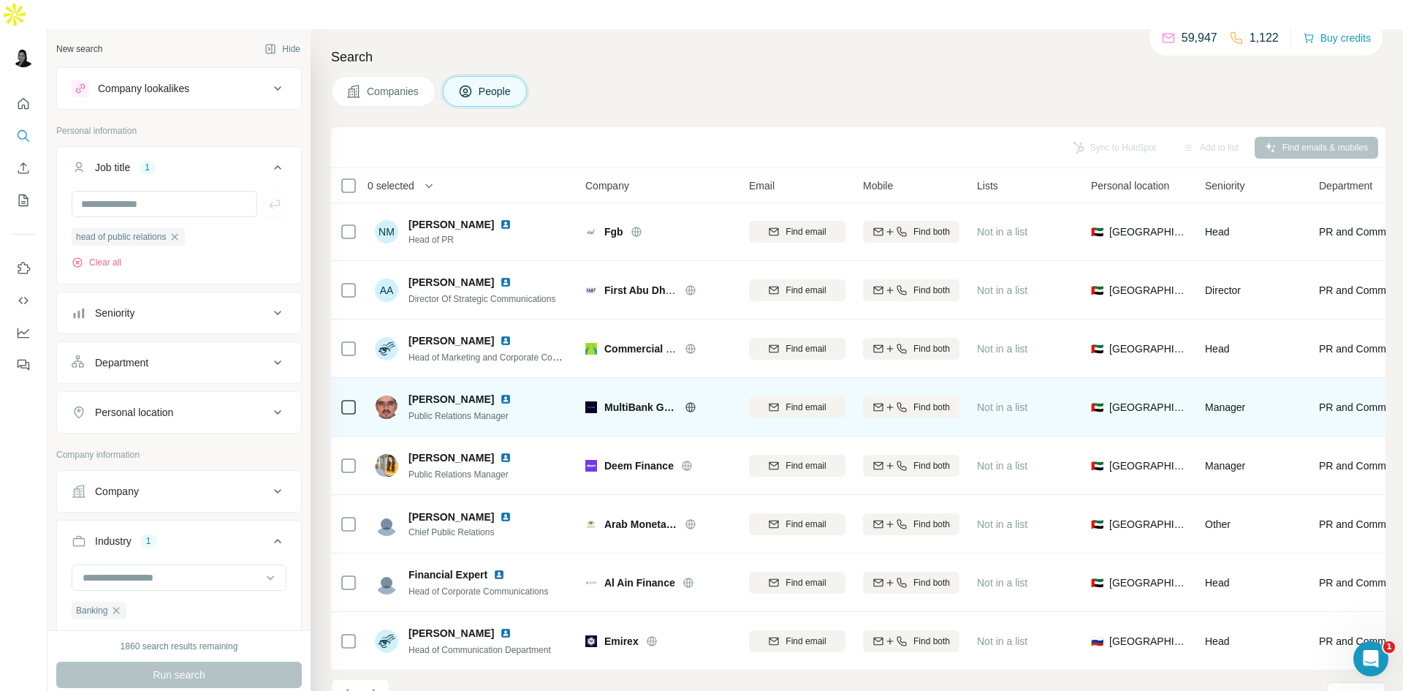
click at [500, 393] on img at bounding box center [506, 399] width 12 height 12
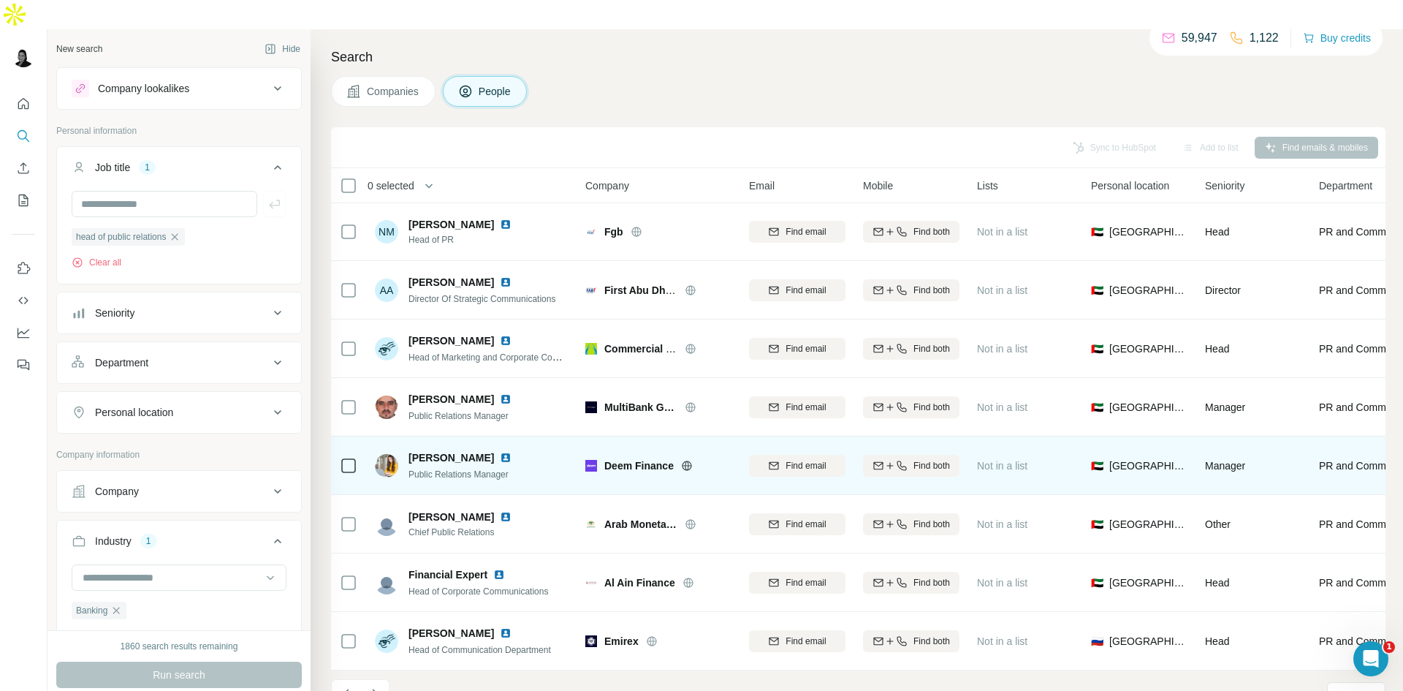
click at [500, 452] on img at bounding box center [506, 458] width 12 height 12
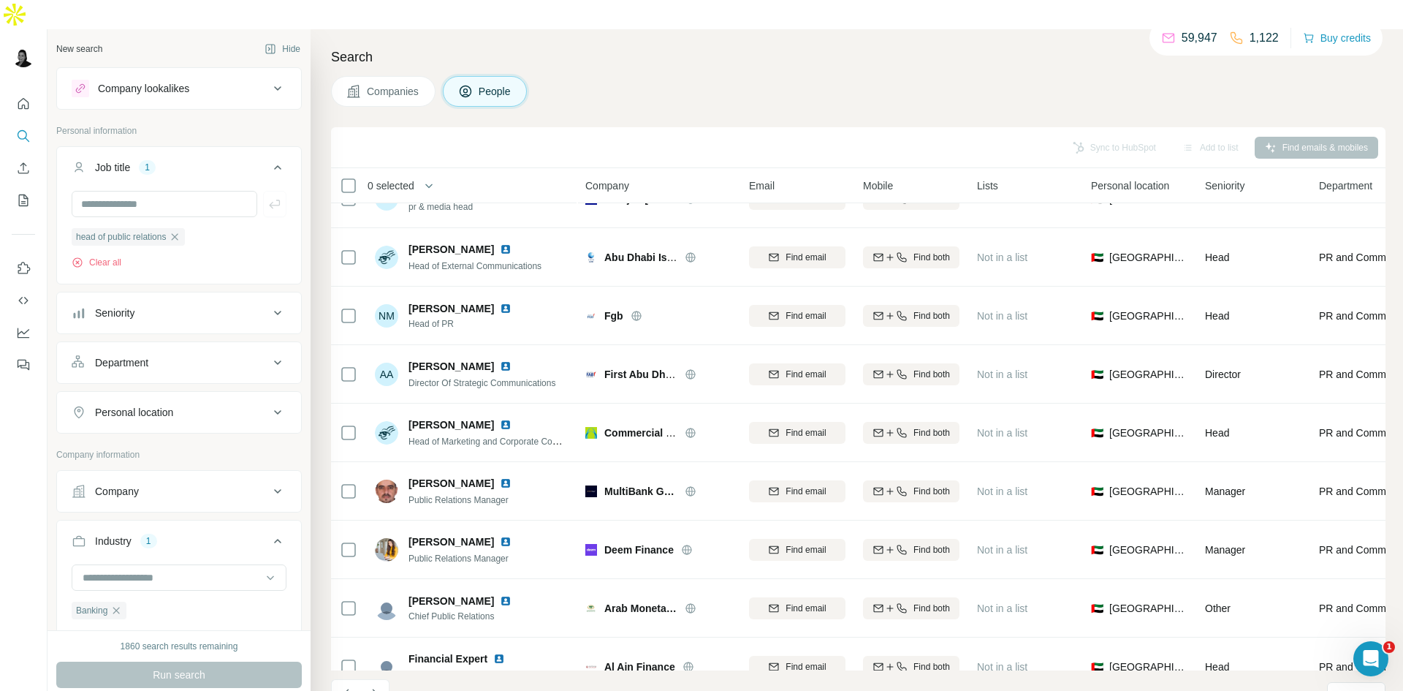
scroll to position [0, 0]
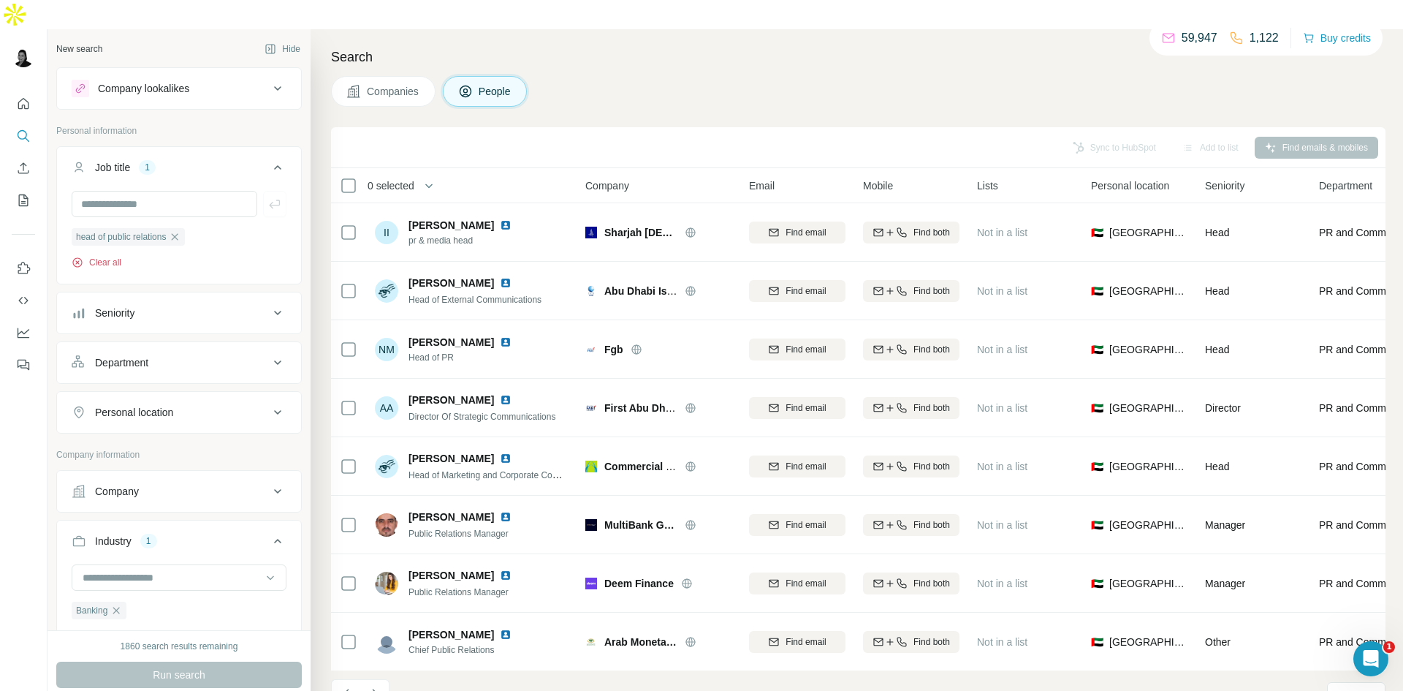
click at [76, 257] on icon "button" at bounding box center [78, 263] width 12 height 12
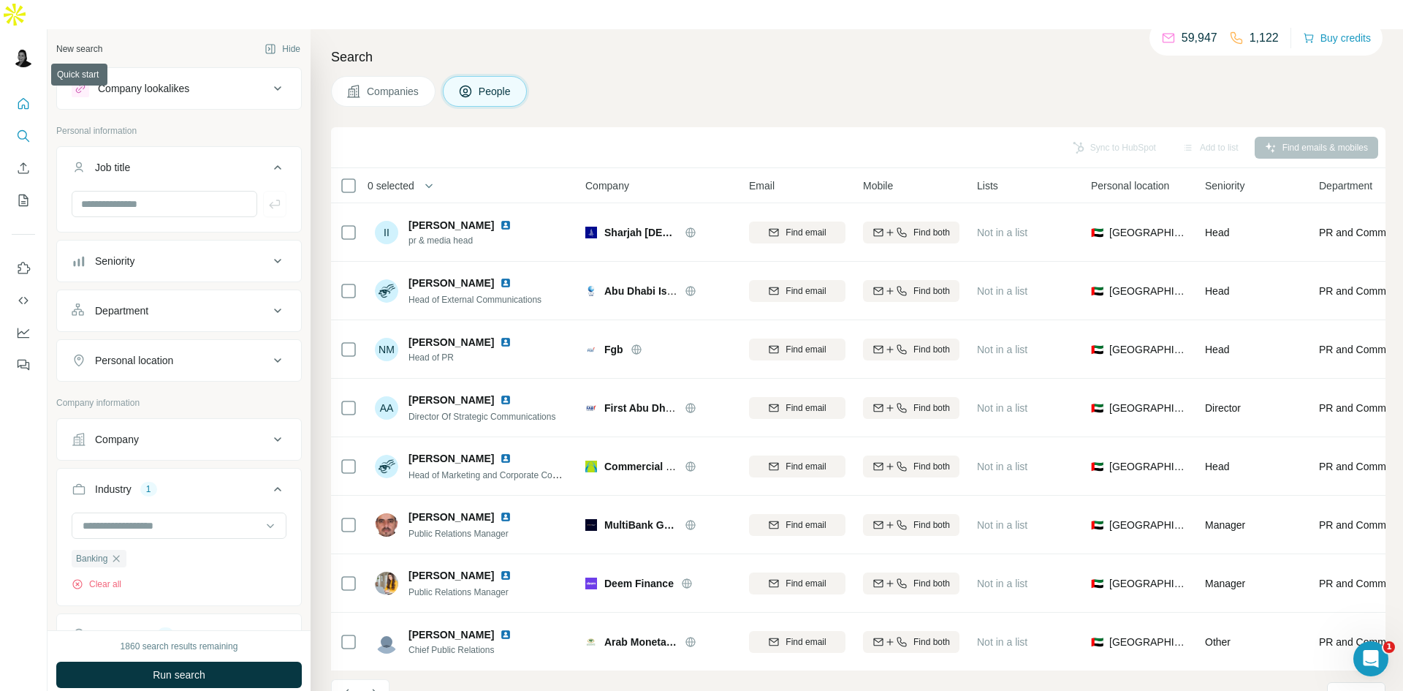
click at [22, 96] on icon "Quick start" at bounding box center [23, 103] width 15 height 15
